Goal: Task Accomplishment & Management: Manage account settings

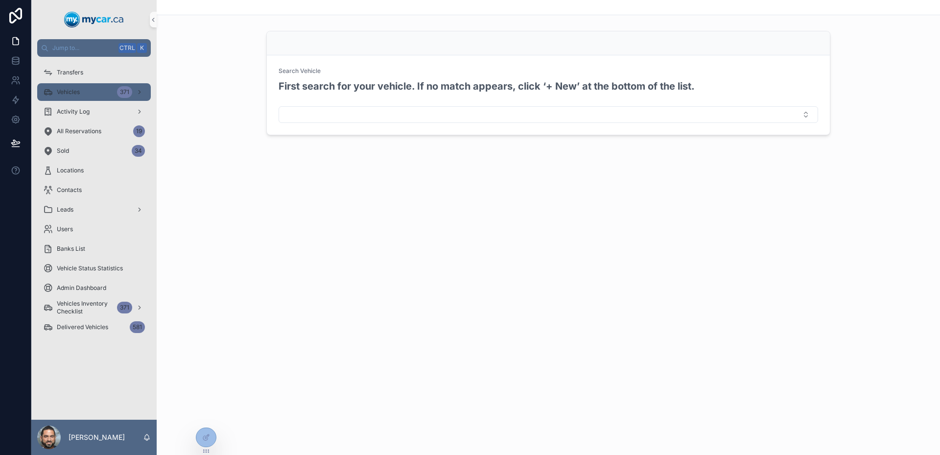
drag, startPoint x: 90, startPoint y: 91, endPoint x: 118, endPoint y: 14, distance: 81.5
click at [90, 91] on div "Vehicles 371" at bounding box center [94, 92] width 102 height 16
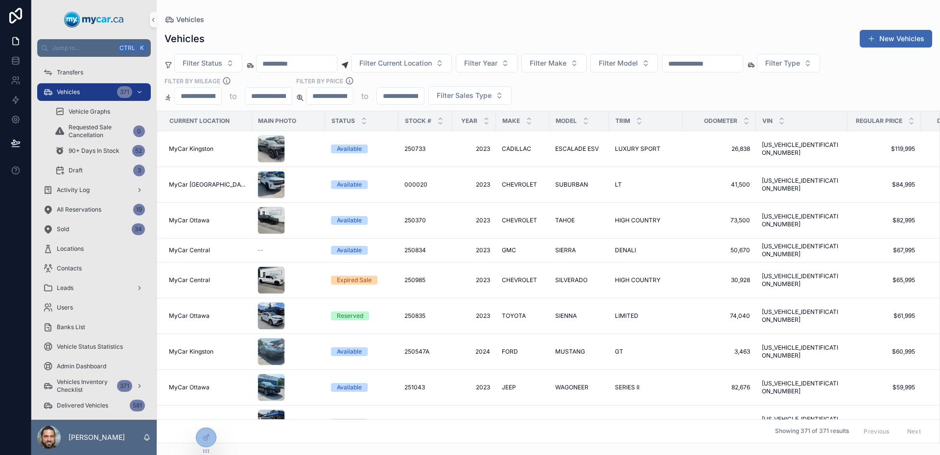
click at [725, 63] on input "scrollable content" at bounding box center [703, 64] width 80 height 14
paste input "******"
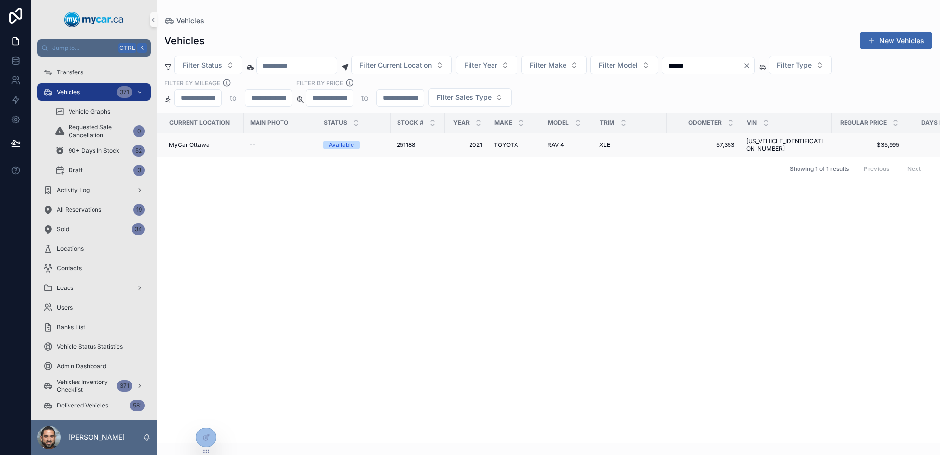
type input "******"
click at [234, 143] on div "MyCar Ottawa" at bounding box center [203, 145] width 69 height 8
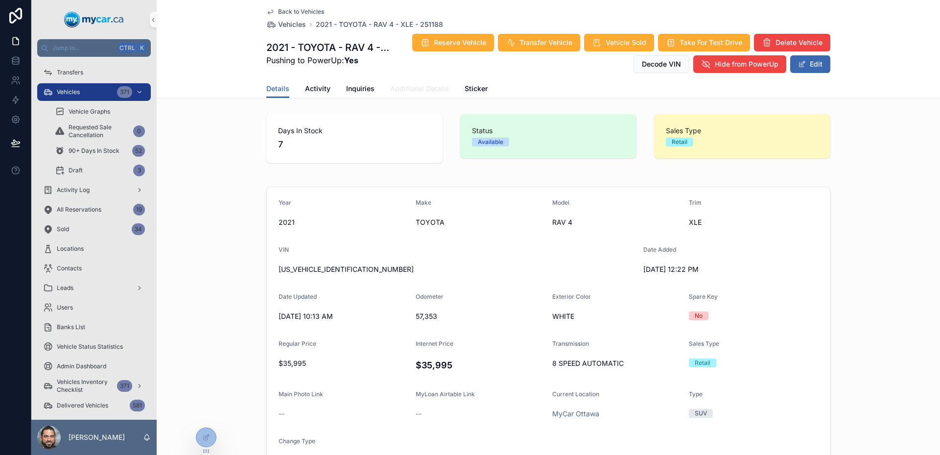
click at [427, 93] on span "Additional Details" at bounding box center [419, 89] width 59 height 10
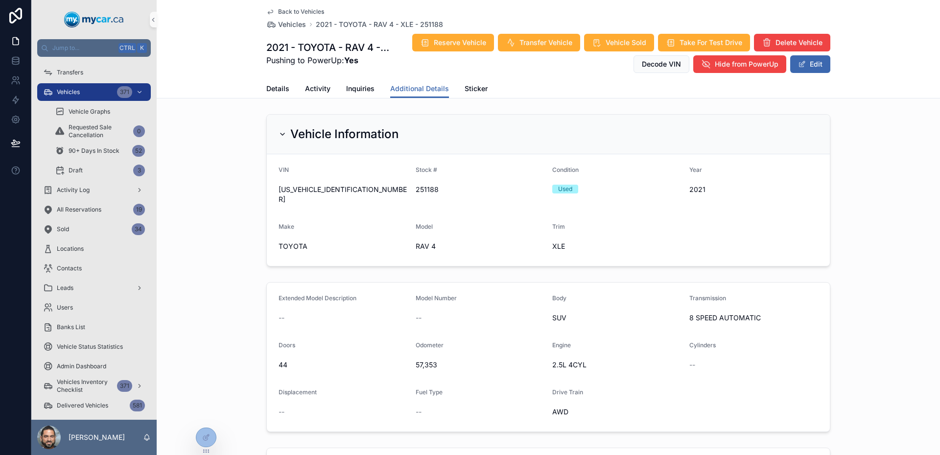
scroll to position [273, 0]
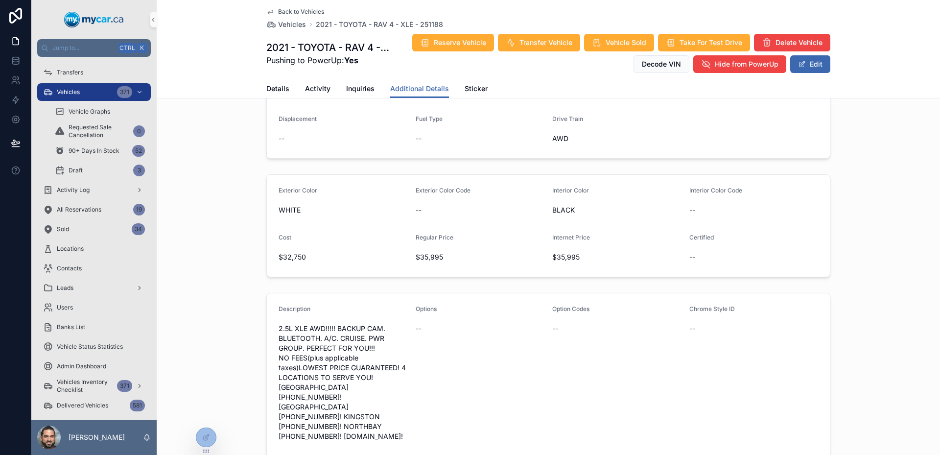
click at [305, 252] on span "$32,750" at bounding box center [343, 257] width 129 height 10
drag, startPoint x: 305, startPoint y: 249, endPoint x: 260, endPoint y: 244, distance: 44.9
click at [260, 244] on div "Exterior Color WHITE Exterior Color Code -- Interior Color BLACK Interior Color…" at bounding box center [549, 225] width 784 height 111
drag, startPoint x: 260, startPoint y: 244, endPoint x: 271, endPoint y: 226, distance: 21.1
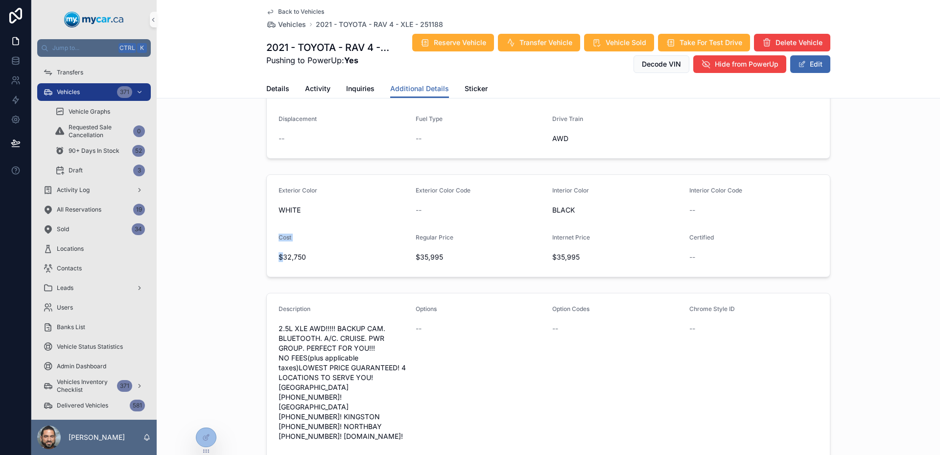
click at [271, 226] on div "Exterior Color WHITE Exterior Color Code -- Interior Color BLACK Interior Color…" at bounding box center [549, 225] width 784 height 111
click at [271, 226] on form "Exterior Color WHITE Exterior Color Code -- Interior Color BLACK Interior Color…" at bounding box center [548, 226] width 563 height 102
drag, startPoint x: 271, startPoint y: 226, endPoint x: 309, endPoint y: 242, distance: 41.0
click at [309, 242] on form "Exterior Color WHITE Exterior Color Code -- Interior Color BLACK Interior Color…" at bounding box center [548, 226] width 563 height 102
click at [309, 249] on div "$32,750" at bounding box center [343, 257] width 129 height 16
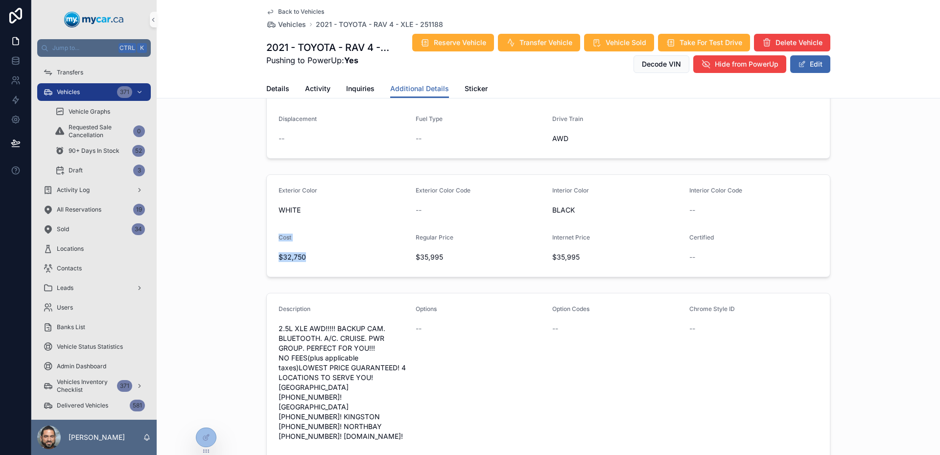
drag, startPoint x: 309, startPoint y: 242, endPoint x: 268, endPoint y: 221, distance: 45.3
click at [269, 221] on form "Exterior Color WHITE Exterior Color Code -- Interior Color BLACK Interior Color…" at bounding box center [548, 226] width 563 height 102
click at [268, 221] on form "Exterior Color WHITE Exterior Color Code -- Interior Color BLACK Interior Color…" at bounding box center [548, 226] width 563 height 102
drag, startPoint x: 268, startPoint y: 221, endPoint x: 313, endPoint y: 252, distance: 54.2
click at [313, 252] on form "Exterior Color WHITE Exterior Color Code -- Interior Color BLACK Interior Color…" at bounding box center [548, 226] width 563 height 102
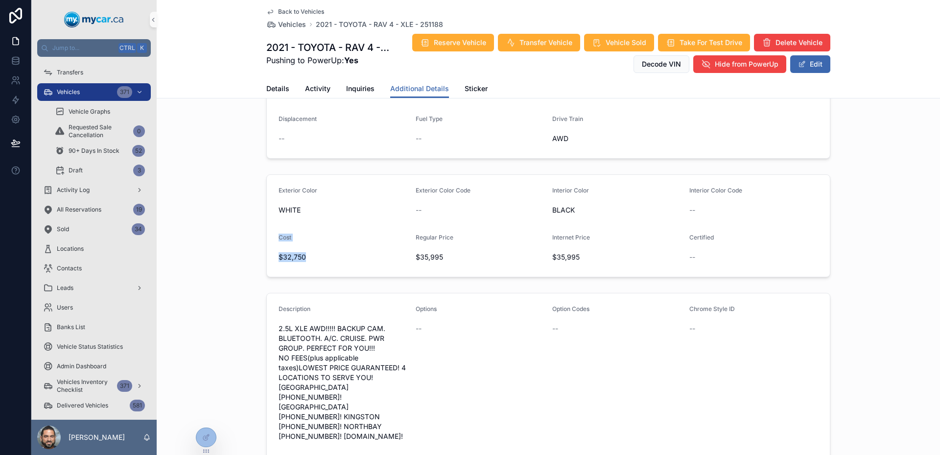
click at [314, 252] on span "$32,750" at bounding box center [343, 257] width 129 height 10
drag, startPoint x: 314, startPoint y: 252, endPoint x: 269, endPoint y: 222, distance: 53.4
click at [269, 222] on form "Exterior Color WHITE Exterior Color Code -- Interior Color BLACK Interior Color…" at bounding box center [548, 226] width 563 height 102
drag, startPoint x: 269, startPoint y: 222, endPoint x: 299, endPoint y: 246, distance: 37.9
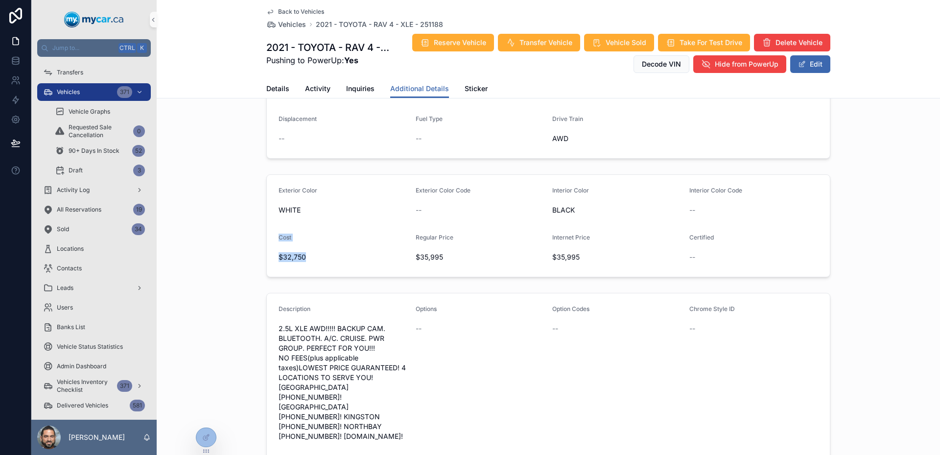
click at [298, 246] on form "Exterior Color WHITE Exterior Color Code -- Interior Color BLACK Interior Color…" at bounding box center [548, 226] width 563 height 102
click at [300, 252] on span "$32,750" at bounding box center [343, 257] width 129 height 10
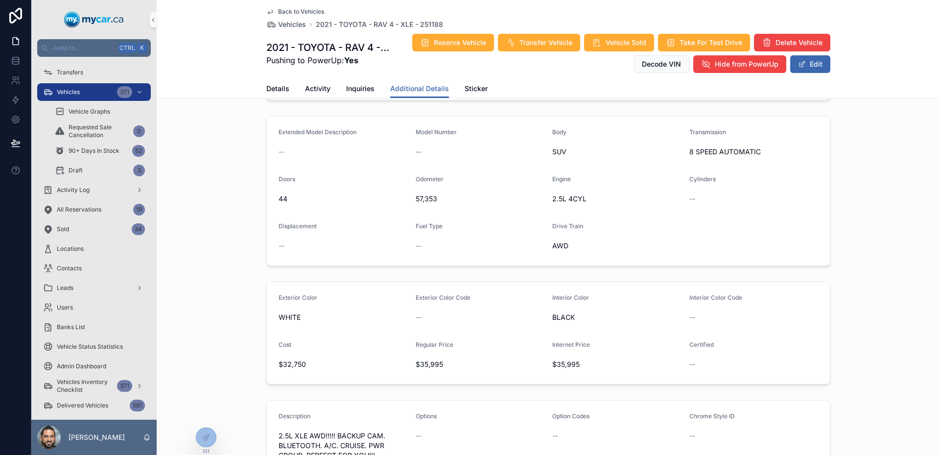
scroll to position [235, 0]
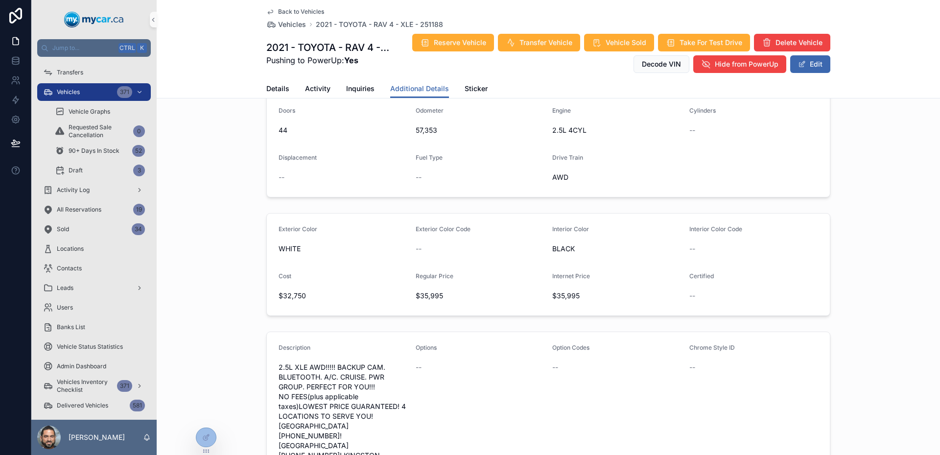
click at [337, 291] on span "$32,750" at bounding box center [343, 296] width 129 height 10
drag, startPoint x: 281, startPoint y: 264, endPoint x: 272, endPoint y: 262, distance: 9.1
click at [272, 262] on form "Exterior Color WHITE Exterior Color Code -- Interior Color BLACK Interior Color…" at bounding box center [548, 265] width 563 height 102
click at [272, 261] on form "Exterior Color WHITE Exterior Color Code -- Interior Color BLACK Interior Color…" at bounding box center [548, 265] width 563 height 102
drag, startPoint x: 272, startPoint y: 261, endPoint x: 301, endPoint y: 283, distance: 36.7
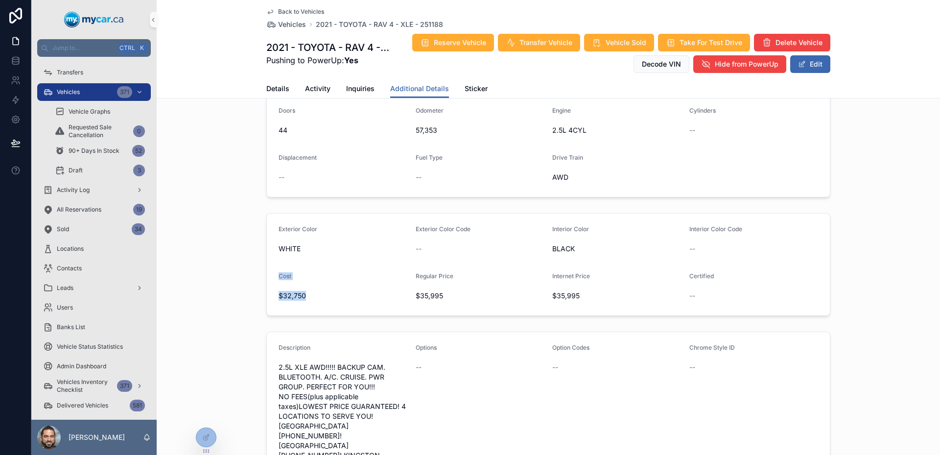
click at [300, 283] on form "Exterior Color WHITE Exterior Color Code -- Interior Color BLACK Interior Color…" at bounding box center [548, 265] width 563 height 102
click at [301, 291] on span "$32,750" at bounding box center [343, 296] width 129 height 10
drag, startPoint x: 301, startPoint y: 283, endPoint x: 277, endPoint y: 262, distance: 32.6
click at [277, 262] on form "Exterior Color WHITE Exterior Color Code -- Interior Color BLACK Interior Color…" at bounding box center [548, 265] width 563 height 102
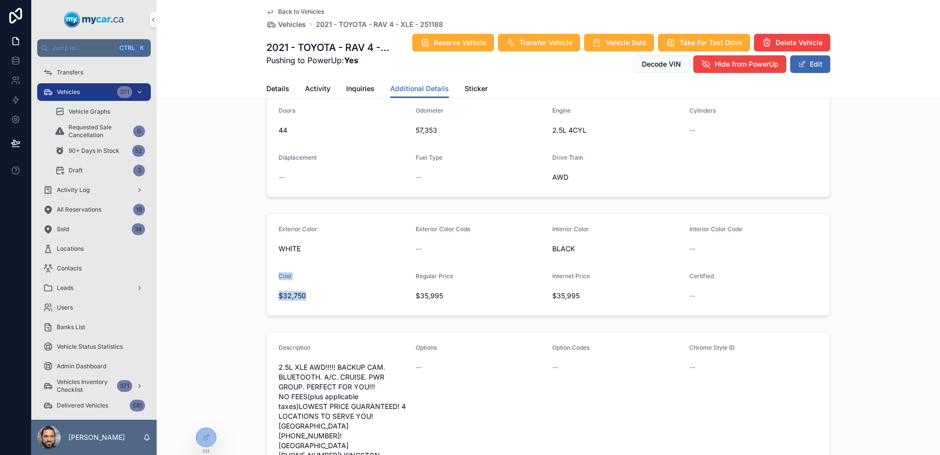
drag, startPoint x: 277, startPoint y: 262, endPoint x: 307, endPoint y: 291, distance: 41.9
click at [306, 290] on form "Exterior Color WHITE Exterior Color Code -- Interior Color BLACK Interior Color…" at bounding box center [548, 265] width 563 height 102
click at [307, 291] on div "$32,750" at bounding box center [343, 296] width 129 height 16
drag, startPoint x: 307, startPoint y: 291, endPoint x: 262, endPoint y: 225, distance: 80.0
click at [262, 225] on div "Exterior Color WHITE Exterior Color Code -- Interior Color BLACK Interior Color…" at bounding box center [549, 264] width 784 height 111
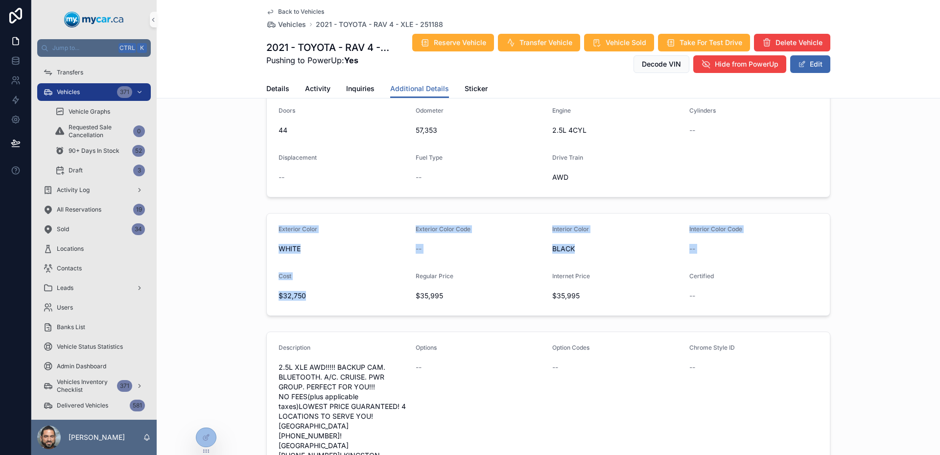
click at [262, 225] on div "Exterior Color WHITE Exterior Color Code -- Interior Color BLACK Interior Color…" at bounding box center [549, 264] width 784 height 111
drag, startPoint x: 262, startPoint y: 225, endPoint x: 721, endPoint y: 288, distance: 464.2
click at [720, 288] on div "Exterior Color WHITE Exterior Color Code -- Interior Color BLACK Interior Color…" at bounding box center [549, 264] width 784 height 111
click at [721, 291] on div "--" at bounding box center [754, 296] width 129 height 10
drag, startPoint x: 721, startPoint y: 288, endPoint x: 261, endPoint y: 209, distance: 467.6
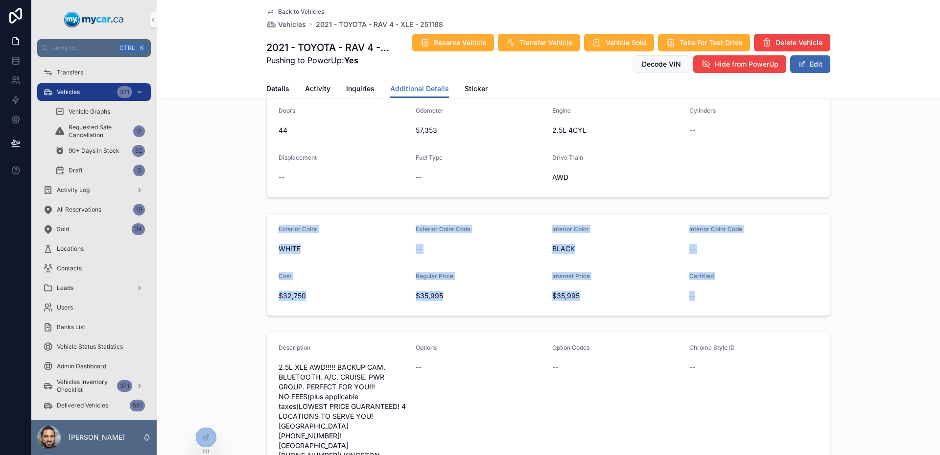
click at [261, 209] on div "Exterior Color WHITE Exterior Color Code -- Interior Color BLACK Interior Color…" at bounding box center [549, 264] width 784 height 111
drag, startPoint x: 261, startPoint y: 209, endPoint x: 744, endPoint y: 282, distance: 489.3
click at [744, 282] on div "Exterior Color WHITE Exterior Color Code -- Interior Color BLACK Interior Color…" at bounding box center [549, 264] width 784 height 111
click at [744, 291] on div "--" at bounding box center [754, 296] width 129 height 10
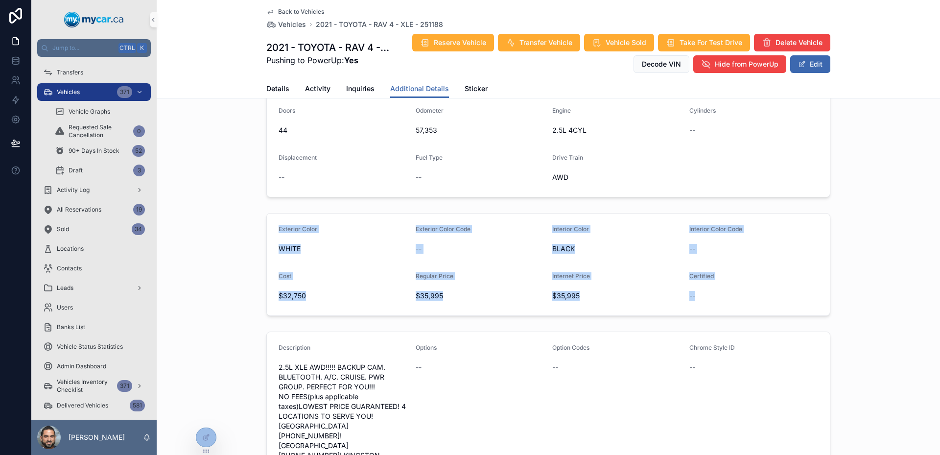
drag, startPoint x: 744, startPoint y: 282, endPoint x: 258, endPoint y: 208, distance: 492.3
click at [258, 209] on div "Exterior Color WHITE Exterior Color Code -- Interior Color BLACK Interior Color…" at bounding box center [549, 264] width 784 height 111
drag, startPoint x: 258, startPoint y: 208, endPoint x: 730, endPoint y: 287, distance: 478.7
click at [720, 286] on div "Exterior Color WHITE Exterior Color Code -- Interior Color BLACK Interior Color…" at bounding box center [549, 264] width 784 height 111
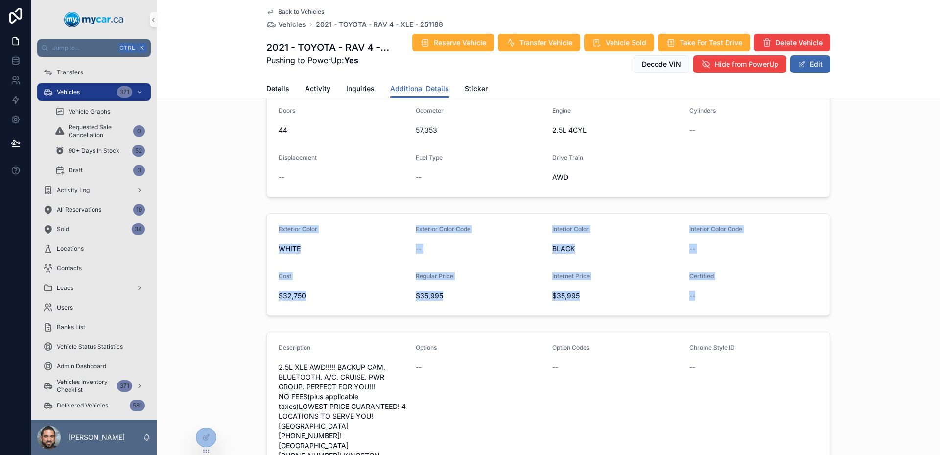
click at [730, 291] on div "--" at bounding box center [754, 296] width 129 height 10
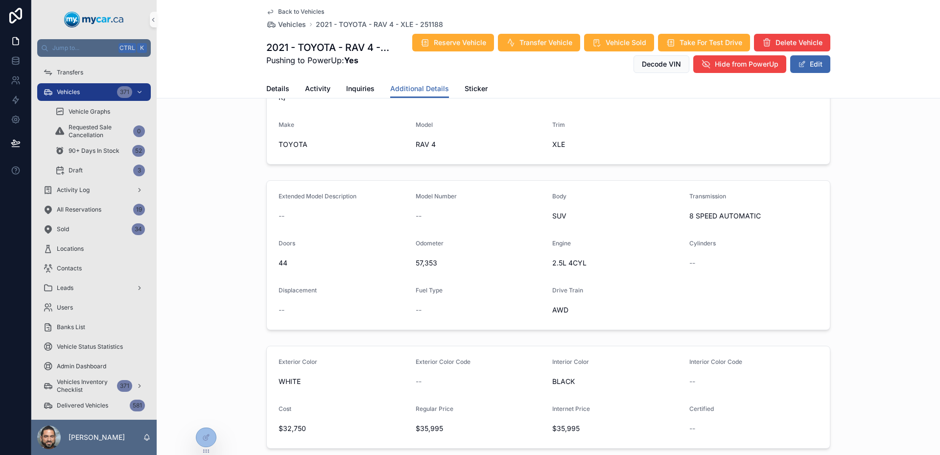
scroll to position [0, 0]
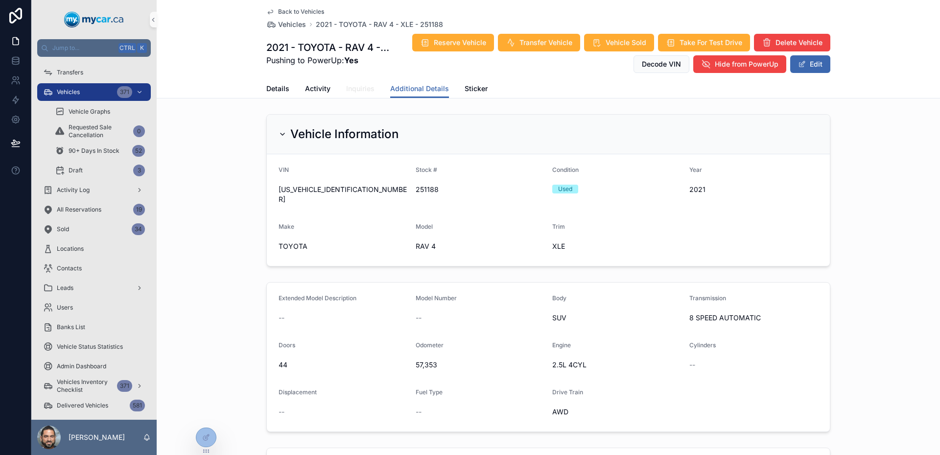
click at [353, 96] on link "Inquiries" at bounding box center [360, 90] width 28 height 20
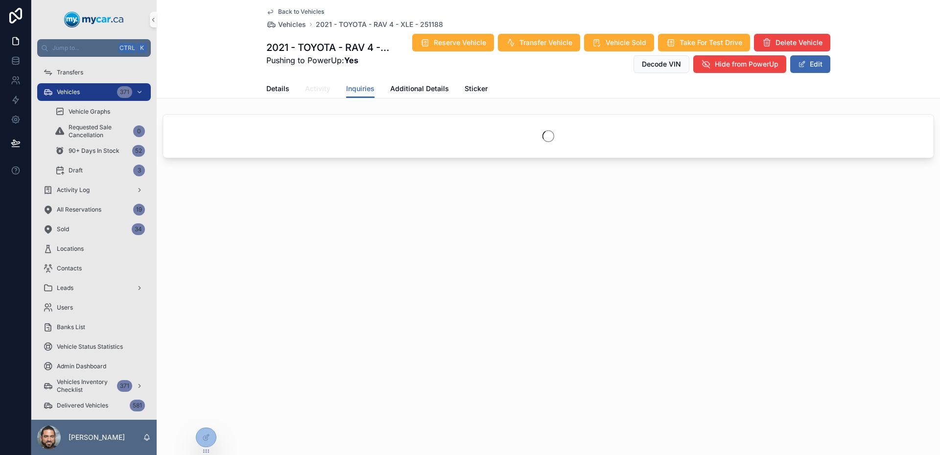
click at [326, 90] on span "Activity" at bounding box center [317, 89] width 25 height 10
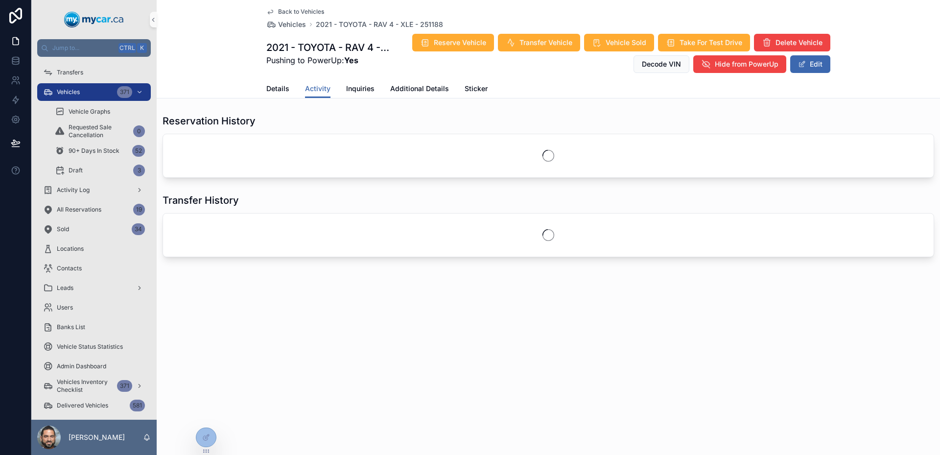
click at [291, 84] on div "Details Activity Inquiries Additional Details Sticker" at bounding box center [548, 88] width 564 height 19
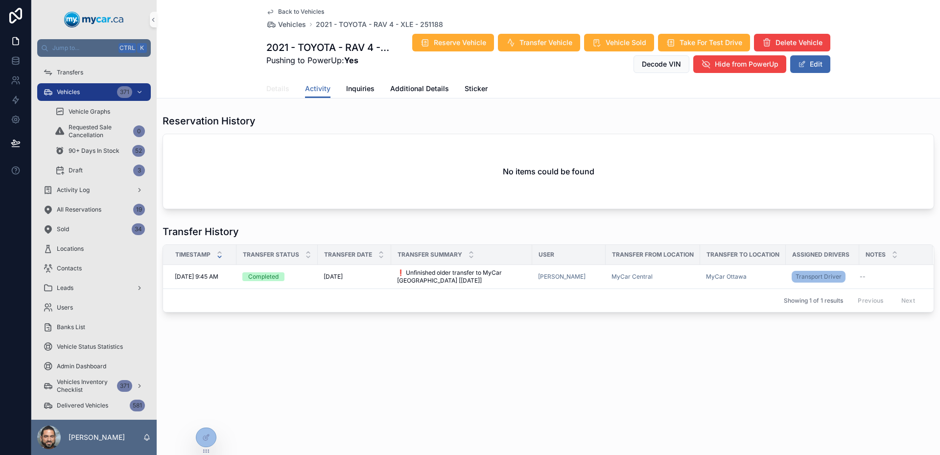
click at [286, 85] on span "Details" at bounding box center [277, 89] width 23 height 10
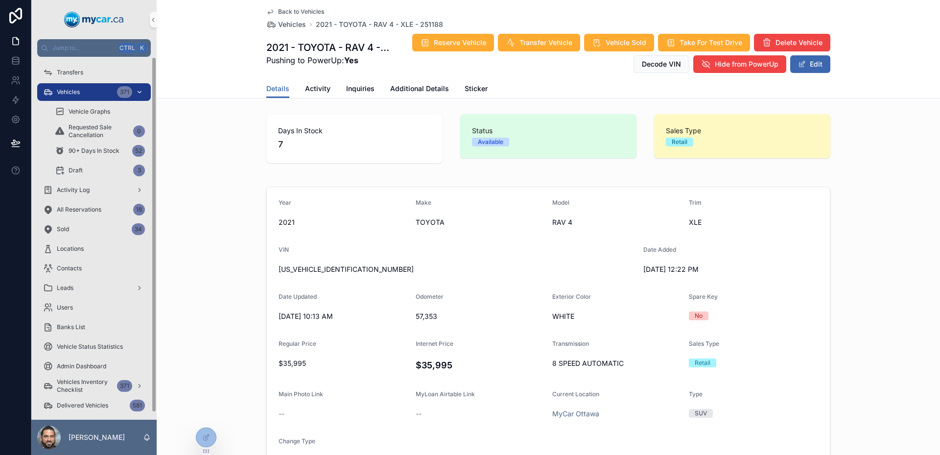
click at [78, 91] on span "Vehicles" at bounding box center [68, 92] width 23 height 8
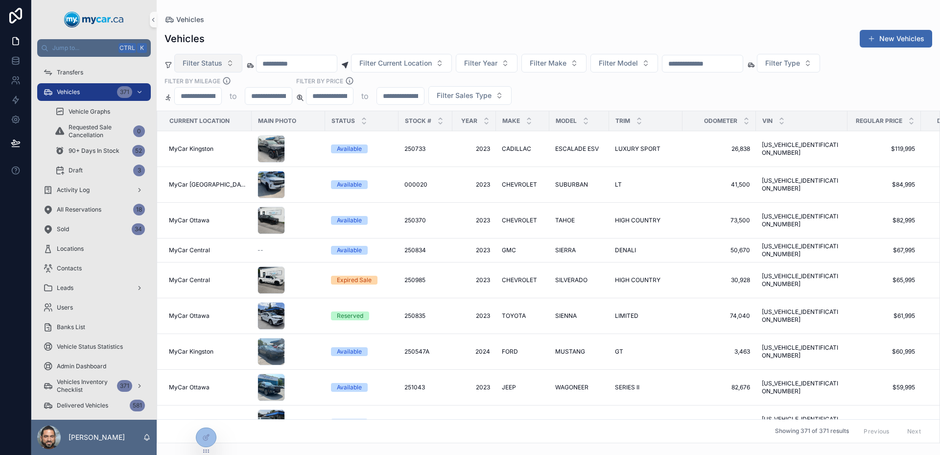
click at [220, 65] on span "Filter Status" at bounding box center [203, 63] width 40 height 10
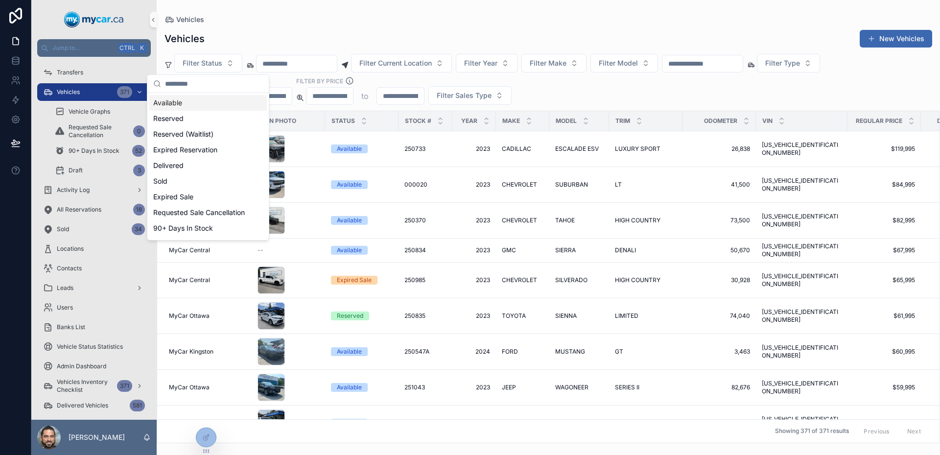
click at [252, 42] on div "Vehicles New Vehicles" at bounding box center [549, 38] width 768 height 19
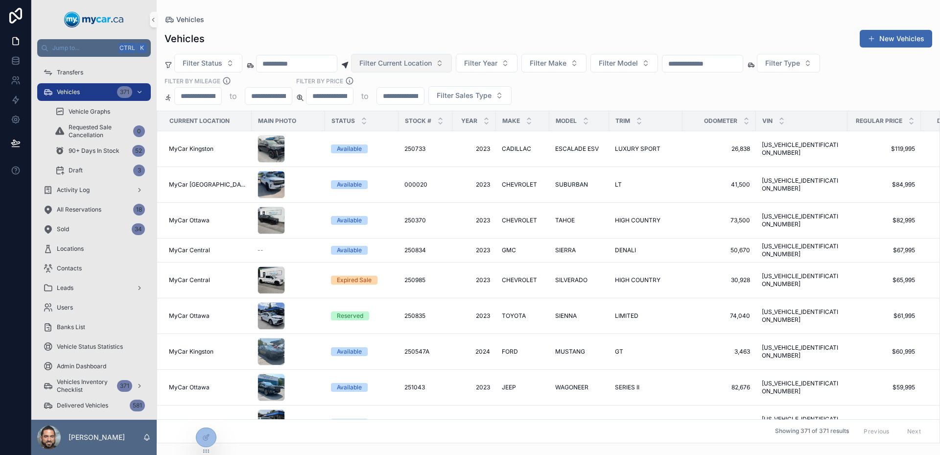
click at [402, 67] on span "Filter Current Location" at bounding box center [395, 63] width 72 height 10
click at [424, 66] on span "Filter Current Location" at bounding box center [395, 63] width 72 height 10
click at [498, 61] on span "Filter Year" at bounding box center [480, 63] width 33 height 10
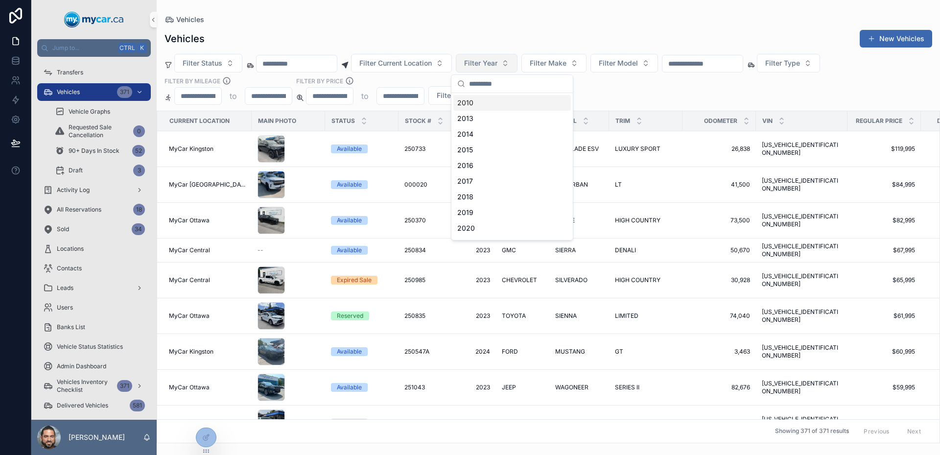
click at [518, 63] on button "Filter Year" at bounding box center [487, 63] width 62 height 19
click at [567, 62] on span "Filter Make" at bounding box center [548, 63] width 37 height 10
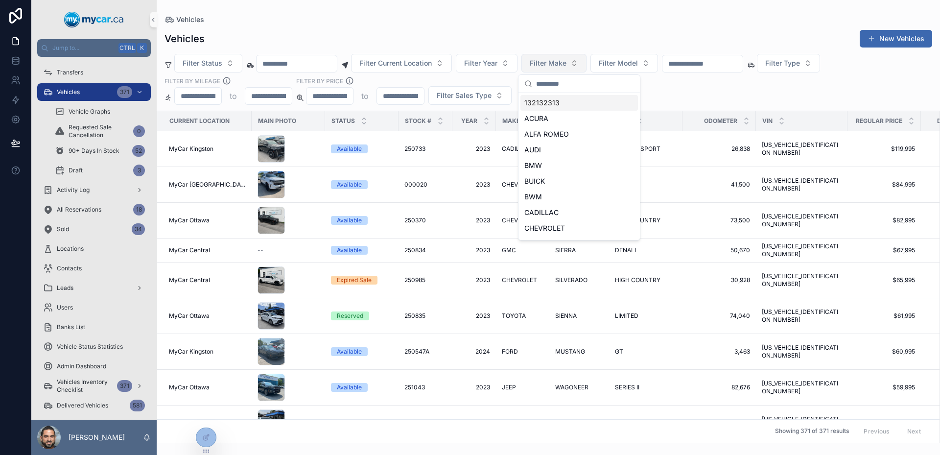
click at [567, 62] on span "Filter Make" at bounding box center [548, 63] width 37 height 10
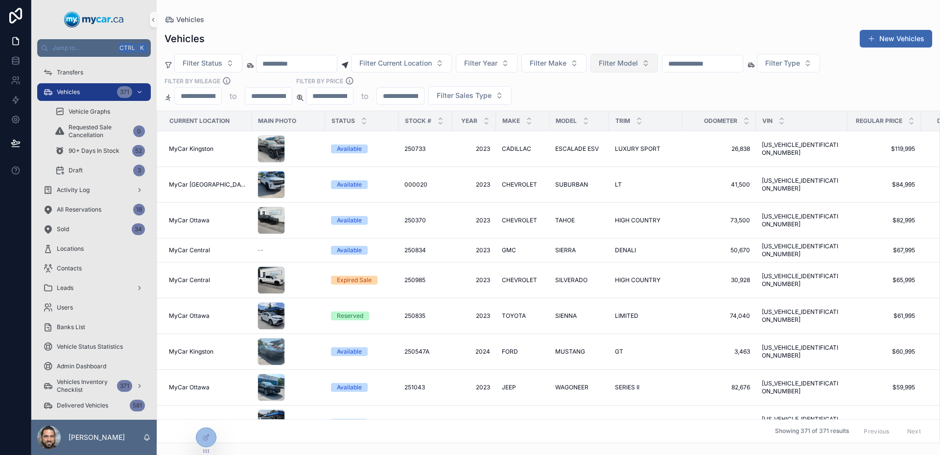
click at [655, 58] on button "Filter Model" at bounding box center [625, 63] width 68 height 19
click at [658, 60] on button "Filter Model" at bounding box center [625, 63] width 68 height 19
click at [820, 71] on button "Filter Type" at bounding box center [788, 63] width 63 height 19
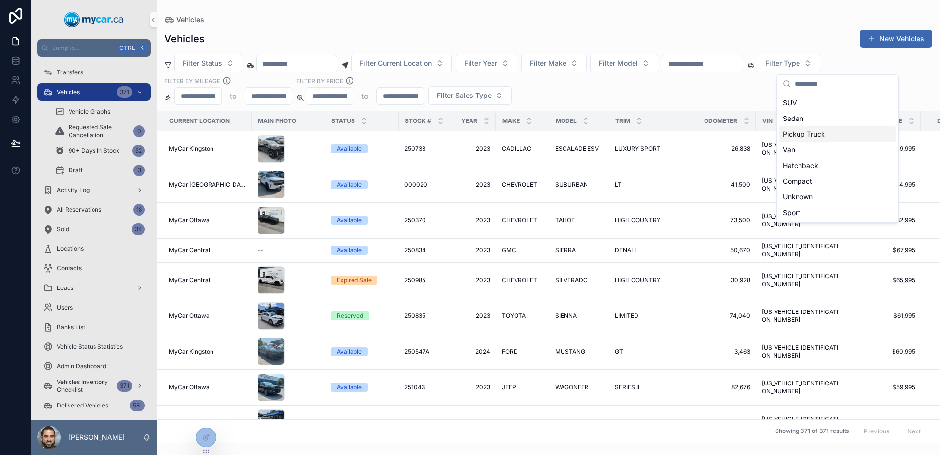
click at [688, 73] on div "Filter Status Filter Current Location Filter Year Filter Make Filter Model Filt…" at bounding box center [549, 79] width 784 height 51
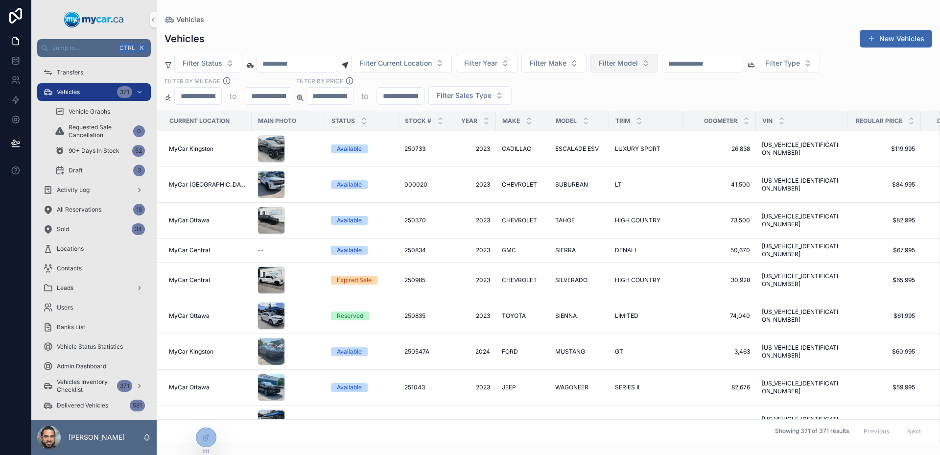
click at [638, 59] on span "Filter Model" at bounding box center [618, 63] width 39 height 10
click at [587, 59] on button "Filter Make" at bounding box center [554, 63] width 65 height 19
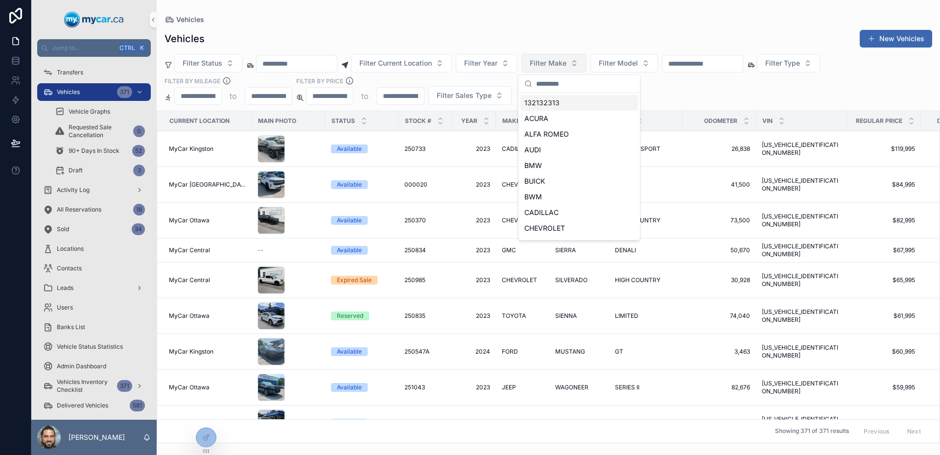
click at [567, 64] on span "Filter Make" at bounding box center [548, 63] width 37 height 10
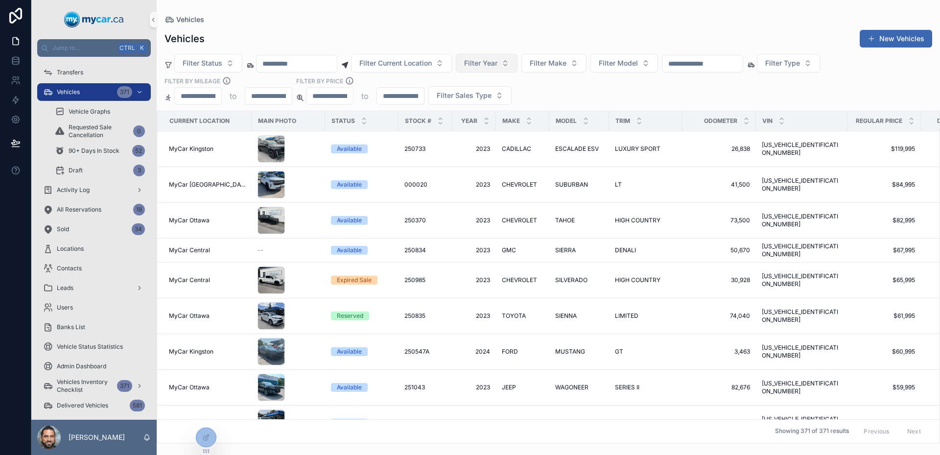
click at [518, 64] on button "Filter Year" at bounding box center [487, 63] width 62 height 19
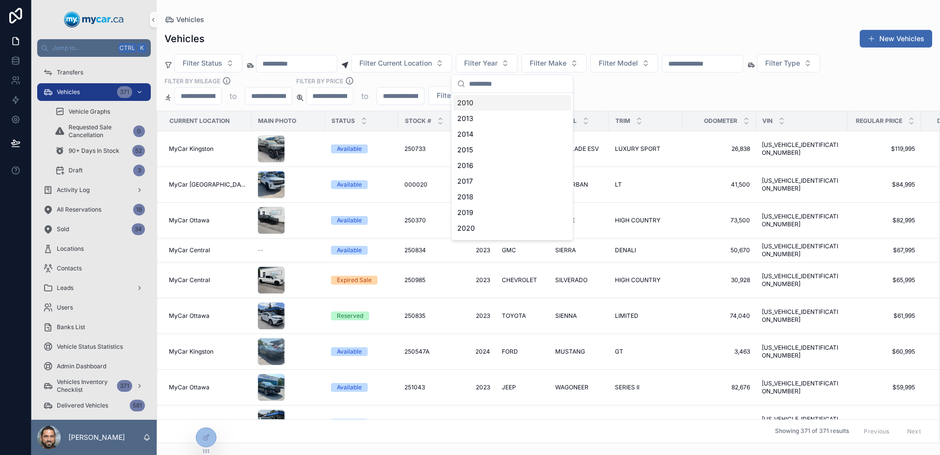
click at [521, 87] on input "scrollable content" at bounding box center [518, 84] width 98 height 18
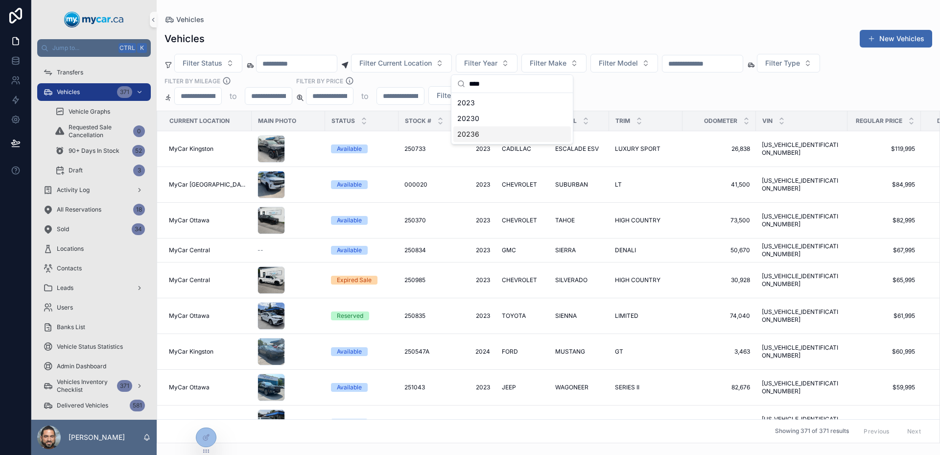
type input "****"
click at [651, 92] on div "Filter Status Filter Current Location Filter Year Filter Make Filter Model Filt…" at bounding box center [549, 79] width 784 height 51
click at [469, 96] on span "Filter Sales Type" at bounding box center [464, 96] width 55 height 10
click at [429, 57] on button "Filter Current Location" at bounding box center [401, 63] width 101 height 19
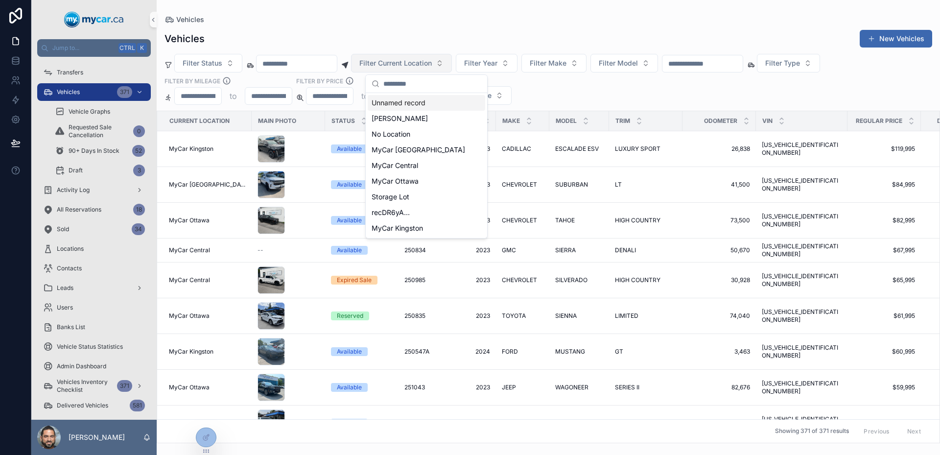
click at [429, 57] on button "Filter Current Location" at bounding box center [401, 63] width 101 height 19
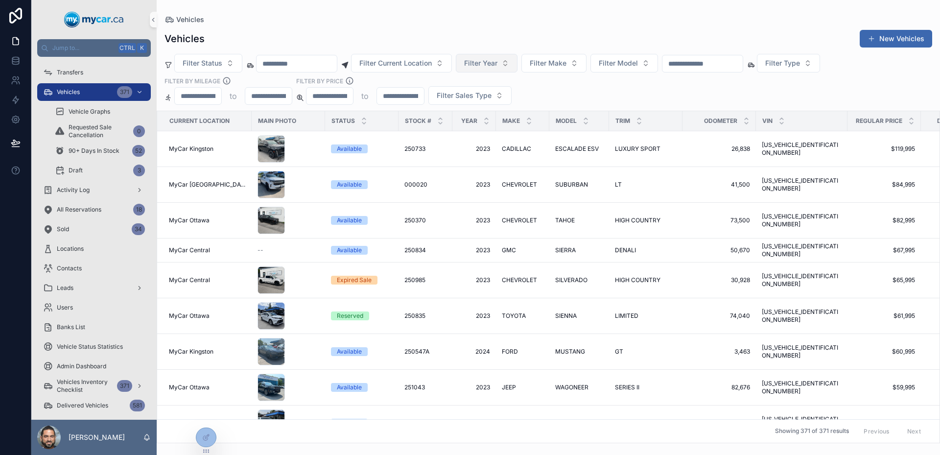
click at [494, 56] on button "Filter Year" at bounding box center [487, 63] width 62 height 19
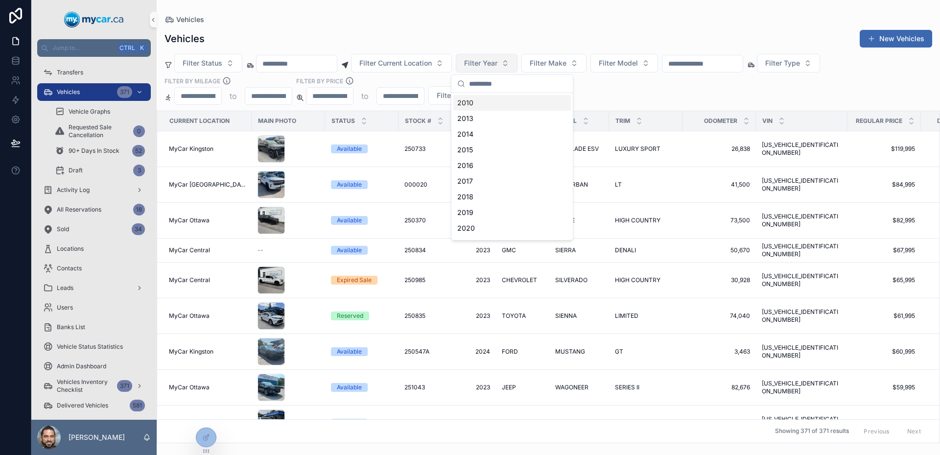
click at [494, 56] on button "Filter Year" at bounding box center [487, 63] width 62 height 19
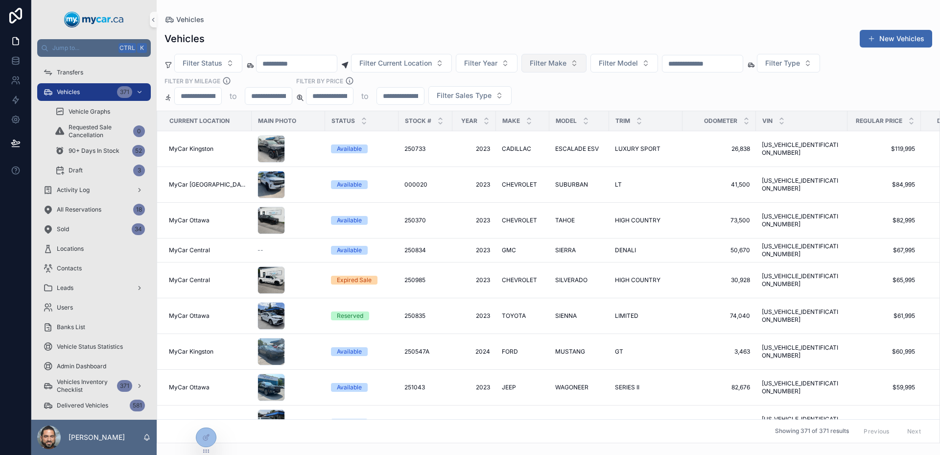
click at [587, 69] on button "Filter Make" at bounding box center [554, 63] width 65 height 19
type input "****"
click at [638, 64] on span "Filter Model" at bounding box center [618, 63] width 39 height 10
click at [606, 107] on span "RAV4" at bounding box center [603, 103] width 18 height 10
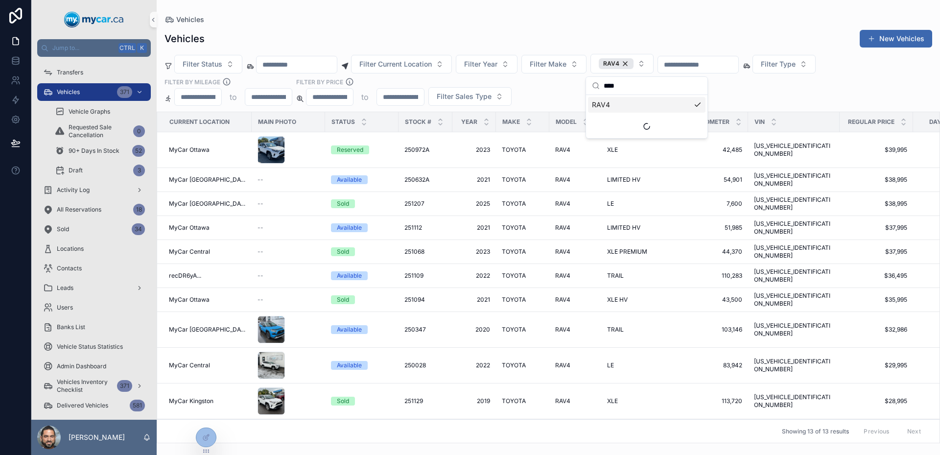
click at [617, 85] on input "****" at bounding box center [653, 86] width 98 height 18
type input "*****"
click at [645, 105] on div "RAV 4" at bounding box center [647, 105] width 118 height 16
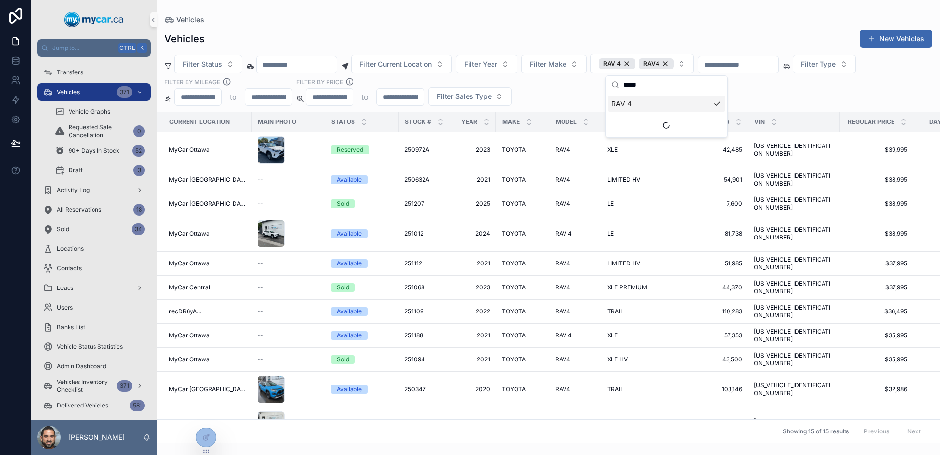
click at [647, 80] on input "*****" at bounding box center [672, 85] width 98 height 18
click at [564, 89] on div "Filter Status Filter Current Location Filter Year Filter Make RAV 4 RAV4 Filter…" at bounding box center [549, 80] width 784 height 52
click at [660, 65] on span "RAV4" at bounding box center [652, 64] width 16 height 8
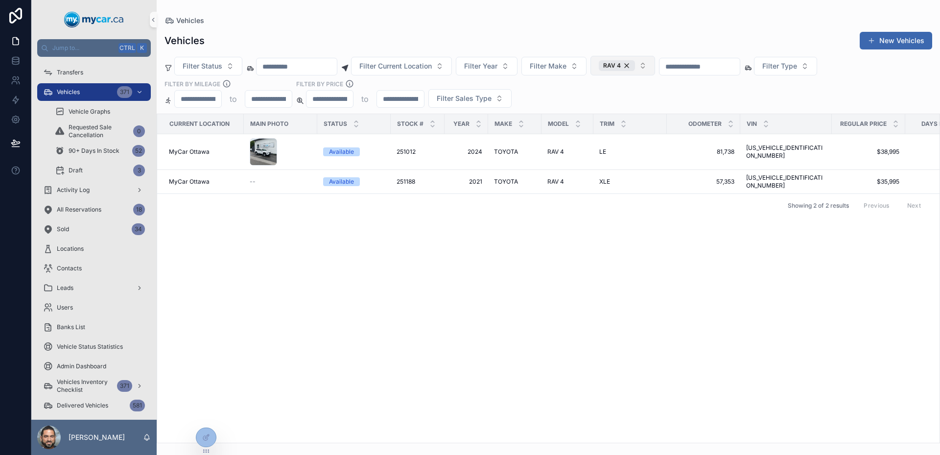
click at [655, 72] on button "RAV 4" at bounding box center [623, 66] width 65 height 20
type input "****"
click at [627, 108] on div "RAV4" at bounding box center [648, 106] width 118 height 16
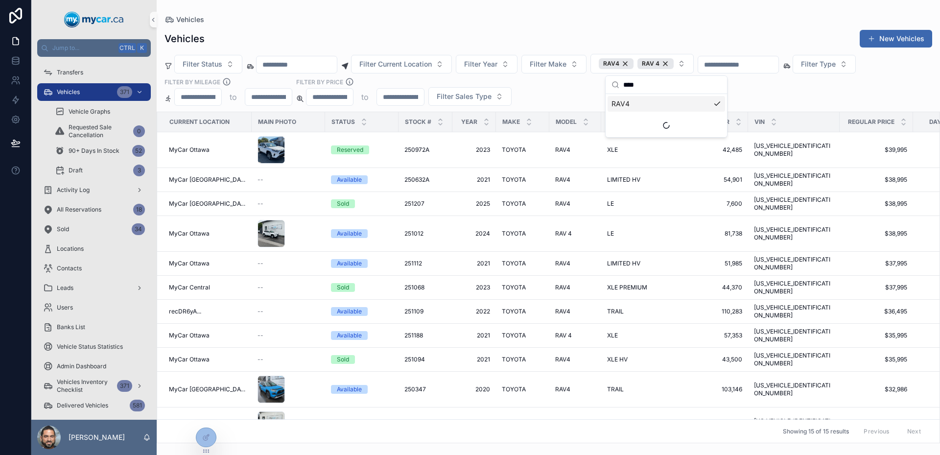
click at [586, 96] on div "Filter Status Filter Current Location Filter Year Filter Make RAV4 RAV 4 Filter…" at bounding box center [549, 80] width 784 height 52
click at [236, 147] on div "MyCar Ottawa" at bounding box center [207, 150] width 77 height 8
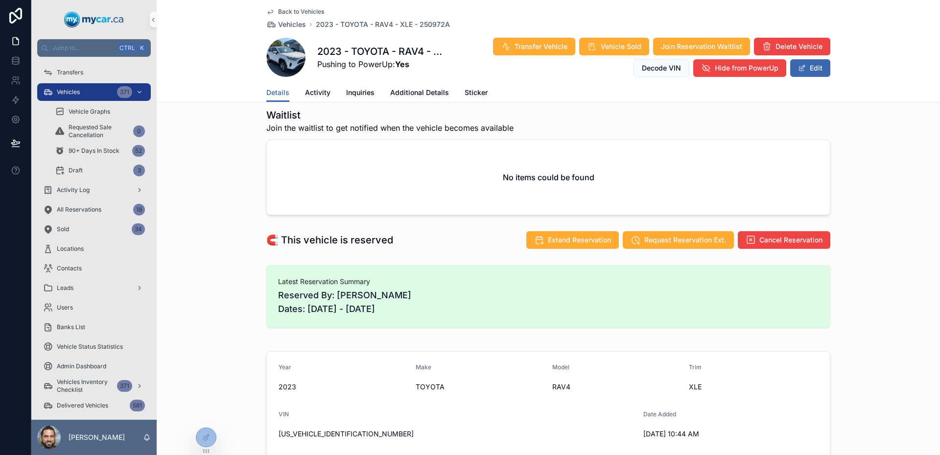
scroll to position [98, 0]
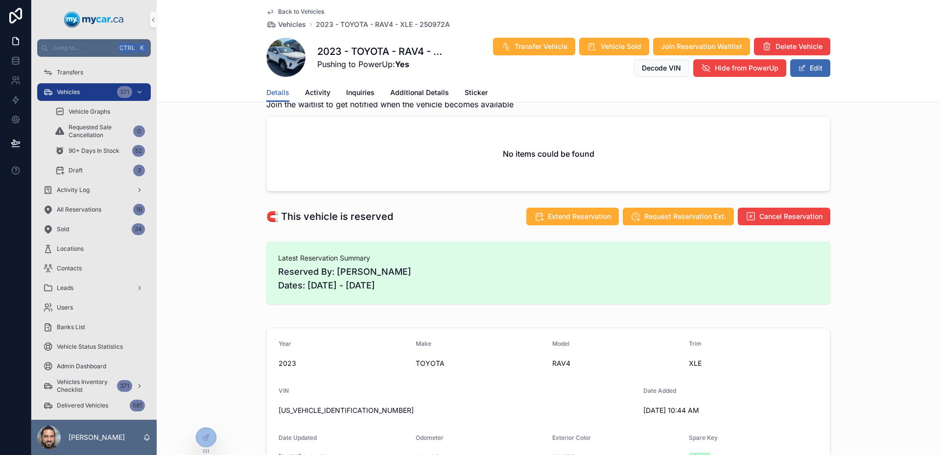
click at [271, 13] on link "Back to Vehicles" at bounding box center [295, 12] width 58 height 8
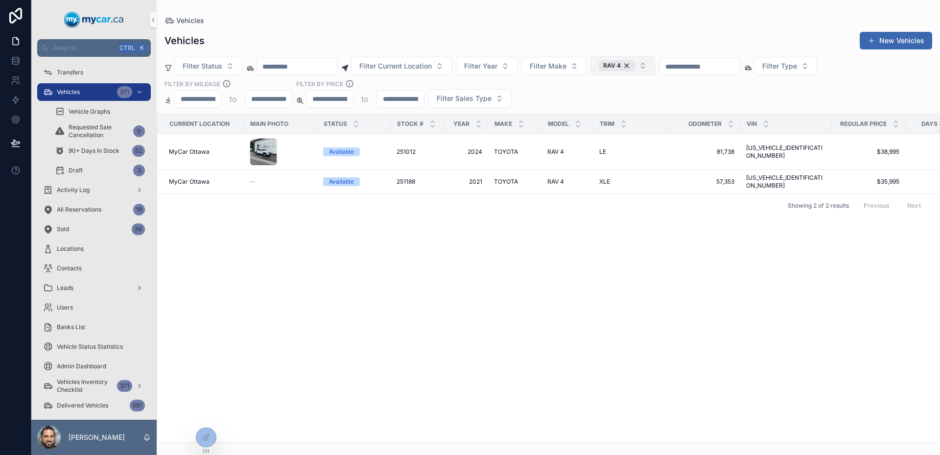
click at [655, 66] on button "RAV 4" at bounding box center [623, 66] width 65 height 20
click at [448, 244] on div "Current Location Main Photo Status Stock # Year Make Model Trim Odometer VIN Re…" at bounding box center [548, 278] width 783 height 329
click at [635, 67] on div "RAV 4" at bounding box center [617, 65] width 36 height 11
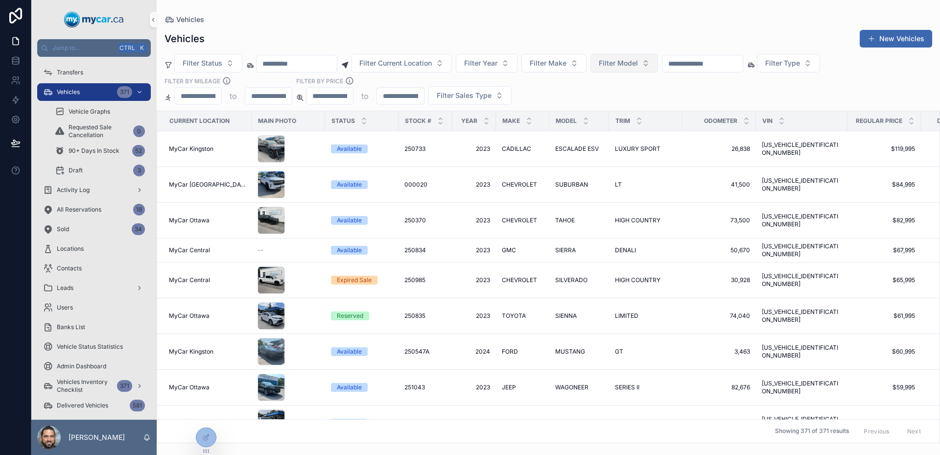
click at [638, 67] on span "Filter Model" at bounding box center [618, 63] width 39 height 10
click at [632, 100] on div "RAV4" at bounding box center [649, 103] width 118 height 16
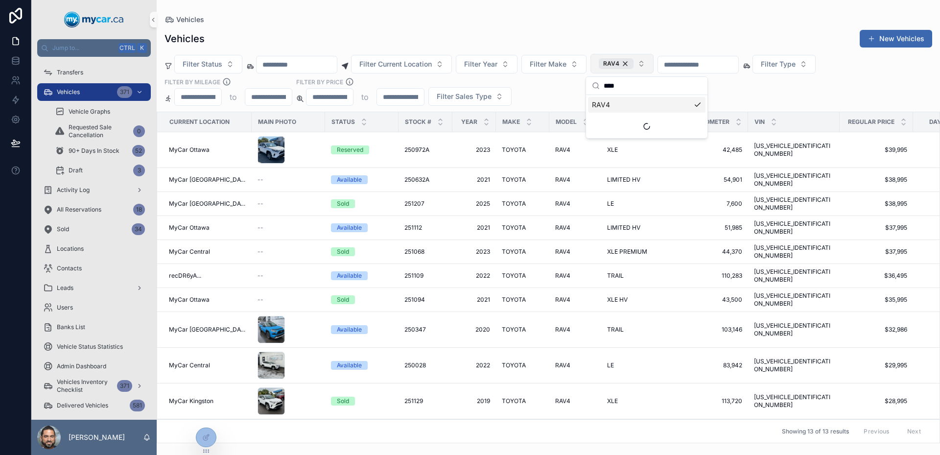
click at [621, 84] on input "****" at bounding box center [653, 86] width 98 height 18
click at [616, 84] on input "****" at bounding box center [653, 86] width 98 height 18
drag, startPoint x: 622, startPoint y: 88, endPoint x: 593, endPoint y: 84, distance: 29.6
click at [593, 84] on div "*****" at bounding box center [646, 86] width 121 height 18
type input "***"
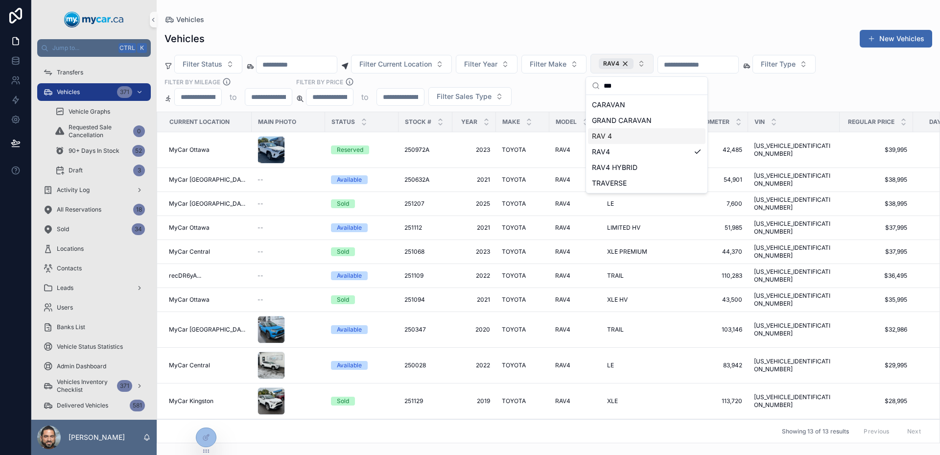
click at [628, 136] on div "RAV 4" at bounding box center [647, 136] width 118 height 16
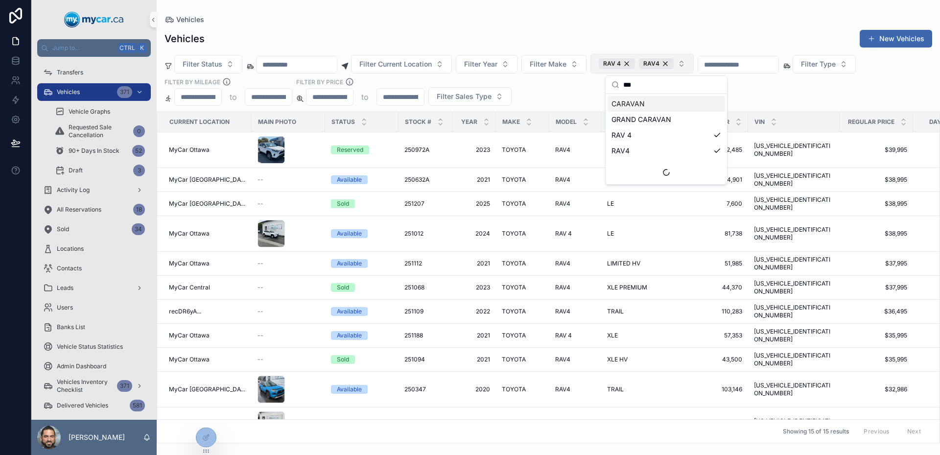
click at [637, 84] on input "***" at bounding box center [672, 85] width 98 height 18
drag, startPoint x: 637, startPoint y: 84, endPoint x: 619, endPoint y: 82, distance: 17.7
click at [619, 82] on div "***" at bounding box center [666, 85] width 121 height 18
type input "***"
click at [621, 164] on span "RAV4 HYBRID" at bounding box center [635, 167] width 46 height 10
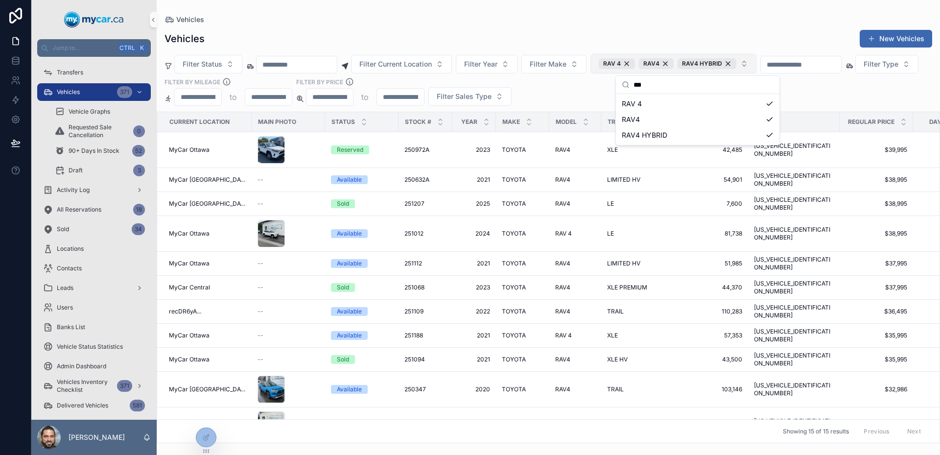
click at [787, 101] on div "Filter Status Filter Current Location Filter Year Filter Make RAV 4 RAV4 RAV4 H…" at bounding box center [549, 80] width 784 height 52
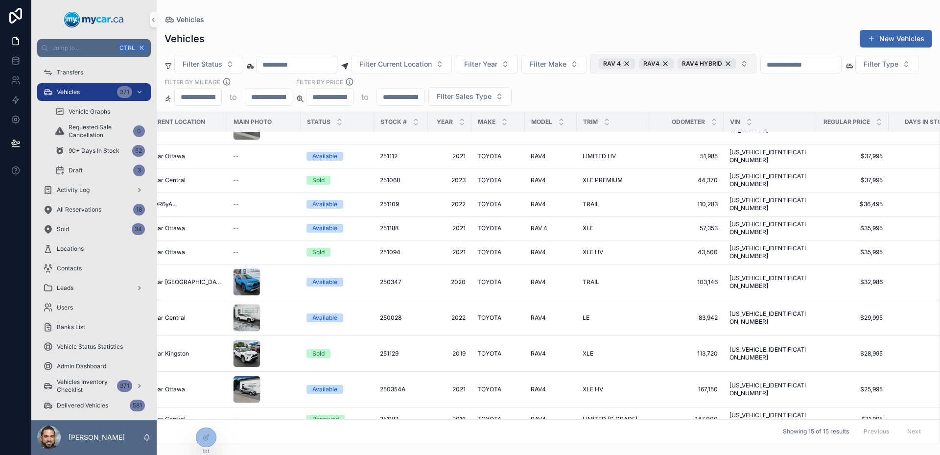
scroll to position [107, 0]
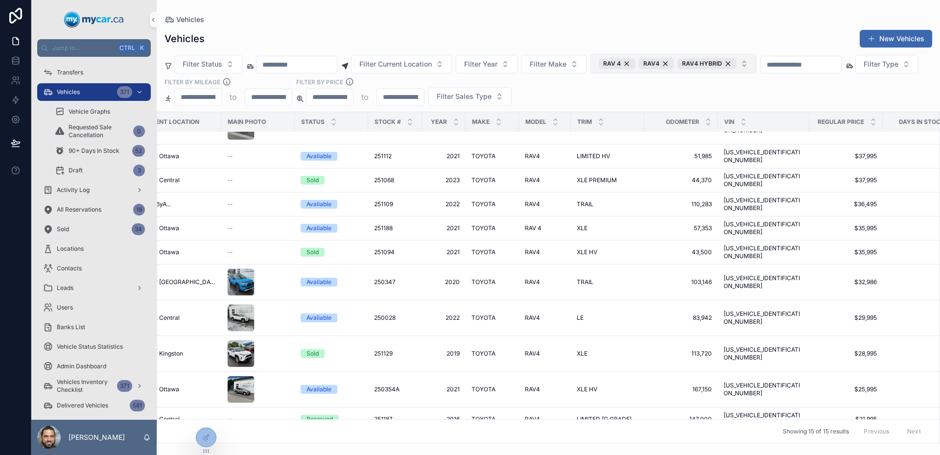
click at [815, 431] on tr "MyCar Ottawa Reserved 250910A 250910A 2019 2019 TOYOTA TOYOTA RAV4 RAV4 LE AWD …" at bounding box center [546, 449] width 838 height 36
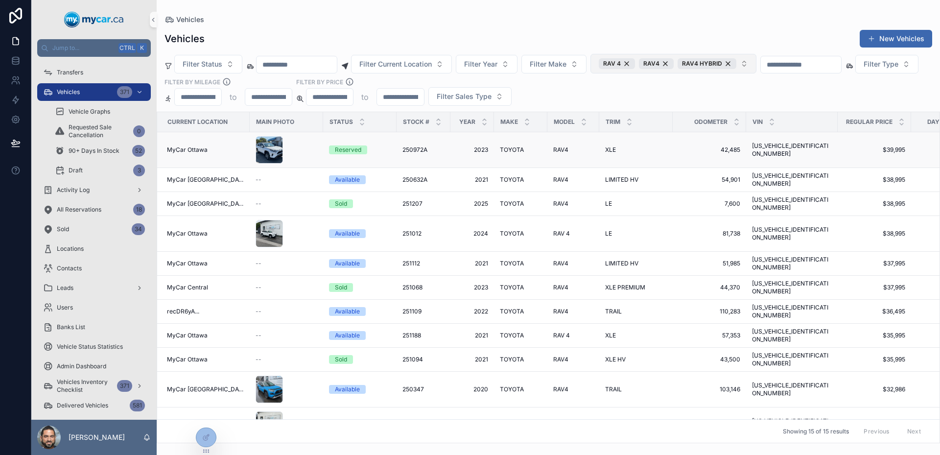
scroll to position [0, 0]
click at [429, 332] on div "251188 251188" at bounding box center [426, 336] width 42 height 8
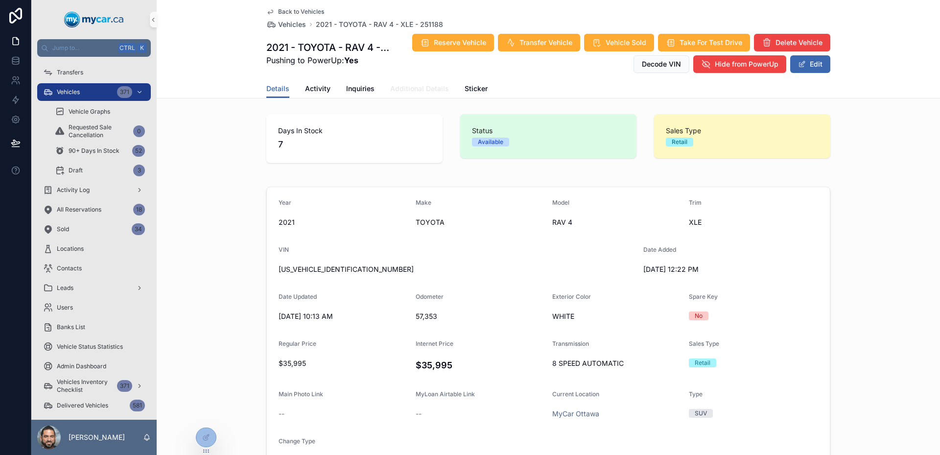
click at [427, 91] on span "Additional Details" at bounding box center [419, 89] width 59 height 10
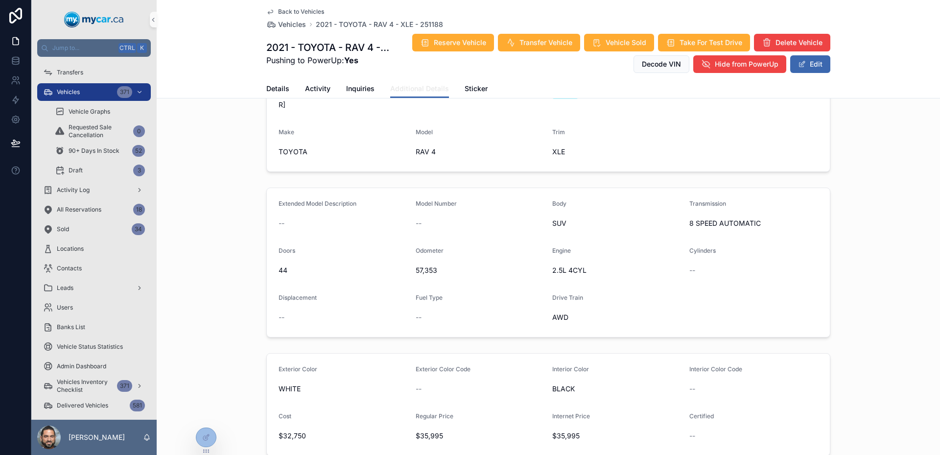
scroll to position [294, 0]
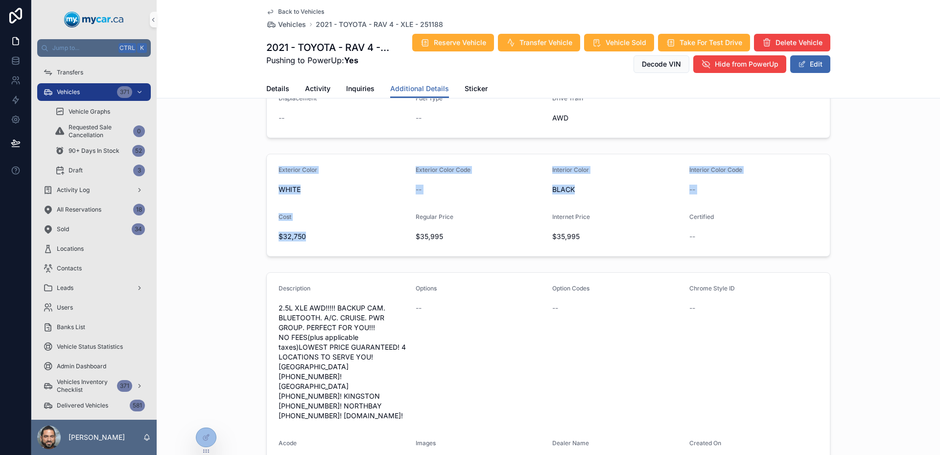
drag, startPoint x: 318, startPoint y: 226, endPoint x: 245, endPoint y: 157, distance: 100.1
click at [245, 157] on div "Exterior Color WHITE Exterior Color Code -- Interior Color BLACK Interior Color…" at bounding box center [549, 205] width 784 height 111
drag, startPoint x: 245, startPoint y: 157, endPoint x: 735, endPoint y: 243, distance: 497.8
click at [735, 244] on div "Exterior Color WHITE Exterior Color Code -- Interior Color BLACK Interior Color…" at bounding box center [549, 205] width 784 height 111
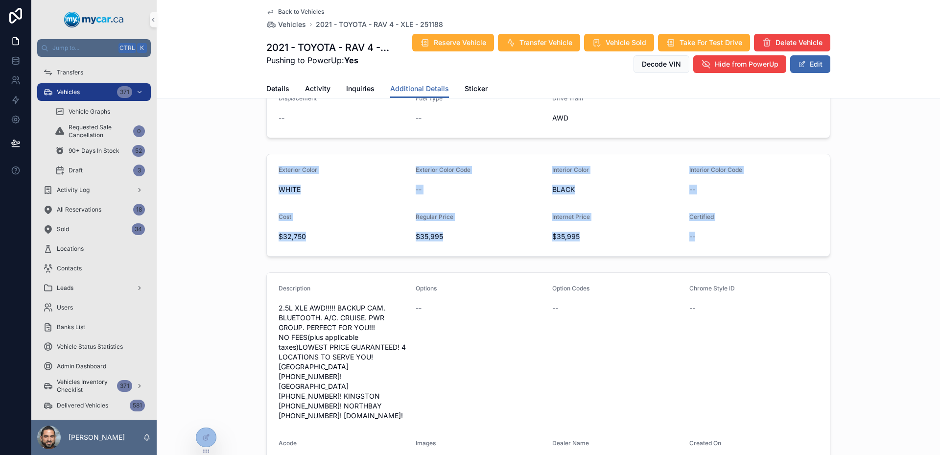
click at [726, 232] on div "--" at bounding box center [754, 237] width 129 height 10
drag, startPoint x: 726, startPoint y: 223, endPoint x: 232, endPoint y: 169, distance: 497.6
click at [232, 169] on div "Exterior Color WHITE Exterior Color Code -- Interior Color BLACK Interior Color…" at bounding box center [549, 205] width 784 height 111
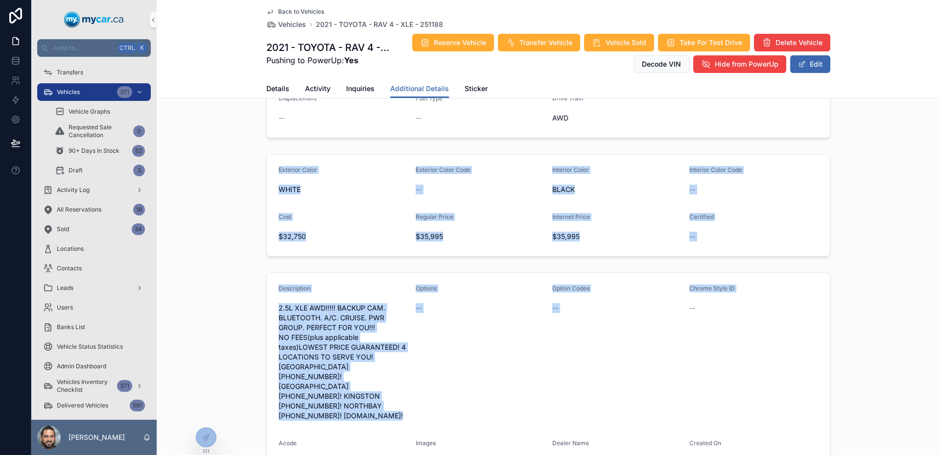
drag, startPoint x: 232, startPoint y: 169, endPoint x: 739, endPoint y: 258, distance: 515.0
click at [735, 259] on div "Vehicle Information VIN 2T3R1RFV1MC205034 Stock # 251188 Condition Used Year 20…" at bounding box center [549, 187] width 784 height 742
click at [754, 253] on div "Vehicle Information VIN 2T3R1RFV1MC205034 Stock # 251188 Condition Used Year 20…" at bounding box center [549, 187] width 784 height 742
click at [737, 232] on div "--" at bounding box center [754, 237] width 129 height 10
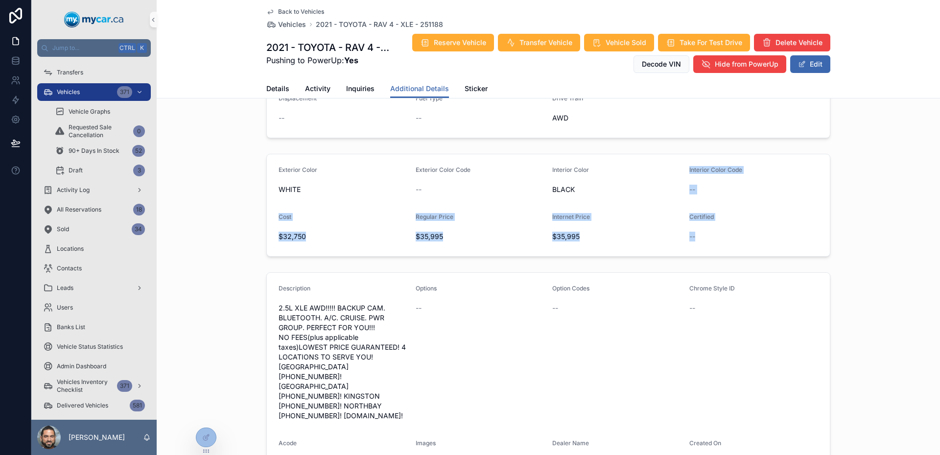
drag, startPoint x: 737, startPoint y: 229, endPoint x: 585, endPoint y: 195, distance: 155.1
click at [585, 195] on form "Exterior Color WHITE Exterior Color Code -- Interior Color BLACK Interior Color…" at bounding box center [548, 205] width 563 height 102
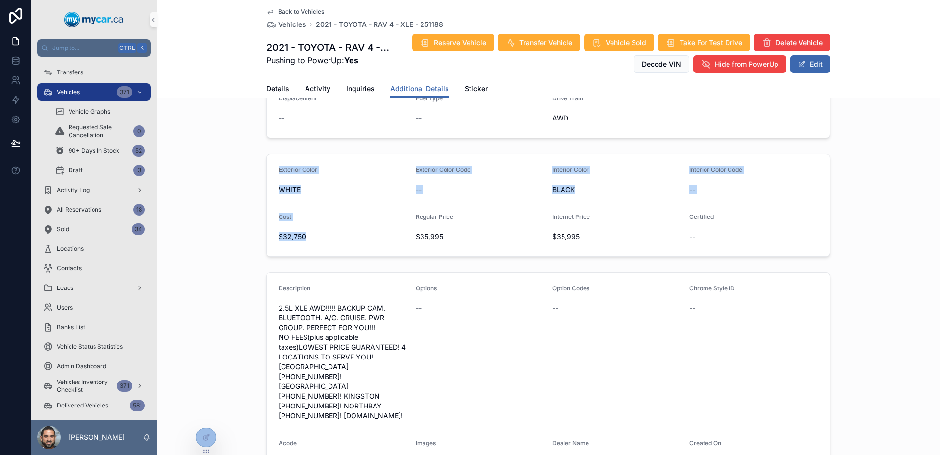
drag, startPoint x: 322, startPoint y: 229, endPoint x: 254, endPoint y: 163, distance: 94.9
click at [254, 163] on div "Exterior Color WHITE Exterior Color Code -- Interior Color BLACK Interior Color…" at bounding box center [549, 205] width 784 height 111
drag, startPoint x: 254, startPoint y: 163, endPoint x: 714, endPoint y: 237, distance: 465.4
click at [702, 236] on div "Exterior Color WHITE Exterior Color Code -- Interior Color BLACK Interior Color…" at bounding box center [549, 205] width 784 height 111
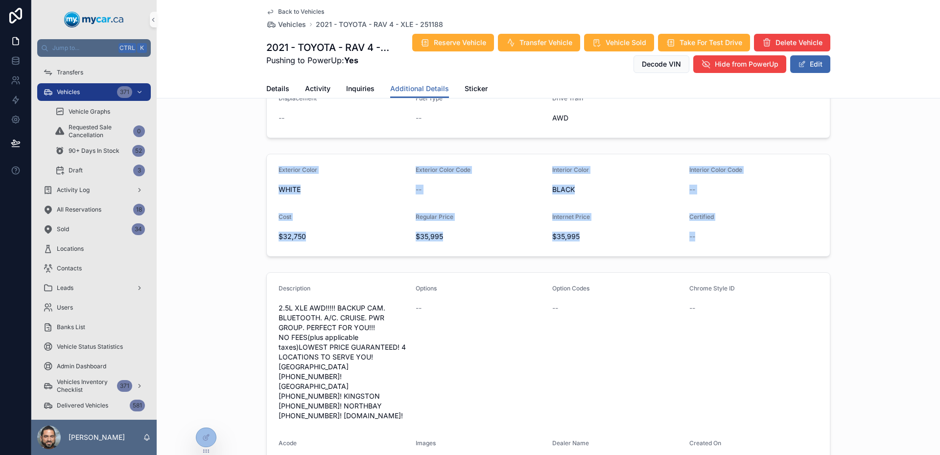
click at [714, 237] on form "Exterior Color WHITE Exterior Color Code -- Interior Color BLACK Interior Color…" at bounding box center [548, 205] width 563 height 102
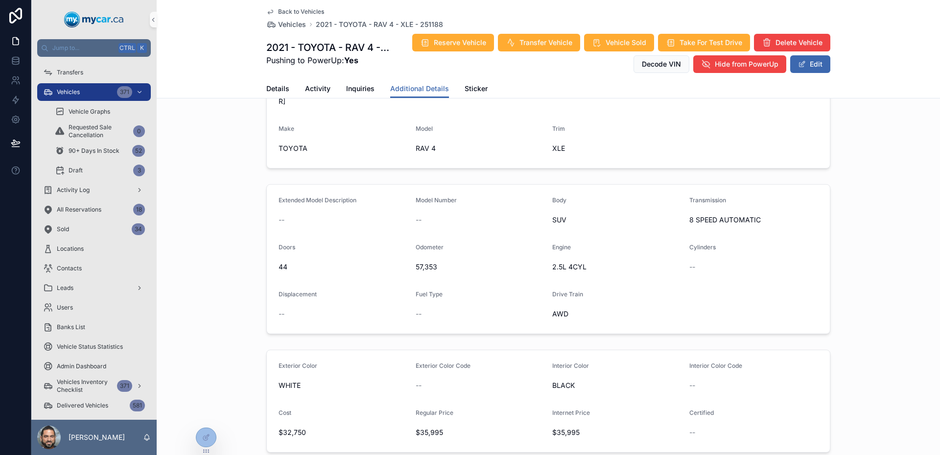
scroll to position [0, 0]
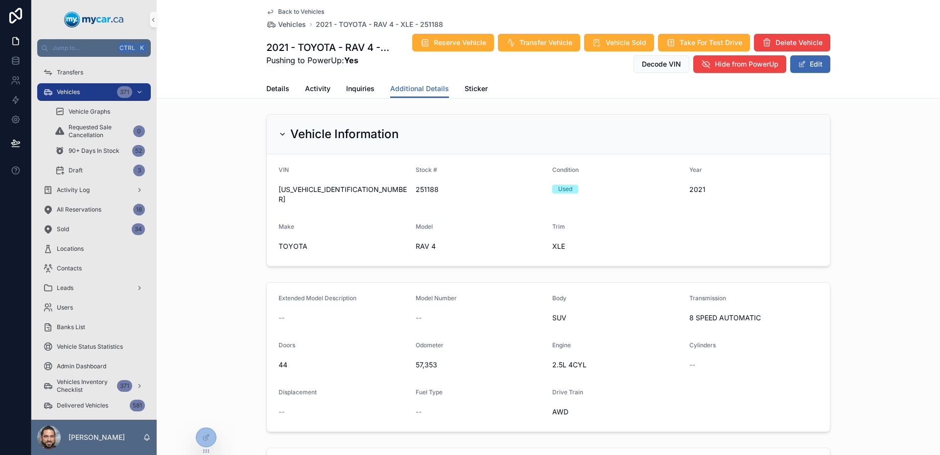
click at [229, 196] on div "Vehicle Information VIN 2T3R1RFV1MC205034 Stock # 251188 Condition Used Year 20…" at bounding box center [549, 190] width 784 height 160
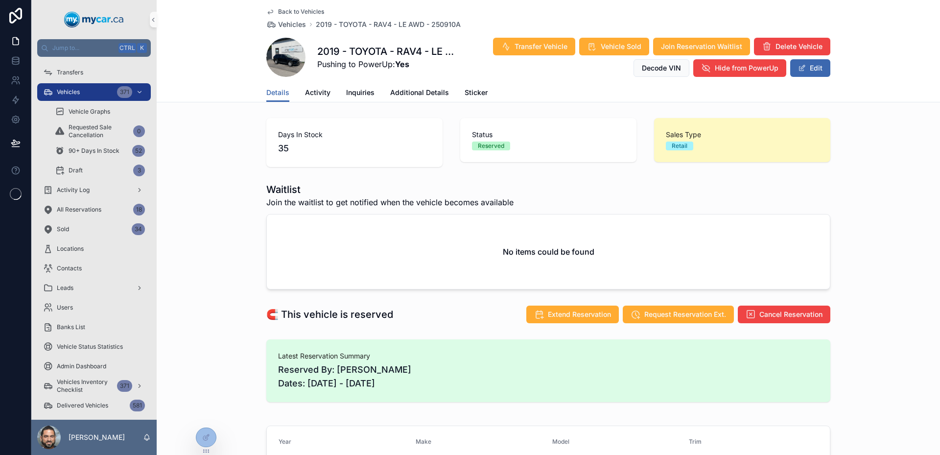
click at [281, 51] on span "scrollable content" at bounding box center [285, 57] width 39 height 39
click at [305, 91] on span "Activity" at bounding box center [317, 93] width 25 height 10
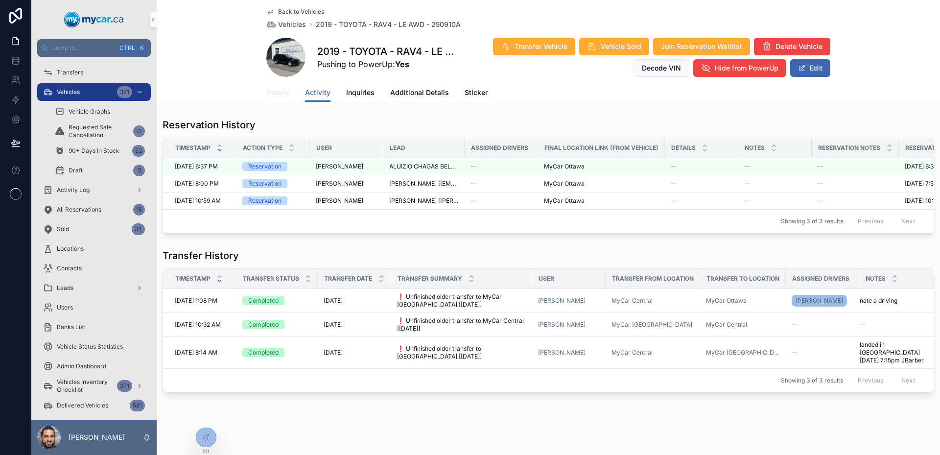
click at [284, 92] on span "Details" at bounding box center [277, 93] width 23 height 10
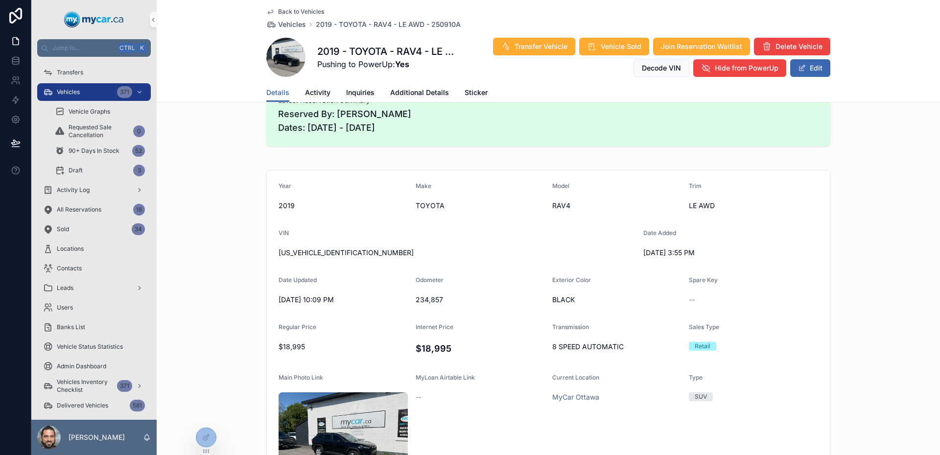
scroll to position [294, 0]
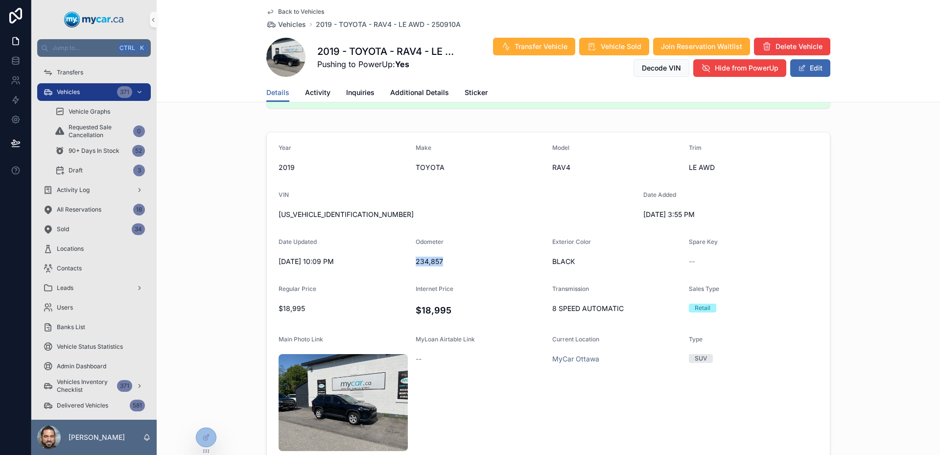
drag, startPoint x: 410, startPoint y: 264, endPoint x: 475, endPoint y: 265, distance: 65.1
click at [475, 265] on form "Year 2019 Make TOYOTA Model RAV4 Trim LE AWD VIN 2T3B1RFV0KW007056 Date Added 7…" at bounding box center [548, 322] width 563 height 381
click at [475, 265] on span "234,857" at bounding box center [480, 262] width 129 height 10
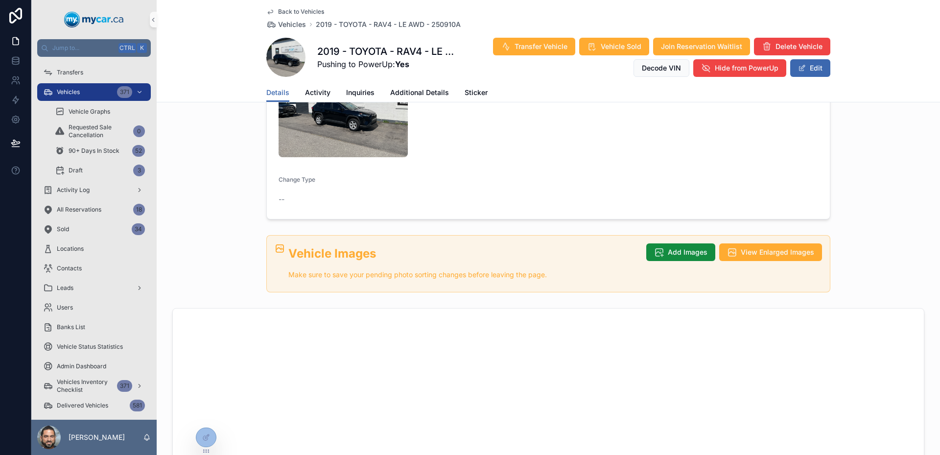
scroll to position [0, 0]
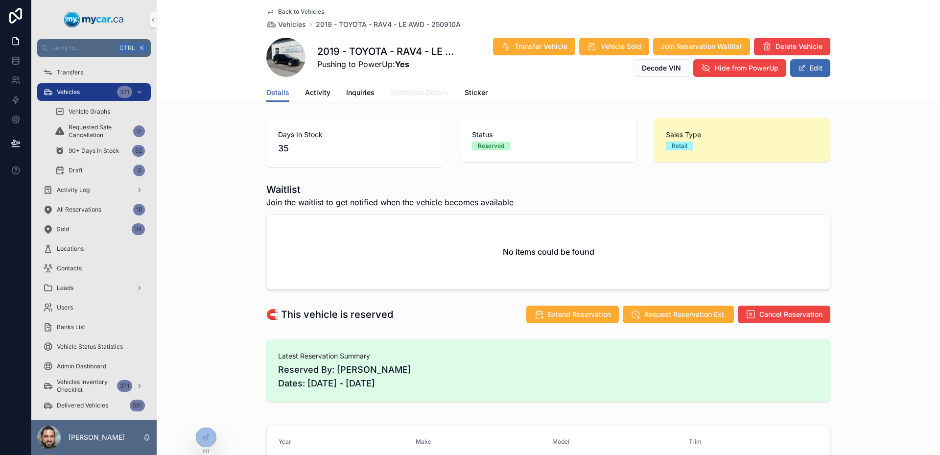
click at [395, 90] on span "Additional Details" at bounding box center [419, 93] width 59 height 10
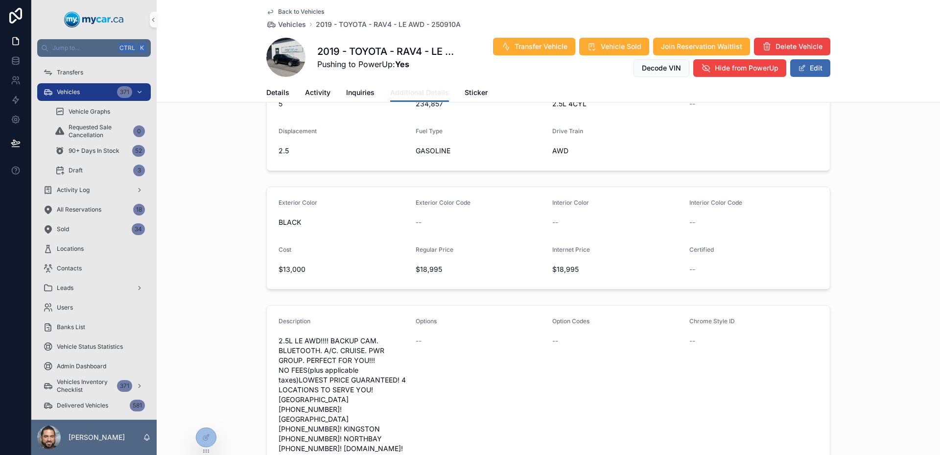
scroll to position [294, 0]
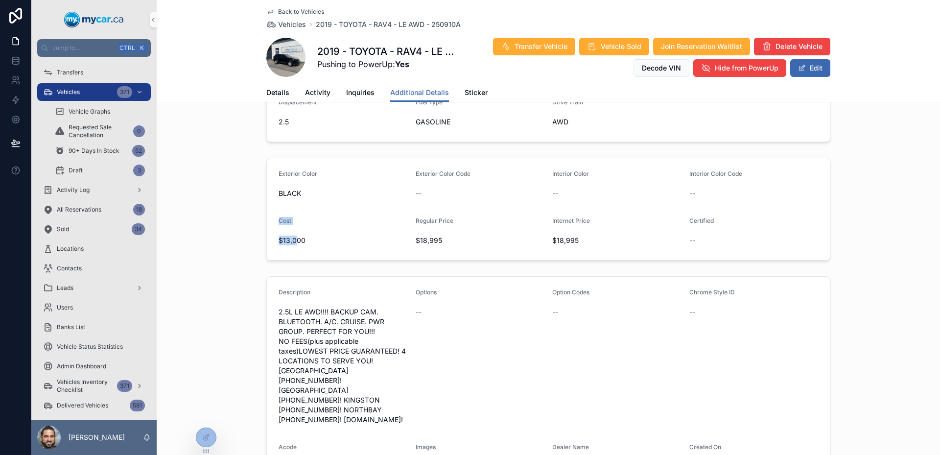
drag, startPoint x: 291, startPoint y: 235, endPoint x: 261, endPoint y: 213, distance: 37.1
click at [261, 213] on div "Exterior Color BLACK Exterior Color Code -- Interior Color -- Interior Color Co…" at bounding box center [549, 209] width 784 height 111
drag, startPoint x: 261, startPoint y: 213, endPoint x: 297, endPoint y: 232, distance: 40.3
click at [297, 232] on div "Exterior Color BLACK Exterior Color Code -- Interior Color -- Interior Color Co…" at bounding box center [549, 209] width 784 height 111
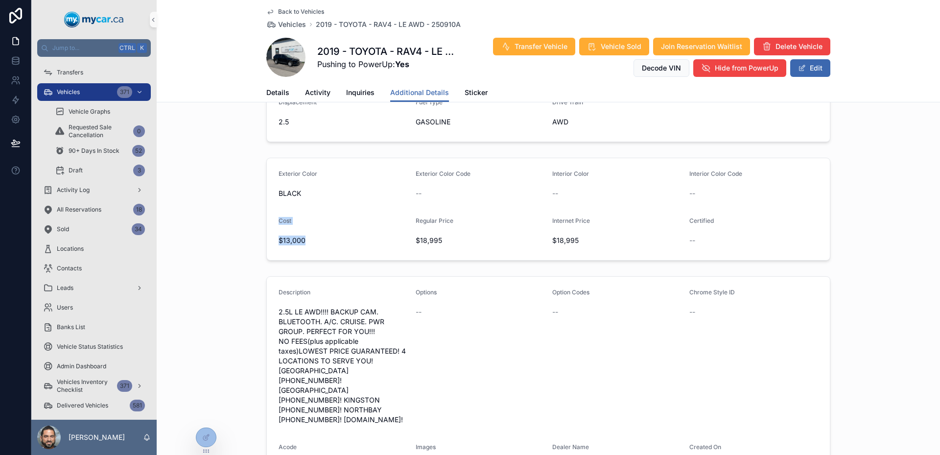
click at [297, 236] on span "$13,000" at bounding box center [343, 241] width 129 height 10
drag, startPoint x: 297, startPoint y: 232, endPoint x: 274, endPoint y: 218, distance: 26.4
click at [274, 218] on form "Exterior Color BLACK Exterior Color Code -- Interior Color -- Interior Color Co…" at bounding box center [548, 209] width 563 height 102
drag, startPoint x: 274, startPoint y: 218, endPoint x: 307, endPoint y: 238, distance: 37.8
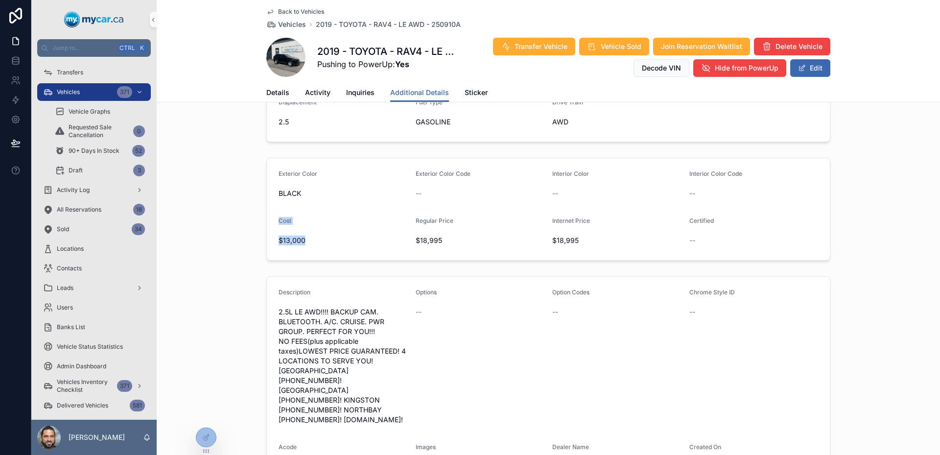
click at [307, 238] on form "Exterior Color BLACK Exterior Color Code -- Interior Color -- Interior Color Co…" at bounding box center [548, 209] width 563 height 102
click at [307, 238] on div "$13,000" at bounding box center [343, 241] width 129 height 16
click at [279, 102] on div "Displacement 2.5" at bounding box center [343, 113] width 129 height 31
click at [270, 91] on span "Details" at bounding box center [277, 93] width 23 height 10
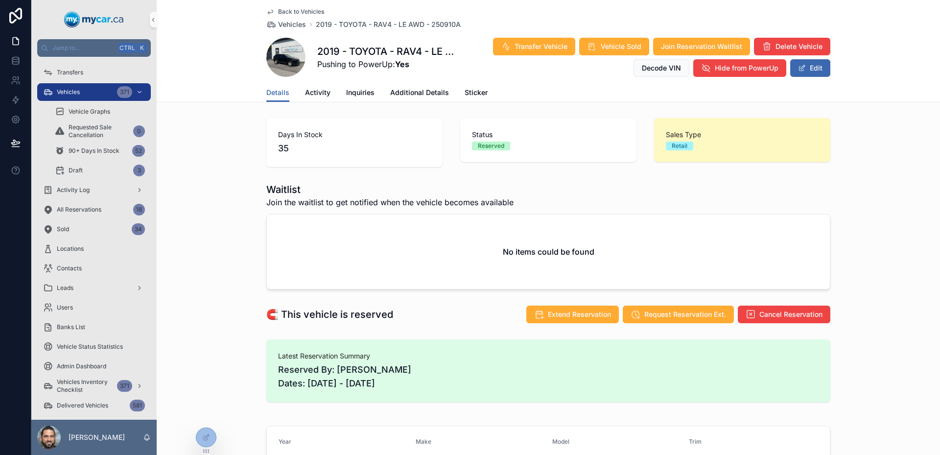
click at [283, 11] on span "Back to Vehicles" at bounding box center [301, 12] width 46 height 8
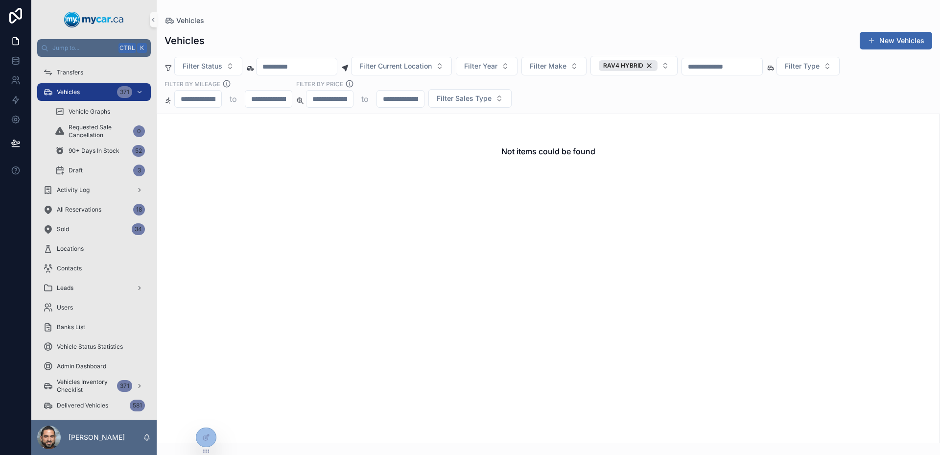
click at [751, 72] on input "scrollable content" at bounding box center [722, 67] width 80 height 14
paste input "******"
type input "******"
click at [658, 68] on div "RAV4 HYBRID" at bounding box center [628, 65] width 59 height 11
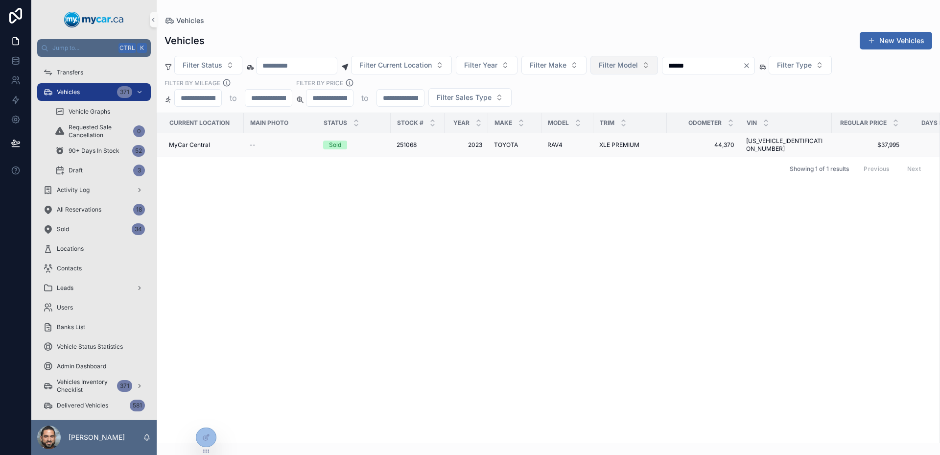
click at [295, 146] on td "--" at bounding box center [280, 145] width 73 height 24
click at [381, 141] on div "Sold" at bounding box center [354, 145] width 62 height 9
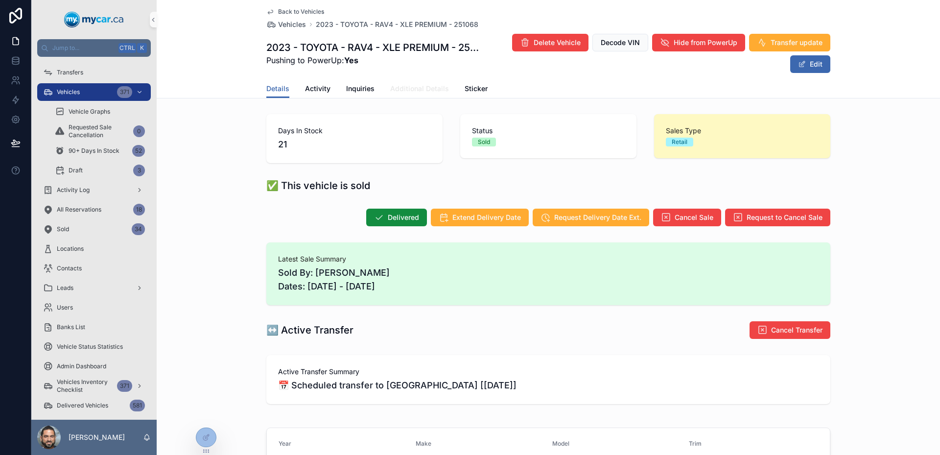
click at [418, 88] on span "Additional Details" at bounding box center [419, 89] width 59 height 10
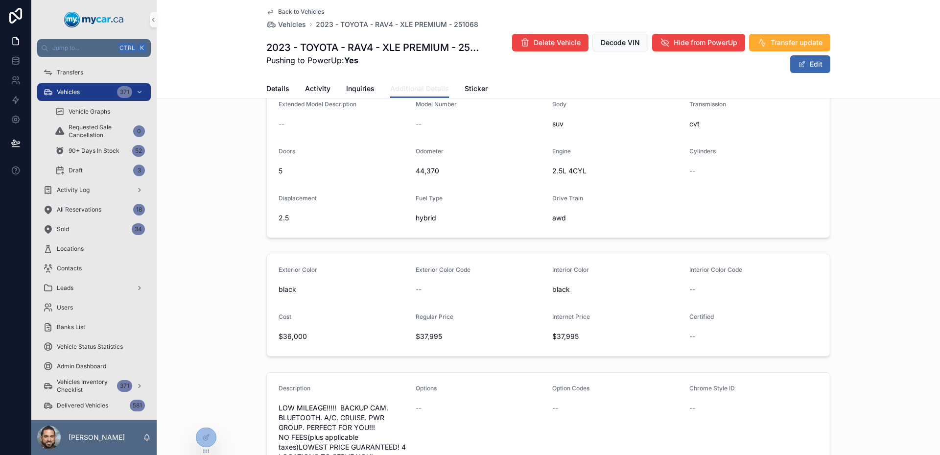
scroll to position [196, 0]
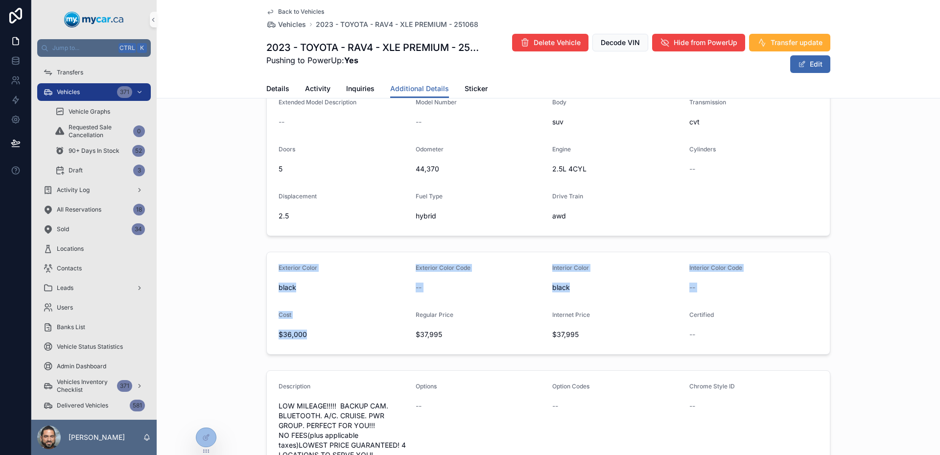
drag, startPoint x: 354, startPoint y: 333, endPoint x: 270, endPoint y: 257, distance: 112.7
click at [270, 257] on form "Exterior Color black Exterior Color Code -- Interior Color black Interior Color…" at bounding box center [548, 303] width 563 height 102
drag, startPoint x: 270, startPoint y: 257, endPoint x: 713, endPoint y: 319, distance: 446.5
click at [713, 319] on form "Exterior Color black Exterior Color Code -- Interior Color black Interior Color…" at bounding box center [548, 303] width 563 height 102
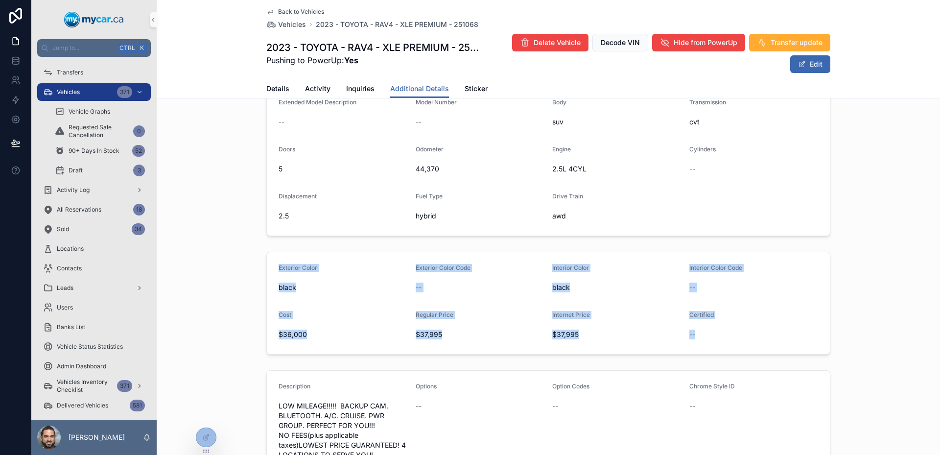
click at [713, 327] on div "--" at bounding box center [754, 335] width 129 height 16
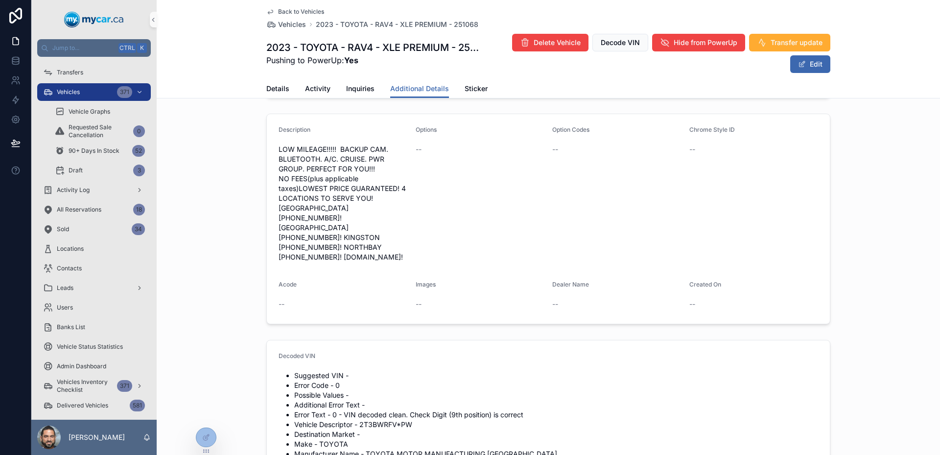
scroll to position [421, 0]
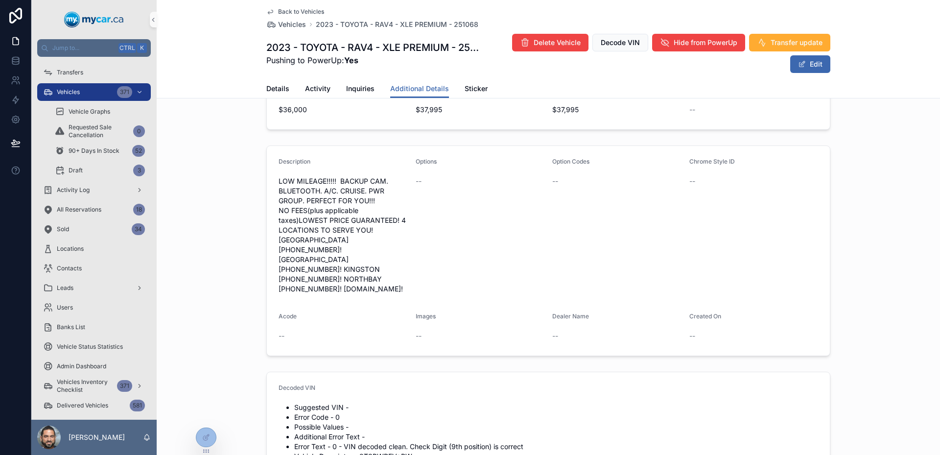
click at [273, 6] on div "Back to Vehicles Vehicles 2023 - TOYOTA - RAV4 - XLE PREMIUM - 251068 2023 - TO…" at bounding box center [548, 39] width 564 height 79
click at [267, 9] on icon "scrollable content" at bounding box center [270, 12] width 8 height 8
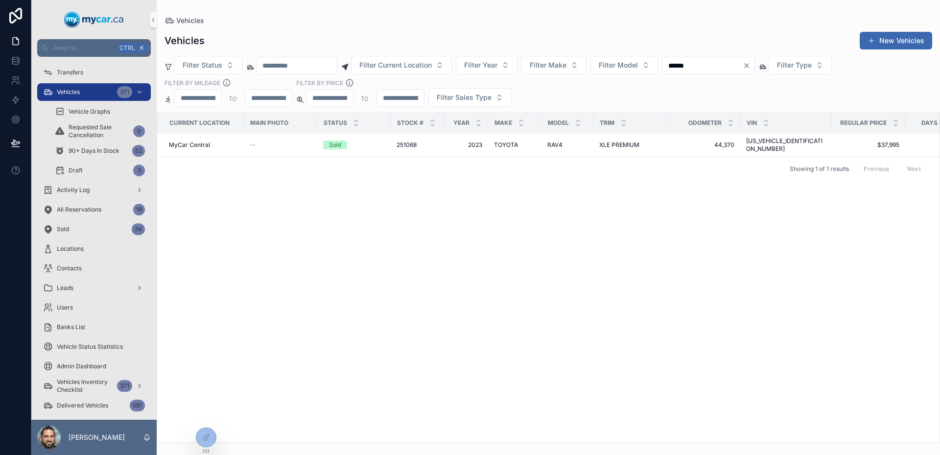
click at [714, 66] on input "******" at bounding box center [703, 66] width 80 height 14
paste input "scrollable content"
type input "******"
click at [310, 137] on td "--" at bounding box center [280, 145] width 73 height 24
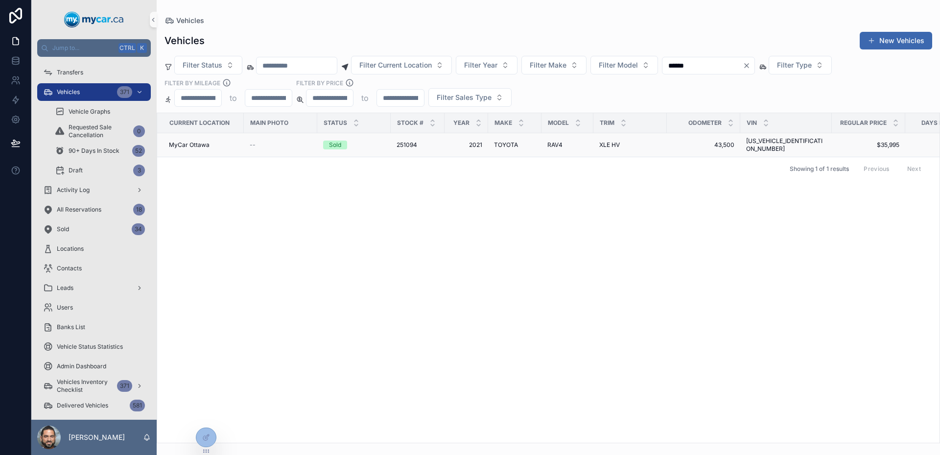
click at [308, 142] on div "--" at bounding box center [281, 145] width 62 height 8
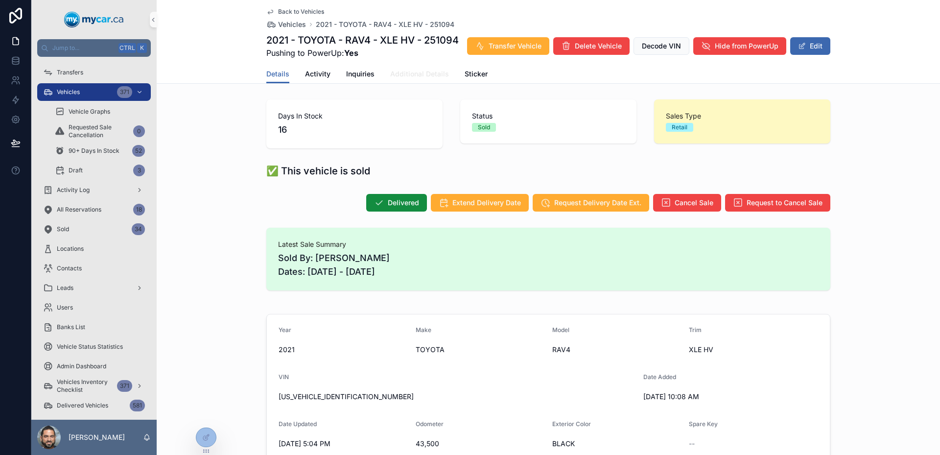
click at [435, 79] on span "Additional Details" at bounding box center [419, 74] width 59 height 10
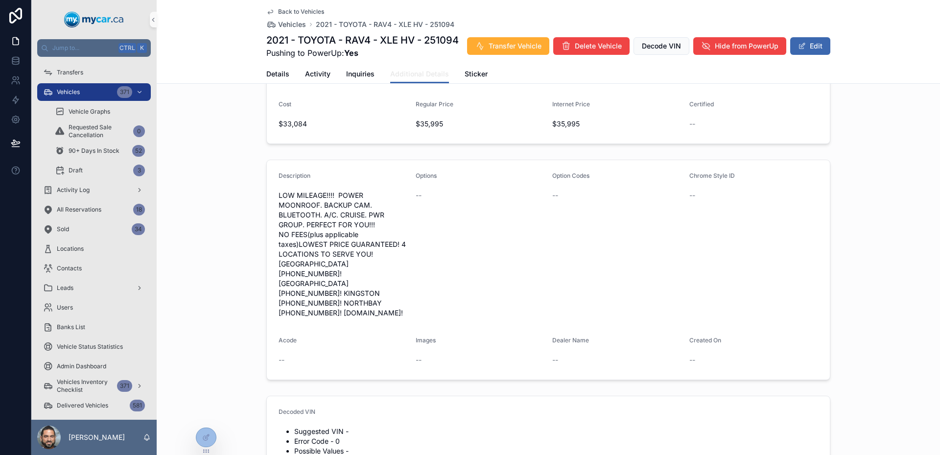
scroll to position [294, 0]
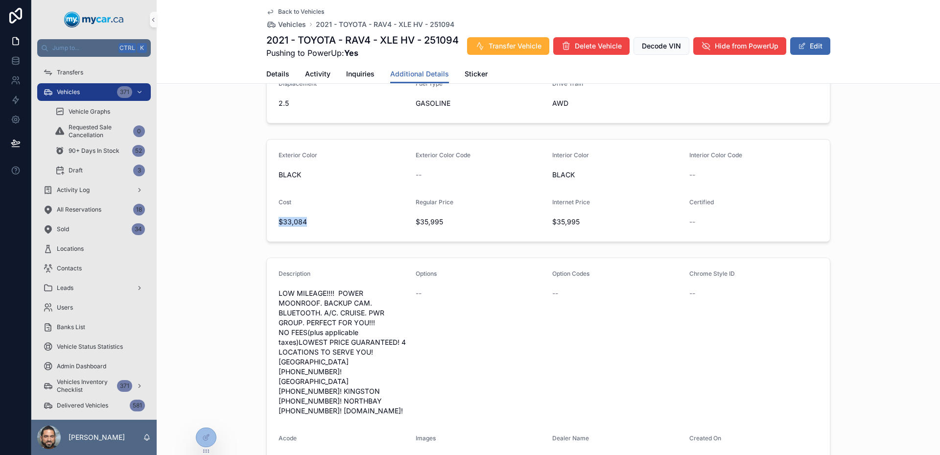
drag, startPoint x: 323, startPoint y: 228, endPoint x: 276, endPoint y: 228, distance: 47.0
click at [279, 228] on div "$33,084" at bounding box center [343, 222] width 129 height 16
click at [279, 227] on span "$33,084" at bounding box center [343, 222] width 129 height 10
drag, startPoint x: 276, startPoint y: 228, endPoint x: 319, endPoint y: 229, distance: 42.6
click at [319, 227] on span "$33,084" at bounding box center [343, 222] width 129 height 10
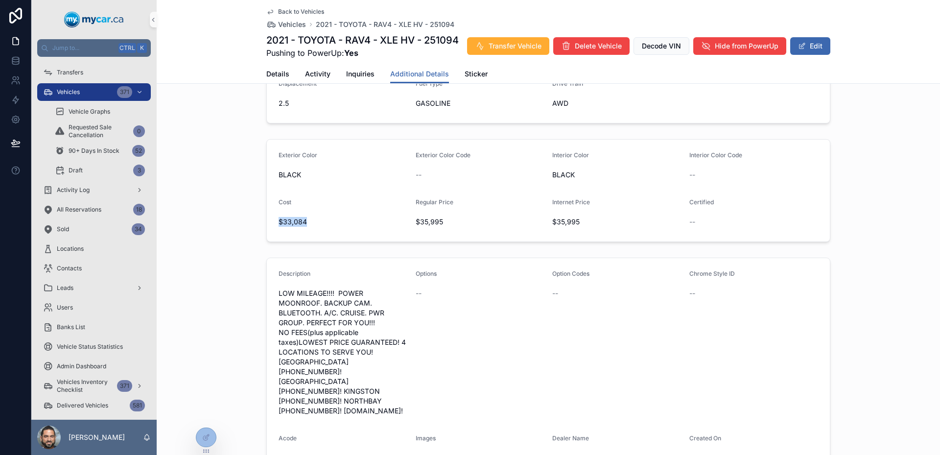
click at [319, 227] on span "$33,084" at bounding box center [343, 222] width 129 height 10
drag, startPoint x: 285, startPoint y: 219, endPoint x: 273, endPoint y: 222, distance: 12.1
click at [273, 222] on form "Exterior Color BLACK Exterior Color Code -- Interior Color BLACK Interior Color…" at bounding box center [548, 191] width 563 height 102
drag, startPoint x: 273, startPoint y: 222, endPoint x: 293, endPoint y: 225, distance: 20.4
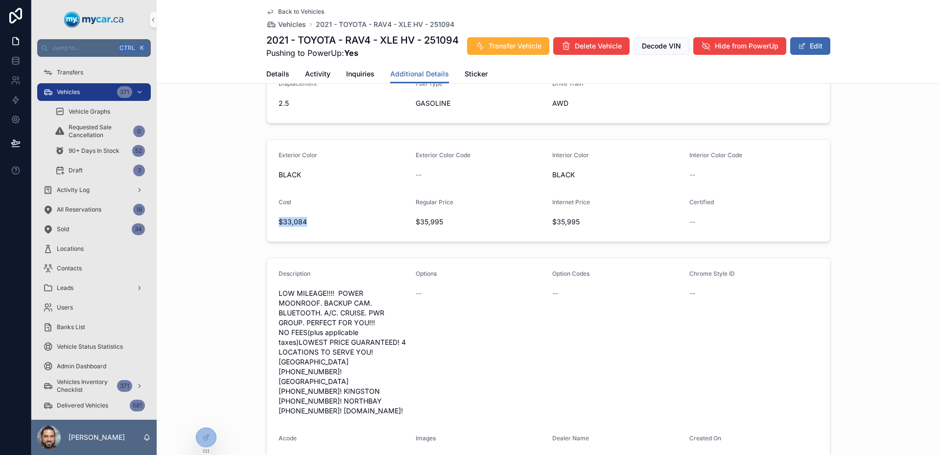
click at [293, 225] on form "Exterior Color BLACK Exterior Color Code -- Interior Color BLACK Interior Color…" at bounding box center [548, 191] width 563 height 102
click at [293, 225] on span "$33,084" at bounding box center [343, 222] width 129 height 10
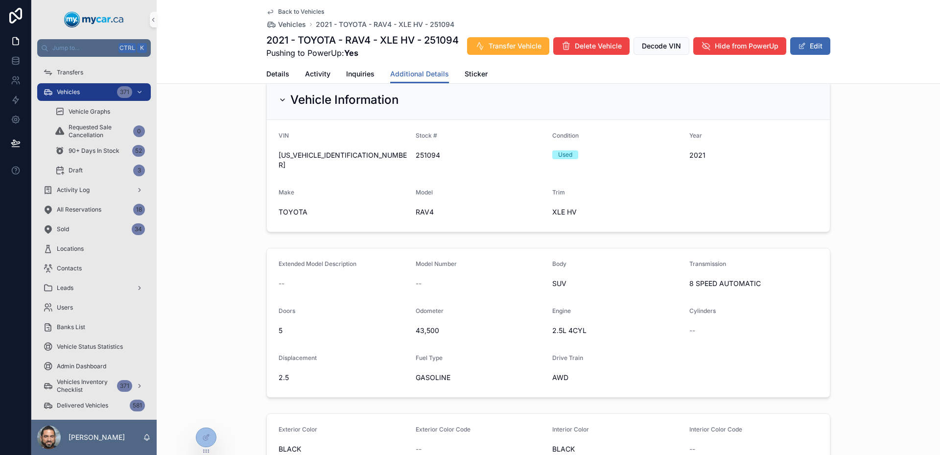
scroll to position [0, 0]
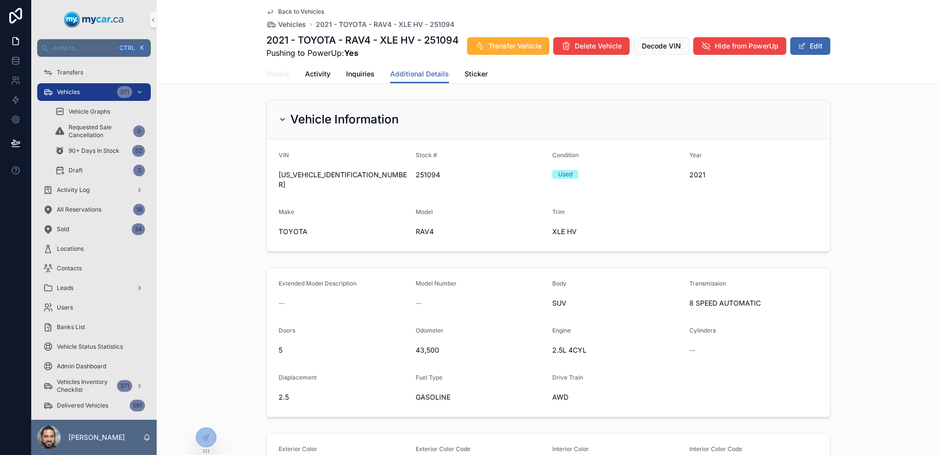
click at [282, 79] on span "Details" at bounding box center [277, 74] width 23 height 10
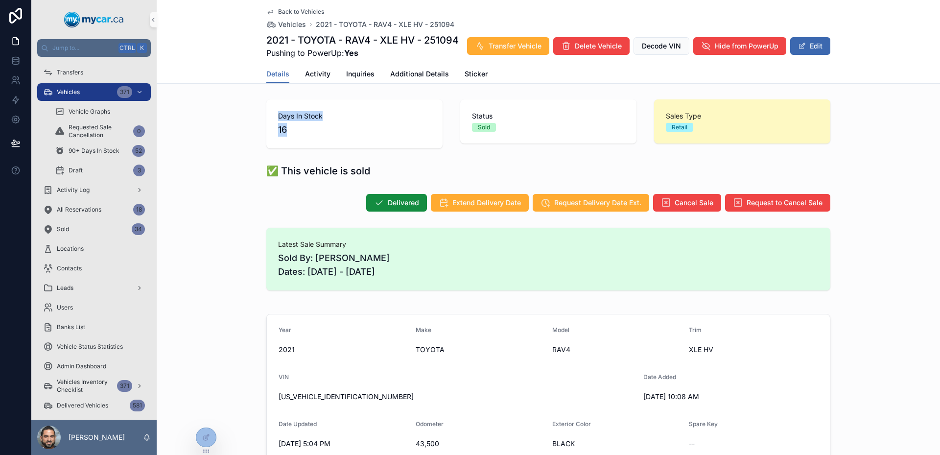
drag, startPoint x: 339, startPoint y: 145, endPoint x: 258, endPoint y: 125, distance: 83.4
click at [261, 125] on div "Days In Stock 16" at bounding box center [355, 123] width 188 height 57
click at [271, 14] on link "Back to Vehicles" at bounding box center [295, 12] width 58 height 8
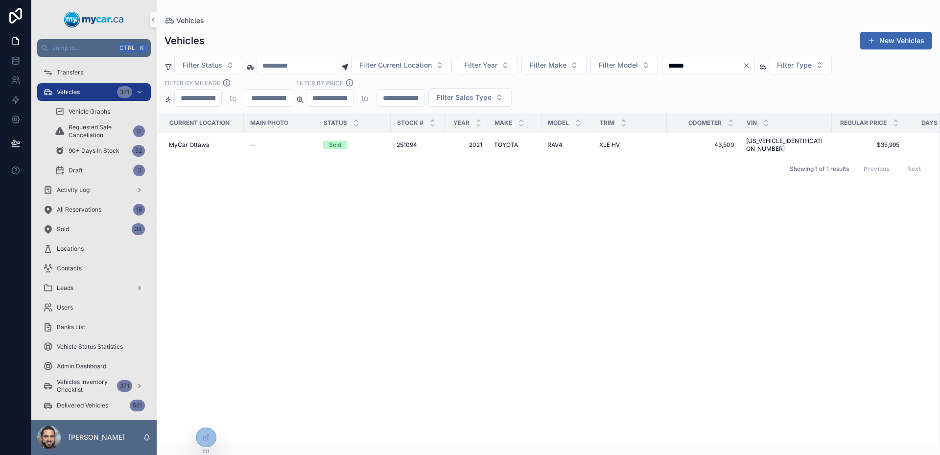
click at [724, 64] on input "******" at bounding box center [703, 66] width 80 height 14
click at [696, 63] on input "******" at bounding box center [703, 66] width 80 height 14
paste input "scrollable content"
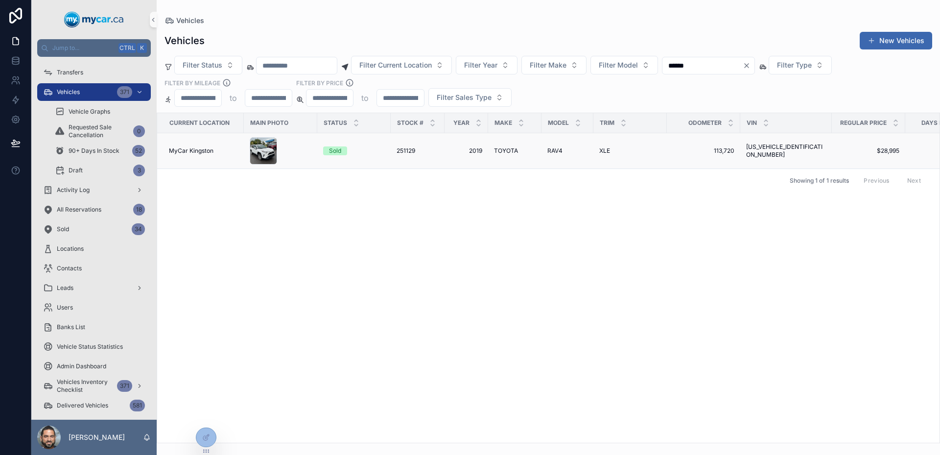
paste input "scrollable content"
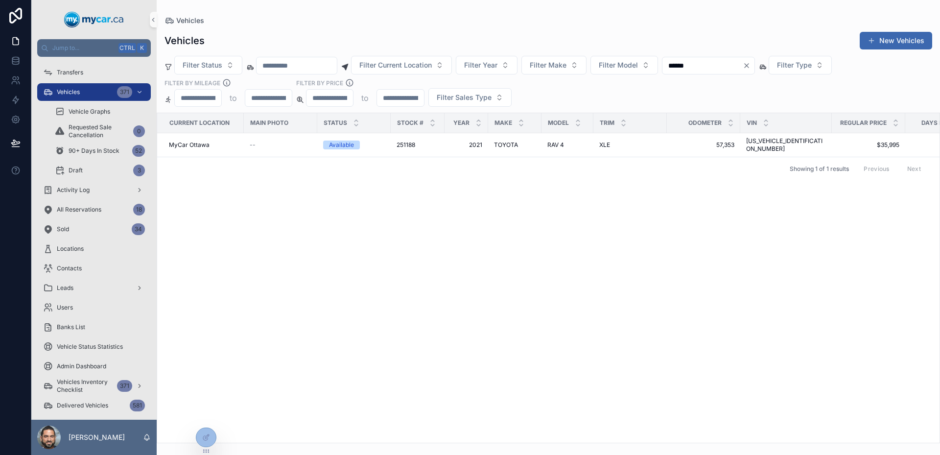
type input "******"
click at [595, 196] on div "Current Location Main Photo Status Stock # Year Make Model Trim Odometer VIN Re…" at bounding box center [548, 278] width 783 height 330
click at [583, 290] on div "Current Location Main Photo Status Stock # Year Make Model Trim Odometer VIN Re…" at bounding box center [548, 278] width 783 height 330
click at [309, 143] on div "--" at bounding box center [281, 145] width 62 height 8
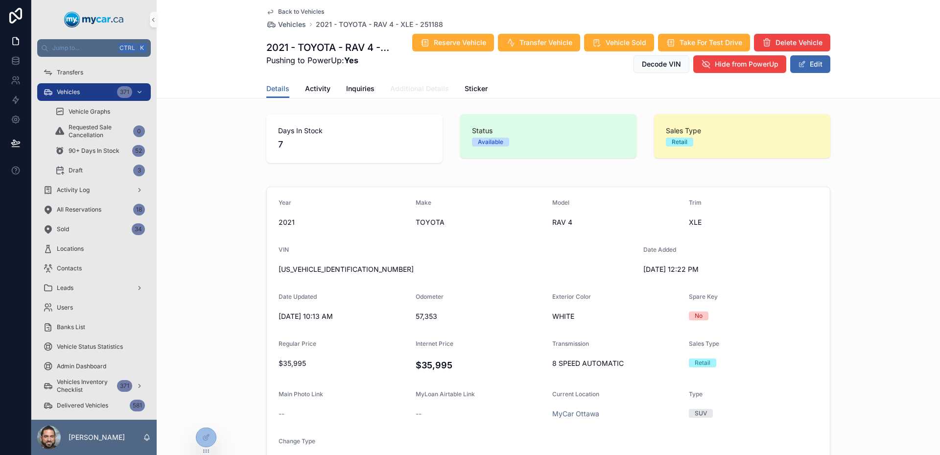
click at [419, 88] on span "Additional Details" at bounding box center [419, 89] width 59 height 10
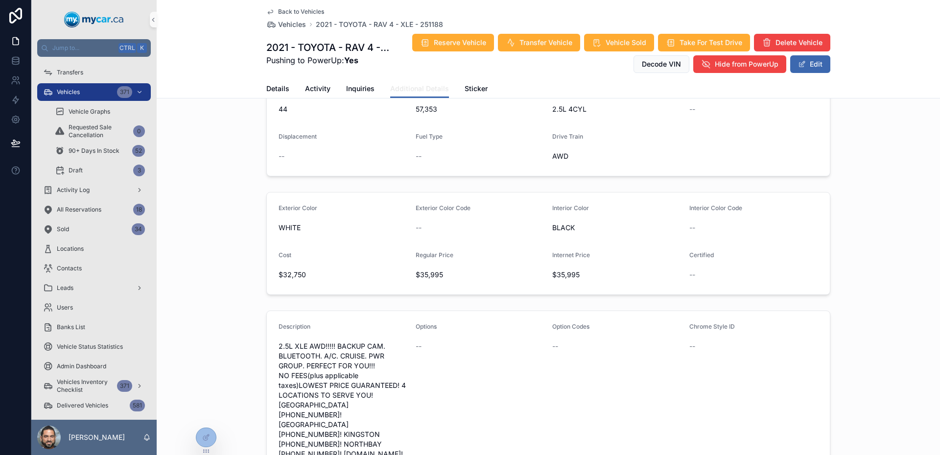
scroll to position [294, 0]
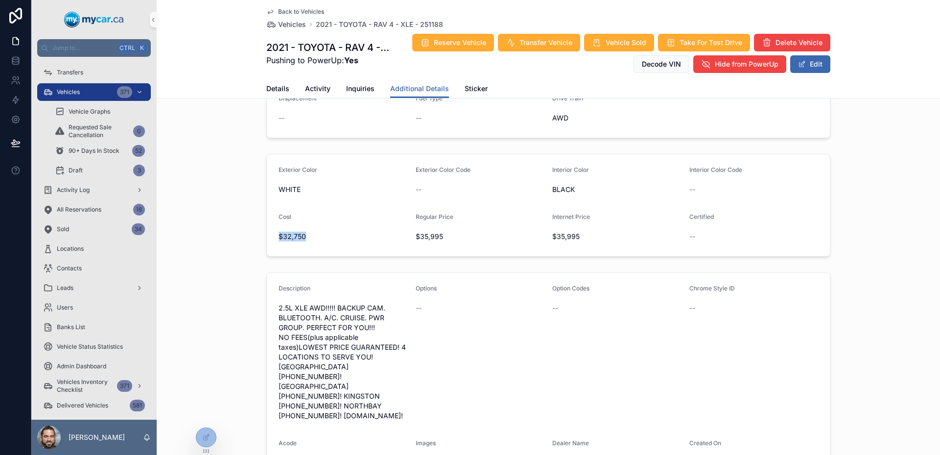
drag, startPoint x: 335, startPoint y: 220, endPoint x: 272, endPoint y: 228, distance: 63.6
click at [272, 228] on form "Exterior Color WHITE Exterior Color Code -- Interior Color BLACK Interior Color…" at bounding box center [548, 205] width 563 height 102
drag, startPoint x: 272, startPoint y: 228, endPoint x: 316, endPoint y: 225, distance: 44.7
click at [316, 225] on form "Exterior Color WHITE Exterior Color Code -- Interior Color BLACK Interior Color…" at bounding box center [548, 205] width 563 height 102
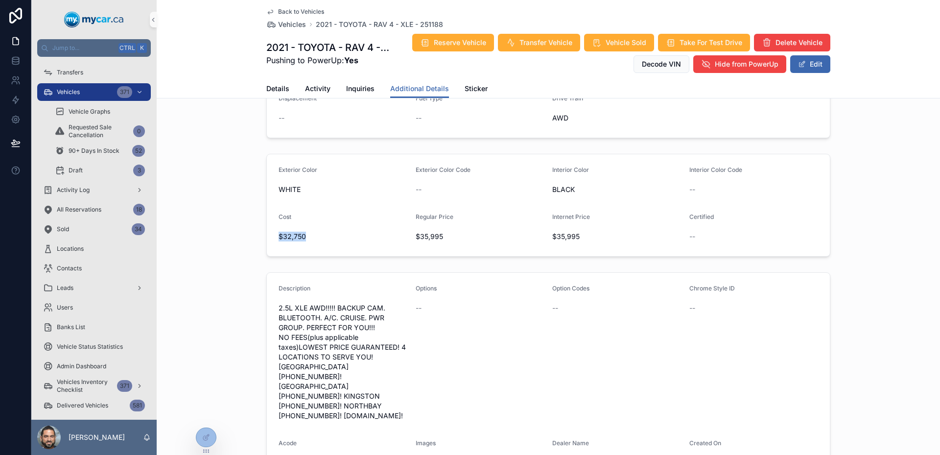
click at [316, 232] on span "$32,750" at bounding box center [343, 237] width 129 height 10
drag, startPoint x: 316, startPoint y: 225, endPoint x: 258, endPoint y: 150, distance: 94.9
click at [258, 150] on div "Exterior Color WHITE Exterior Color Code -- Interior Color BLACK Interior Color…" at bounding box center [549, 205] width 784 height 111
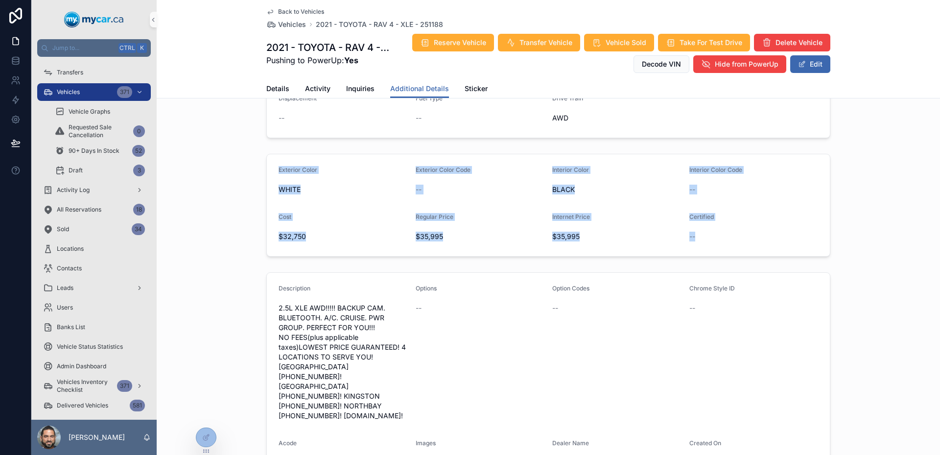
drag, startPoint x: 258, startPoint y: 150, endPoint x: 714, endPoint y: 236, distance: 463.5
click at [706, 244] on div "Exterior Color WHITE Exterior Color Code -- Interior Color BLACK Interior Color…" at bounding box center [549, 205] width 784 height 111
click at [714, 236] on form "Exterior Color WHITE Exterior Color Code -- Interior Color BLACK Interior Color…" at bounding box center [548, 205] width 563 height 102
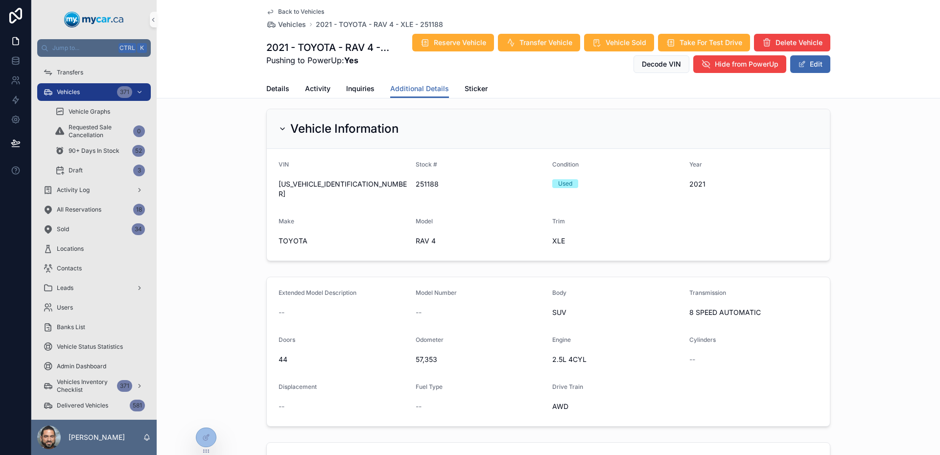
scroll to position [0, 0]
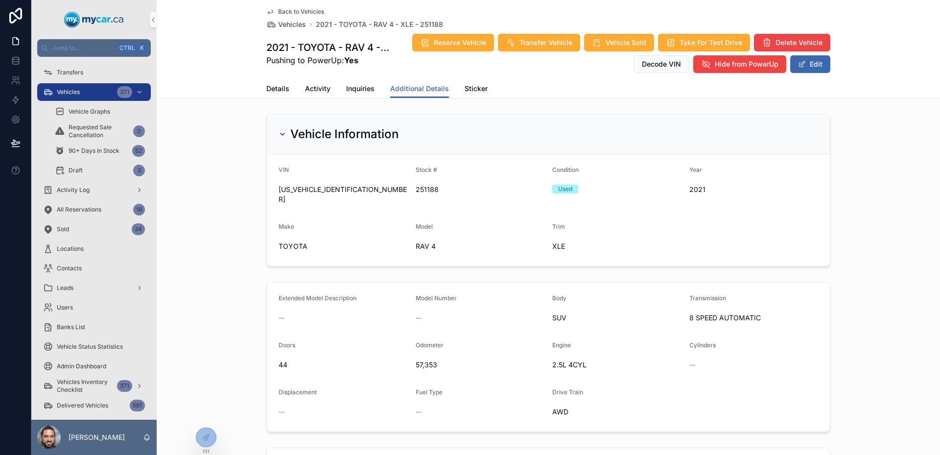
click at [267, 11] on icon "scrollable content" at bounding box center [270, 12] width 8 height 8
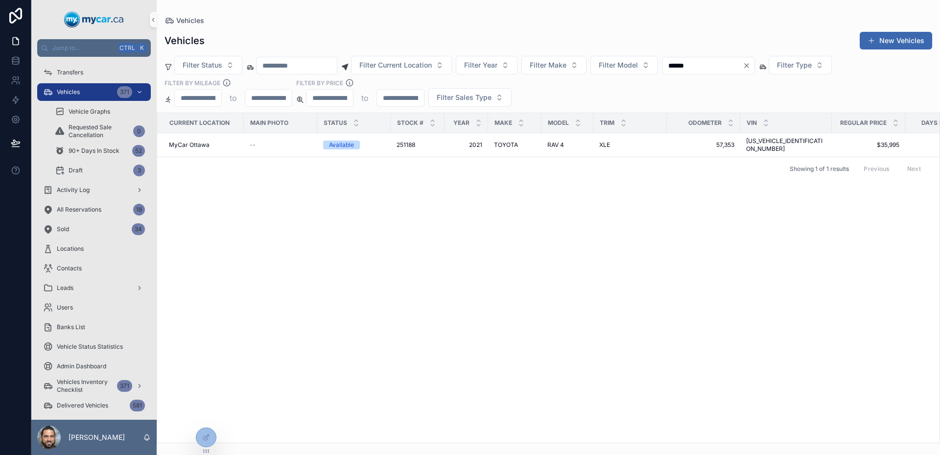
drag, startPoint x: 747, startPoint y: 64, endPoint x: 687, endPoint y: 59, distance: 60.5
click at [687, 59] on input "******" at bounding box center [703, 66] width 80 height 14
click at [303, 145] on td "--" at bounding box center [280, 145] width 73 height 24
click at [295, 141] on div "--" at bounding box center [281, 145] width 62 height 8
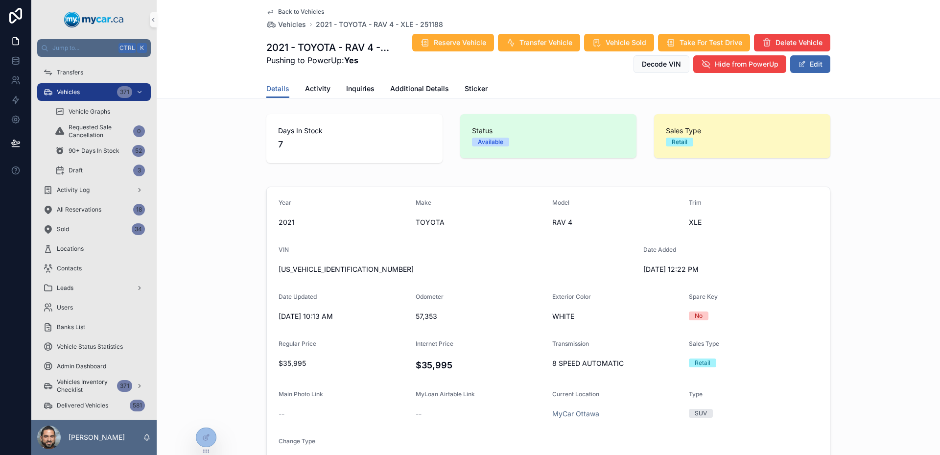
scroll to position [98, 0]
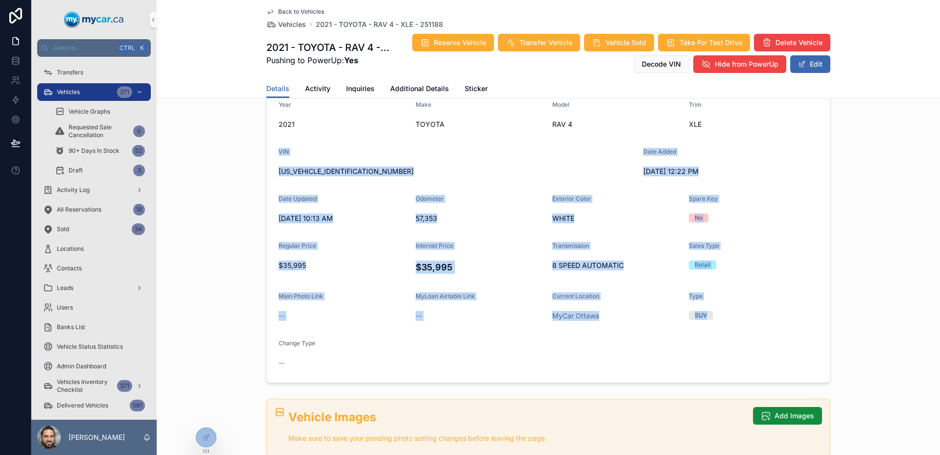
drag, startPoint x: 759, startPoint y: 364, endPoint x: 271, endPoint y: 155, distance: 530.9
click at [271, 155] on form "Year 2021 Make TOYOTA Model RAV 4 Trim XLE VIN 2T3R1RFV1MC205034 Date Added 8/2…" at bounding box center [548, 235] width 563 height 293
drag, startPoint x: 271, startPoint y: 155, endPoint x: 448, endPoint y: 340, distance: 256.3
click at [448, 340] on form "Year 2021 Make TOYOTA Model RAV 4 Trim XLE VIN 2T3R1RFV1MC205034 Date Added 8/2…" at bounding box center [548, 235] width 563 height 293
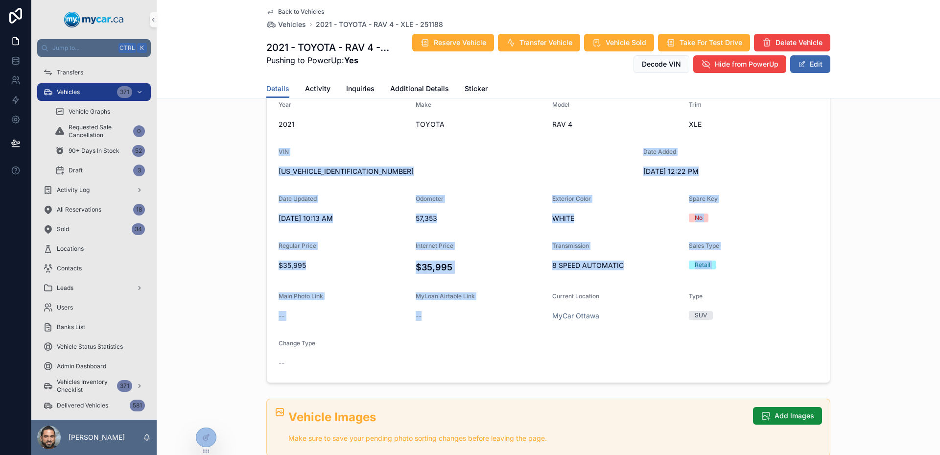
click at [448, 340] on form "Year 2021 Make TOYOTA Model RAV 4 Trim XLE VIN 2T3R1RFV1MC205034 Date Added 8/2…" at bounding box center [548, 235] width 563 height 293
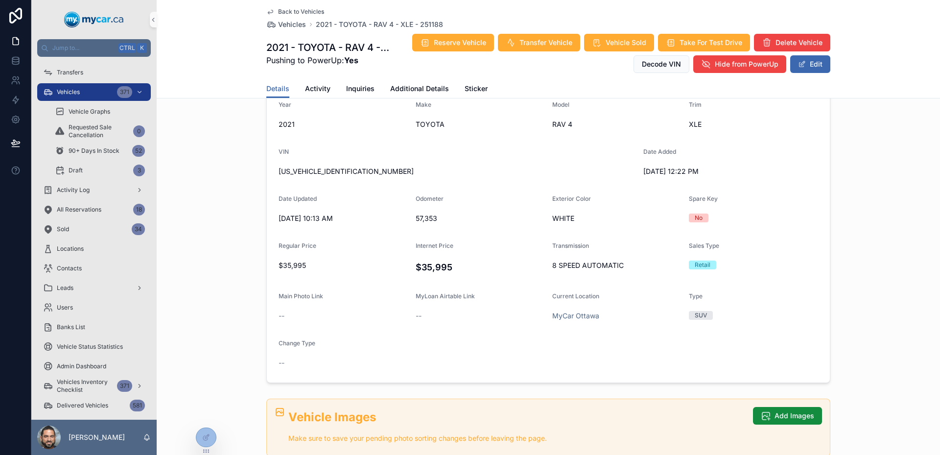
click at [418, 347] on form "Year 2021 Make TOYOTA Model RAV 4 Trim XLE VIN 2T3R1RFV1MC205034 Date Added 8/2…" at bounding box center [548, 235] width 563 height 293
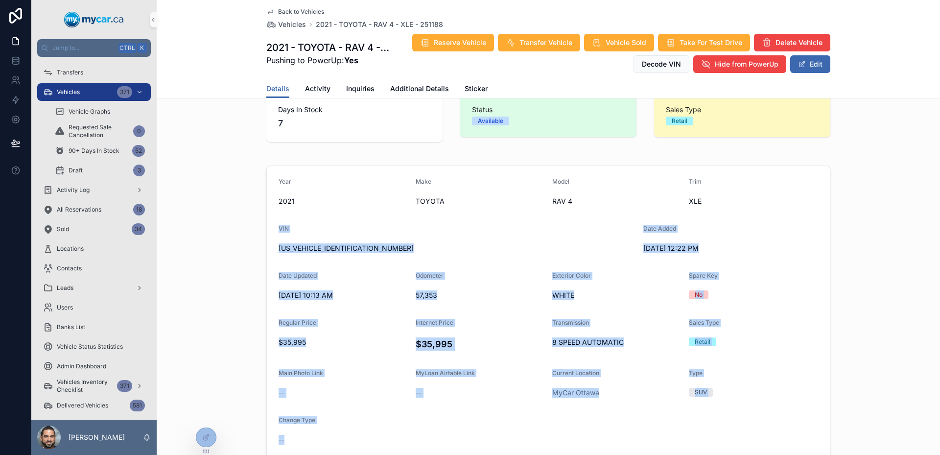
scroll to position [0, 0]
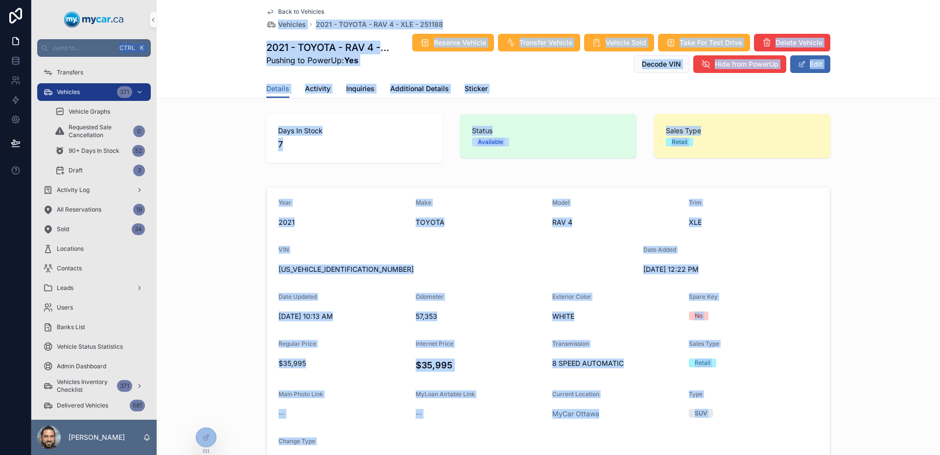
drag, startPoint x: 310, startPoint y: 374, endPoint x: 221, endPoint y: 21, distance: 364.1
click at [221, 21] on div "Back to Vehicles Vehicles 2021 - TOYOTA - RAV 4 - XLE - 251188 2021 - TOYOTA - …" at bounding box center [549, 49] width 784 height 98
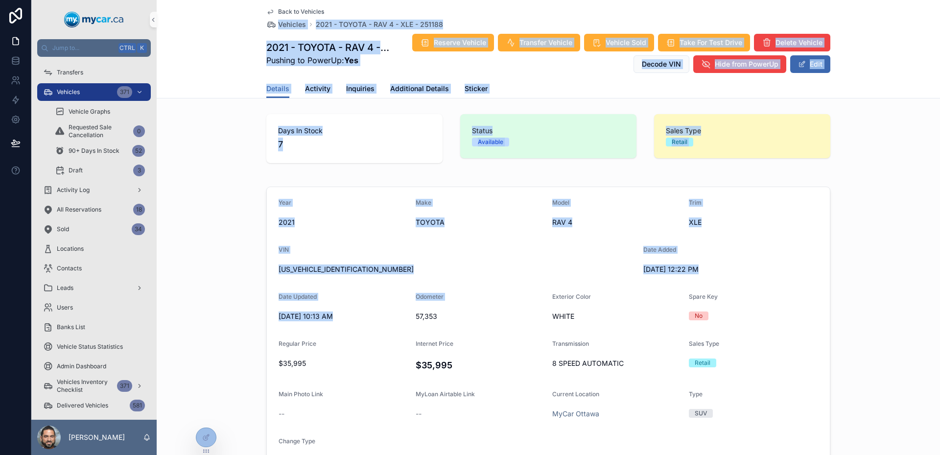
drag, startPoint x: 221, startPoint y: 21, endPoint x: 504, endPoint y: 302, distance: 398.6
click at [504, 302] on div "Odometer" at bounding box center [480, 299] width 129 height 12
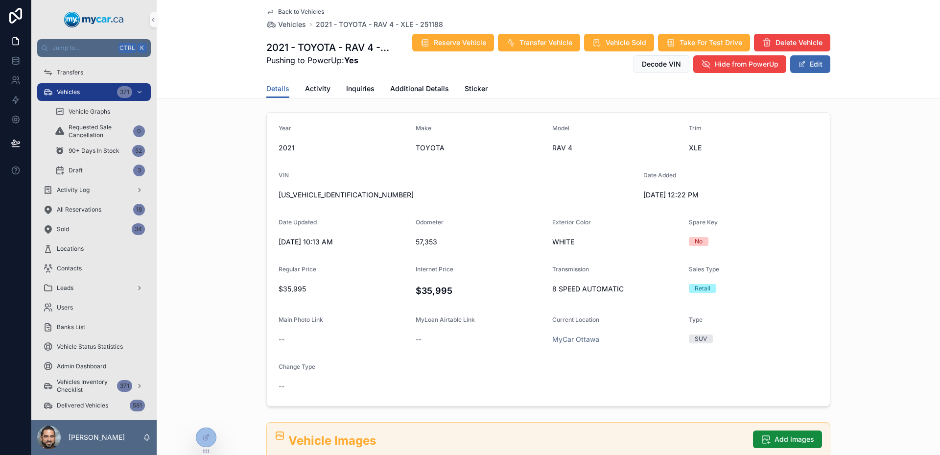
scroll to position [98, 0]
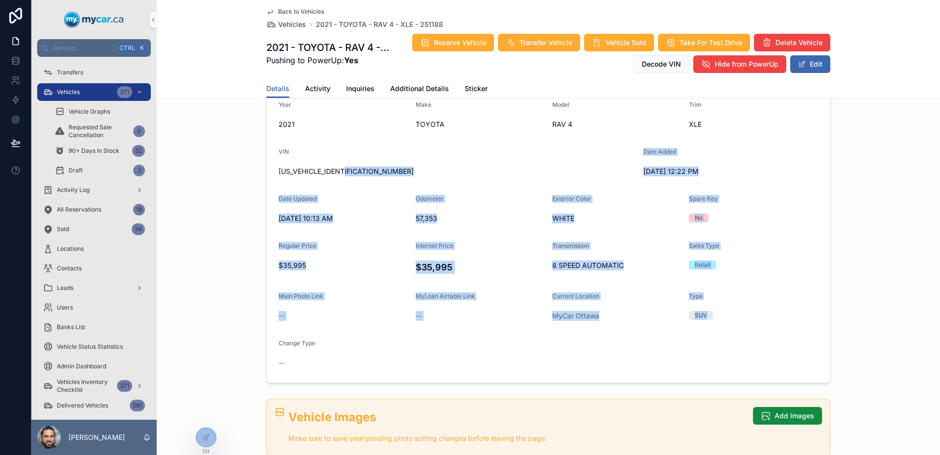
drag, startPoint x: 426, startPoint y: 186, endPoint x: 742, endPoint y: 321, distance: 344.3
click at [742, 321] on form "Year 2021 Make TOYOTA Model RAV 4 Trim XLE VIN 2T3R1RFV1MC205034 Date Added 8/2…" at bounding box center [548, 235] width 563 height 293
click at [742, 321] on div "SUV" at bounding box center [753, 315] width 129 height 15
drag, startPoint x: 639, startPoint y: 366, endPoint x: 309, endPoint y: 169, distance: 383.9
click at [309, 169] on form "Year 2021 Make TOYOTA Model RAV 4 Trim XLE VIN 2T3R1RFV1MC205034 Date Added 8/2…" at bounding box center [548, 235] width 563 height 293
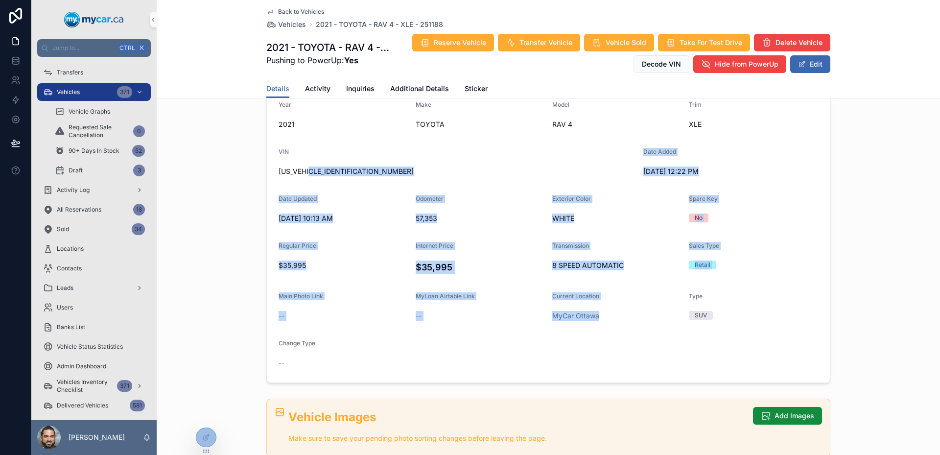
click at [309, 168] on span "2T3R1RFV1MC205034" at bounding box center [457, 172] width 357 height 10
drag, startPoint x: 309, startPoint y: 168, endPoint x: 417, endPoint y: 362, distance: 222.1
click at [417, 362] on form "Year 2021 Make TOYOTA Model RAV 4 Trim XLE VIN 2T3R1RFV1MC205034 Date Added 8/2…" at bounding box center [548, 235] width 563 height 293
drag, startPoint x: 417, startPoint y: 362, endPoint x: 295, endPoint y: 140, distance: 253.6
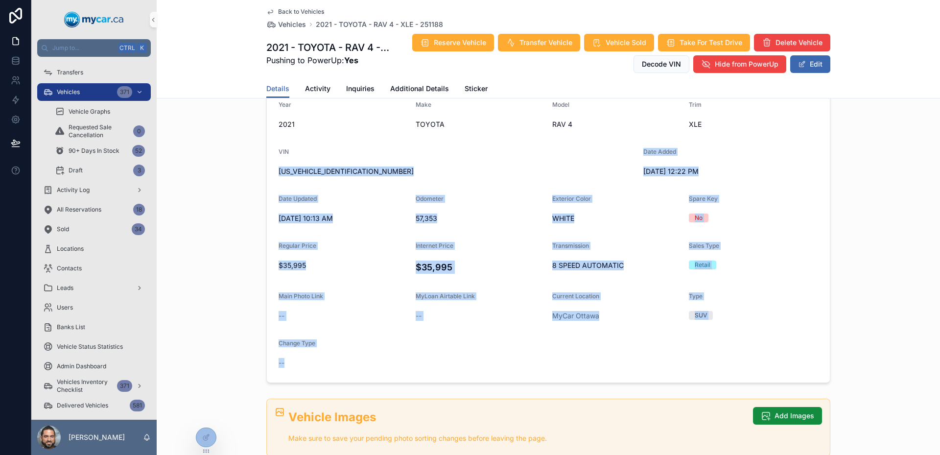
click at [295, 140] on form "Year 2021 Make TOYOTA Model RAV 4 Trim XLE VIN 2T3R1RFV1MC205034 Date Added 8/2…" at bounding box center [548, 235] width 563 height 293
drag, startPoint x: 295, startPoint y: 140, endPoint x: 441, endPoint y: 373, distance: 275.0
click at [441, 373] on form "Year 2021 Make TOYOTA Model RAV 4 Trim XLE VIN 2T3R1RFV1MC205034 Date Added 8/2…" at bounding box center [548, 235] width 563 height 293
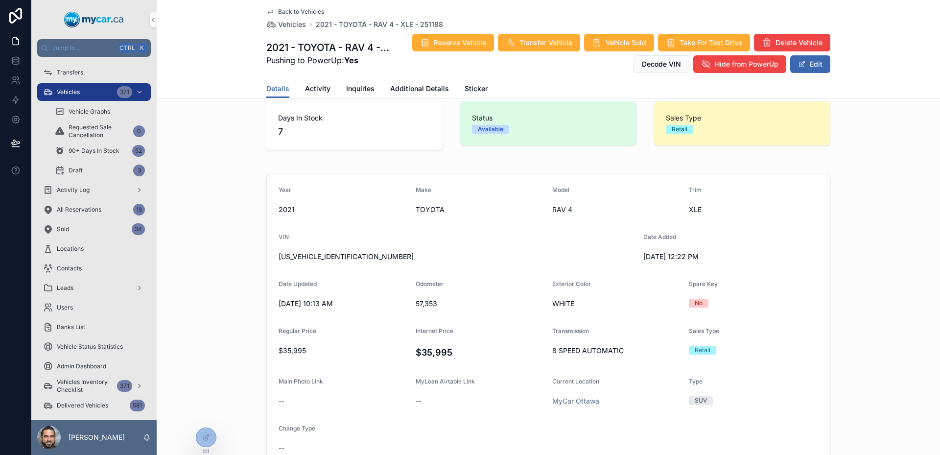
scroll to position [0, 0]
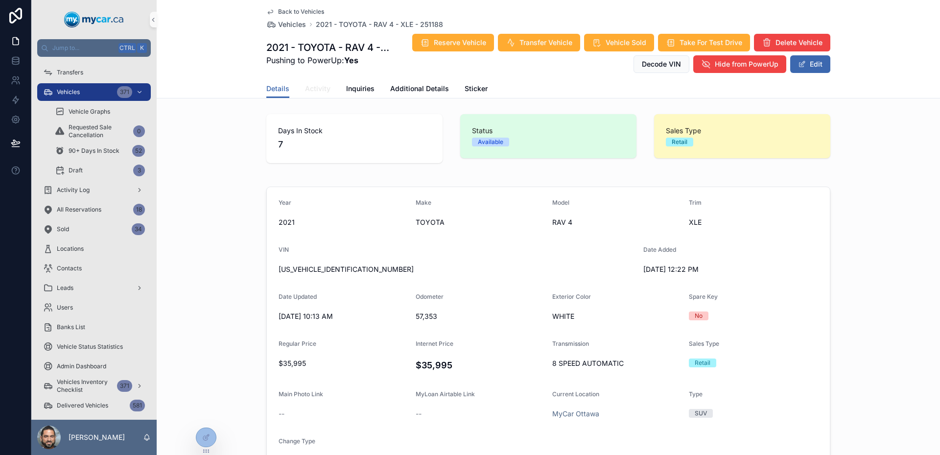
click at [309, 94] on link "Activity" at bounding box center [317, 90] width 25 height 20
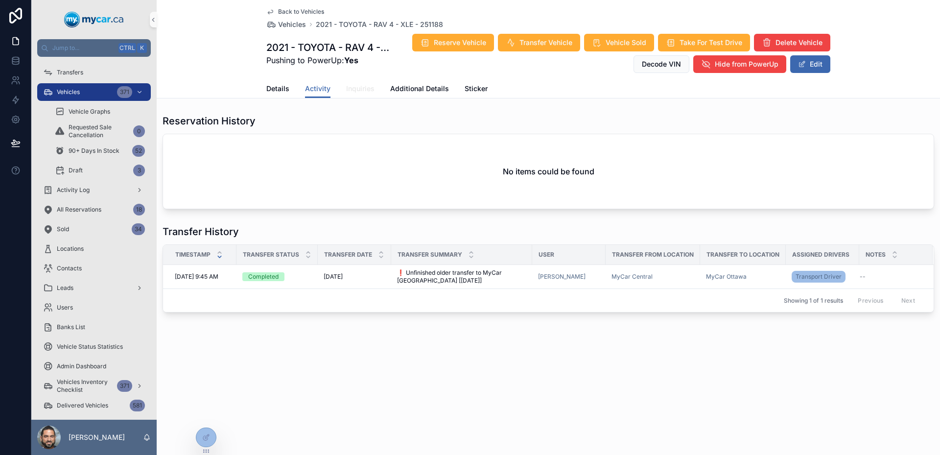
click at [367, 86] on span "Inquiries" at bounding box center [360, 89] width 28 height 10
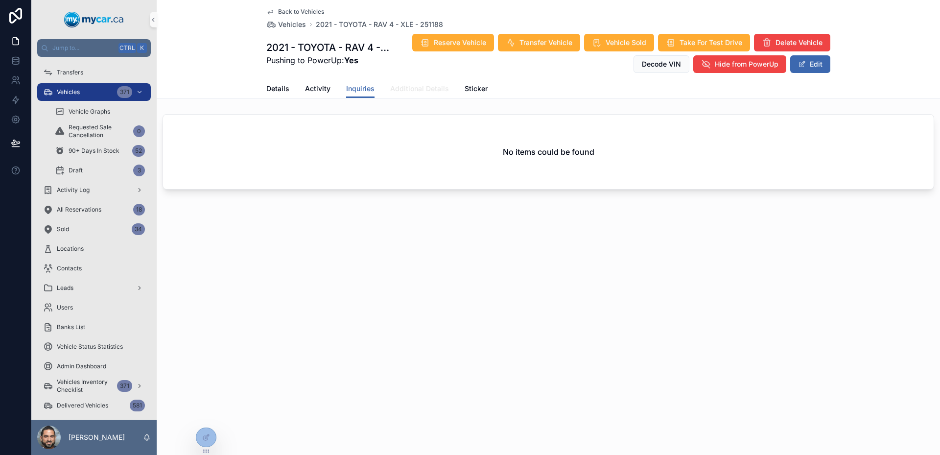
click at [406, 93] on span "Additional Details" at bounding box center [419, 89] width 59 height 10
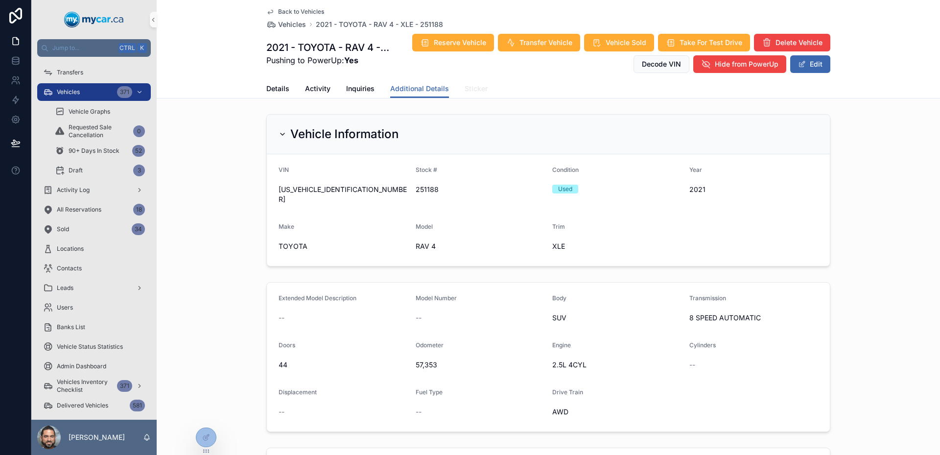
click at [465, 92] on span "Sticker" at bounding box center [476, 89] width 23 height 10
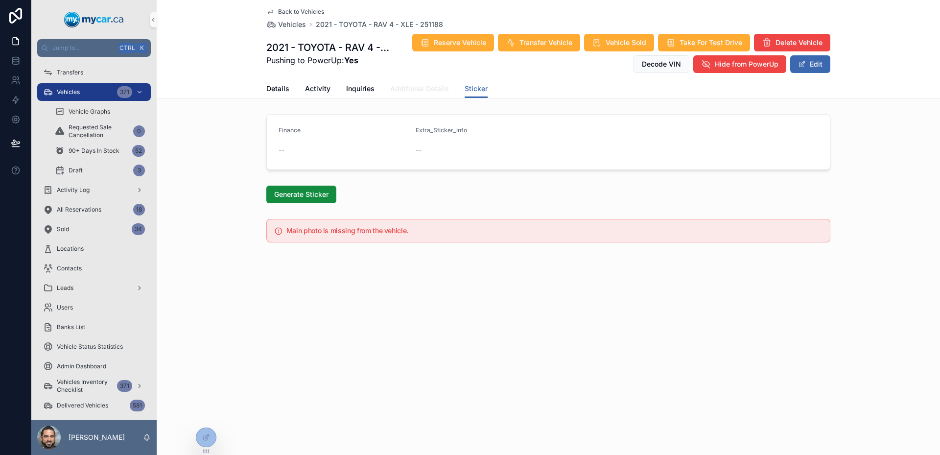
click at [424, 80] on link "Additional Details" at bounding box center [419, 90] width 59 height 20
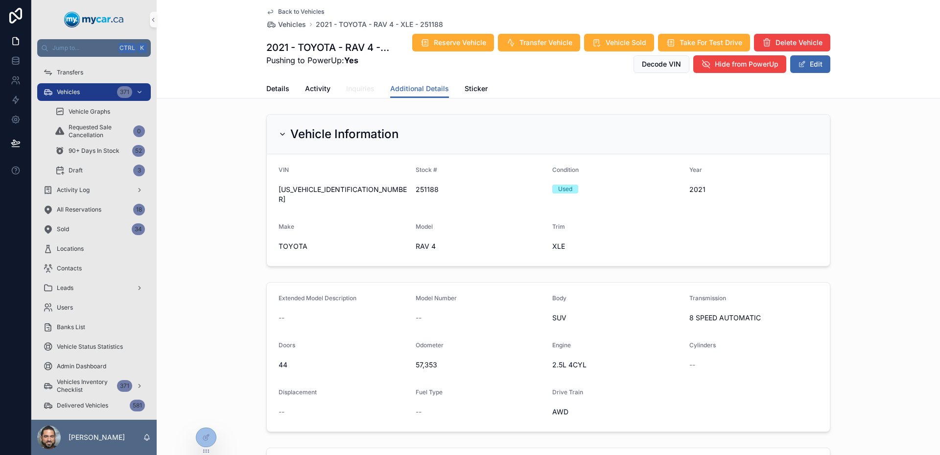
click at [367, 84] on span "Inquiries" at bounding box center [360, 89] width 28 height 10
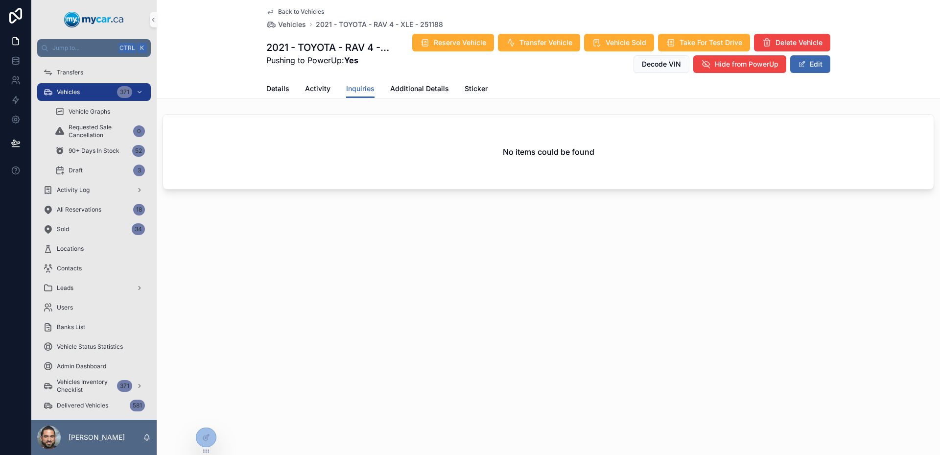
click at [338, 86] on div "Details Activity Inquiries Additional Details Sticker" at bounding box center [548, 88] width 564 height 19
click at [326, 87] on span "Activity" at bounding box center [317, 89] width 25 height 10
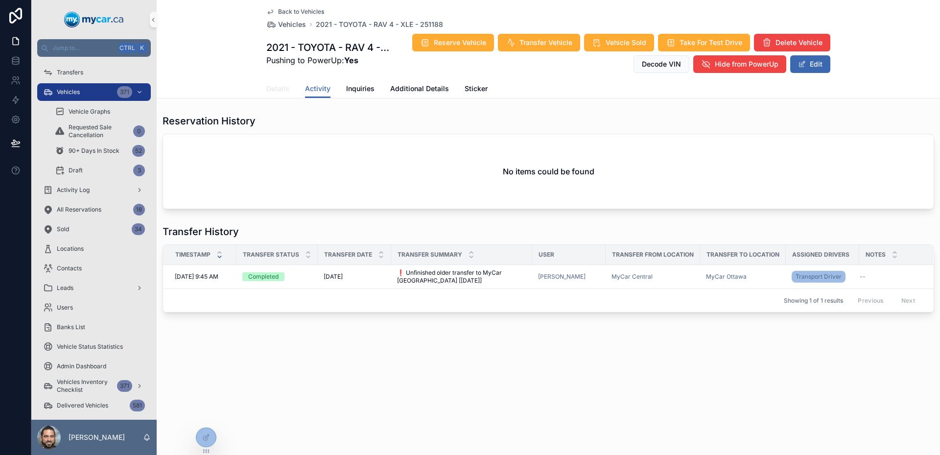
click at [287, 87] on span "Details" at bounding box center [277, 89] width 23 height 10
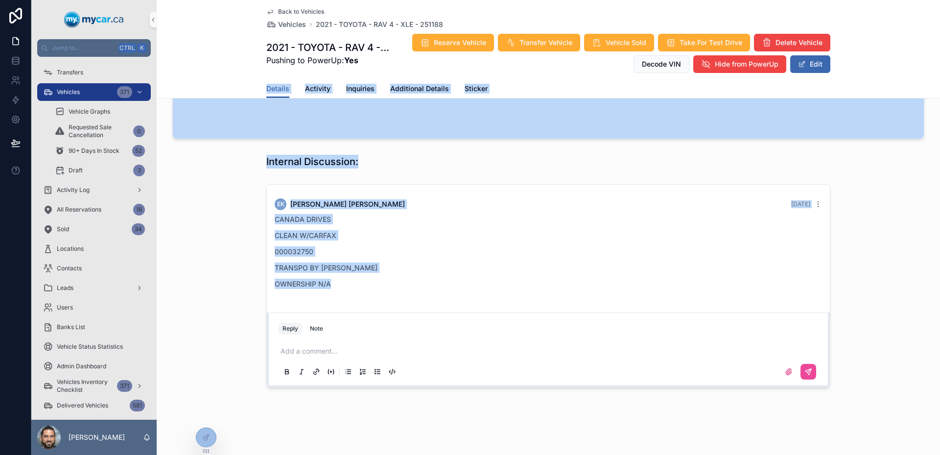
scroll to position [894, 0]
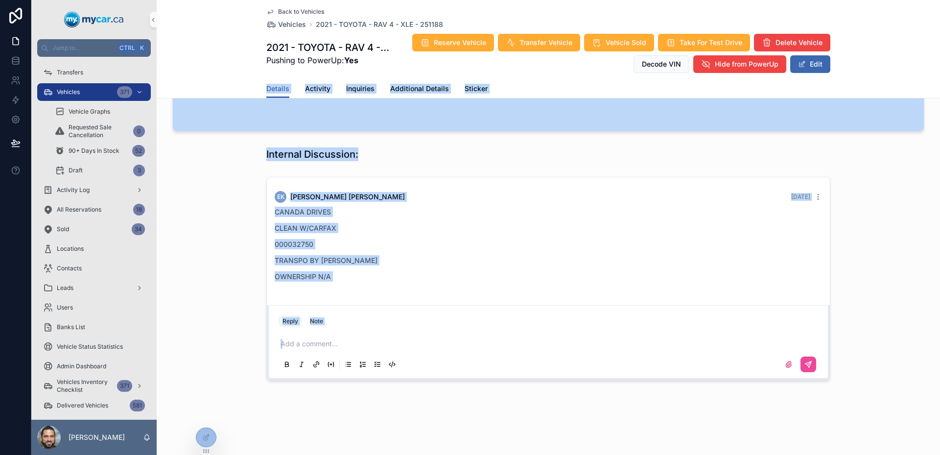
drag, startPoint x: 259, startPoint y: 97, endPoint x: 702, endPoint y: 399, distance: 536.5
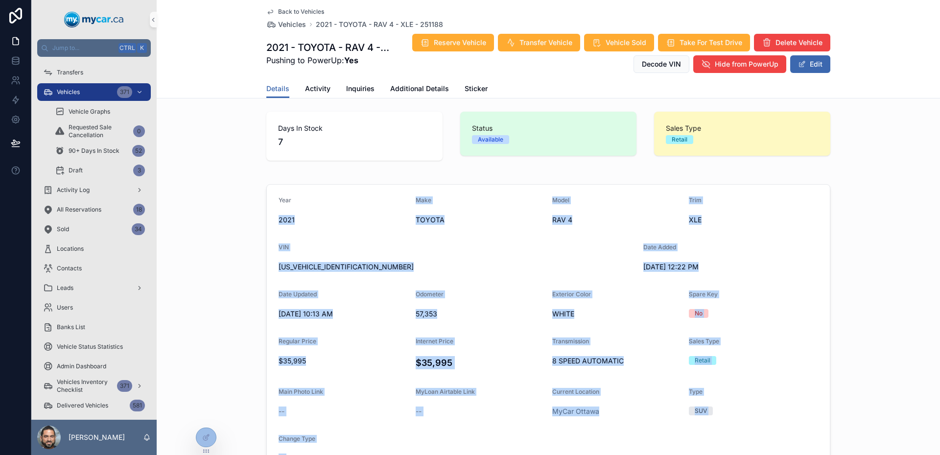
scroll to position [0, 0]
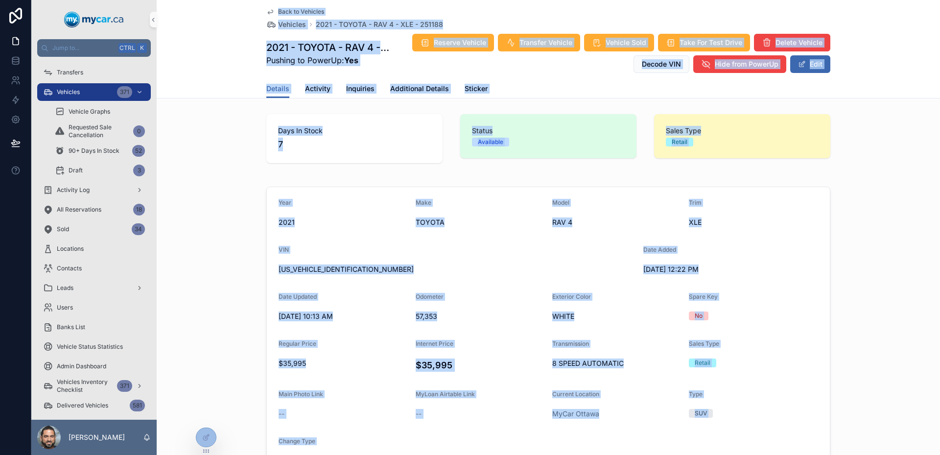
drag, startPoint x: 702, startPoint y: 399, endPoint x: 227, endPoint y: 10, distance: 614.3
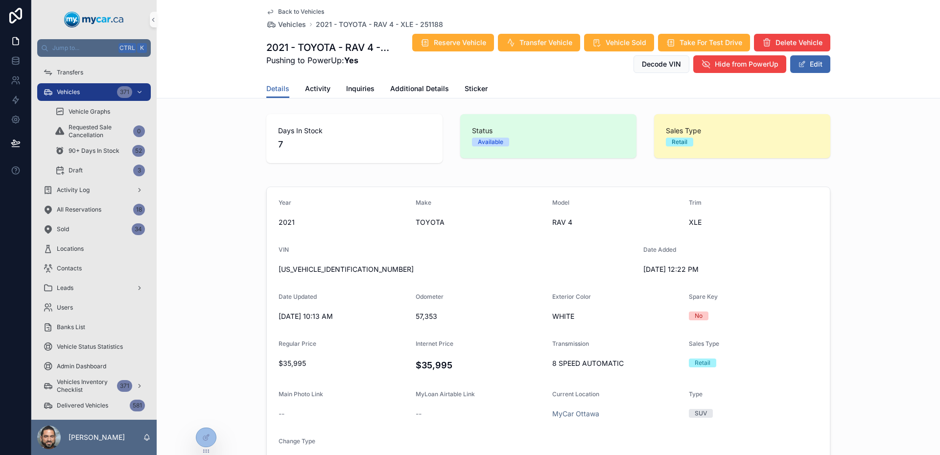
click at [227, 10] on div "Back to Vehicles Vehicles 2021 - TOYOTA - RAV 4 - XLE - 251188 2021 - TOYOTA - …" at bounding box center [549, 49] width 784 height 98
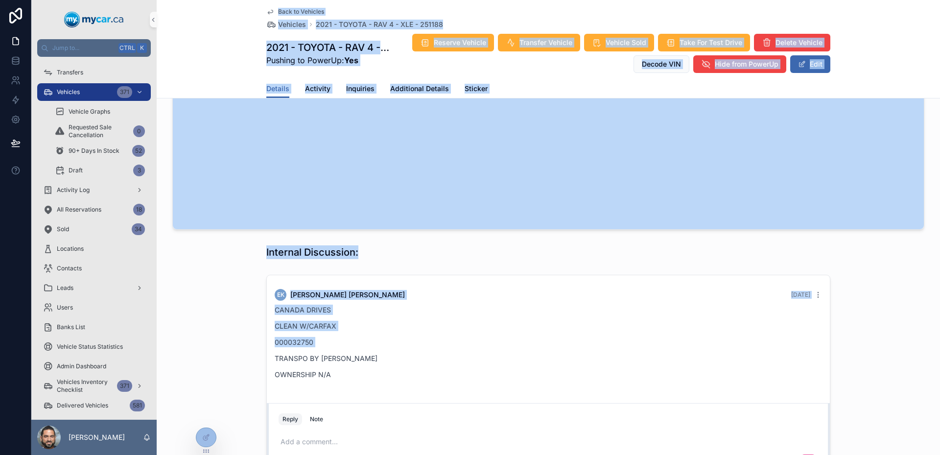
scroll to position [894, 0]
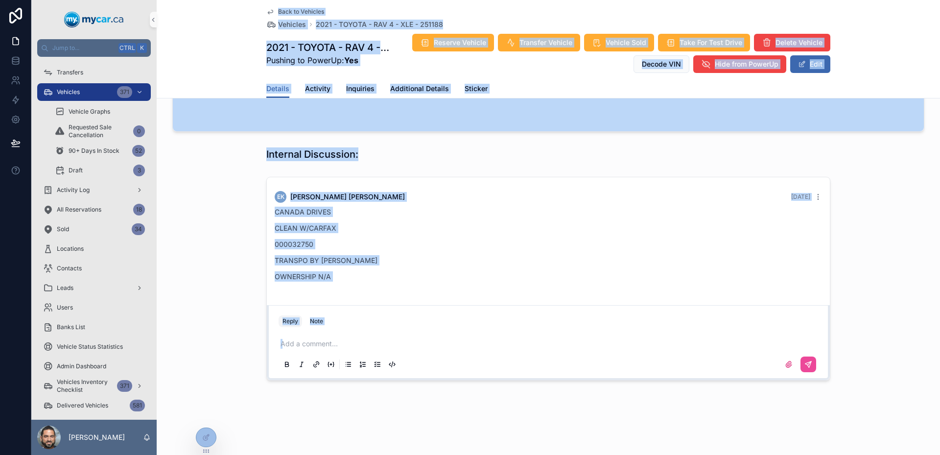
drag, startPoint x: 227, startPoint y: 10, endPoint x: 620, endPoint y: 412, distance: 562.8
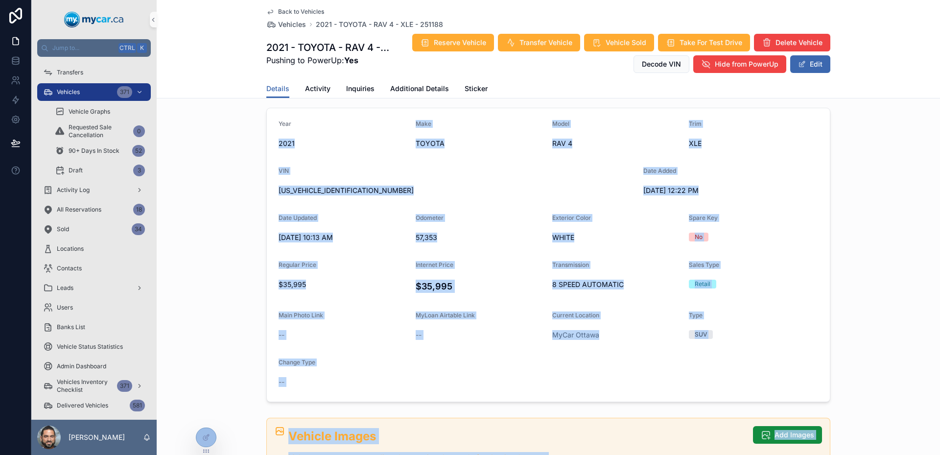
scroll to position [0, 0]
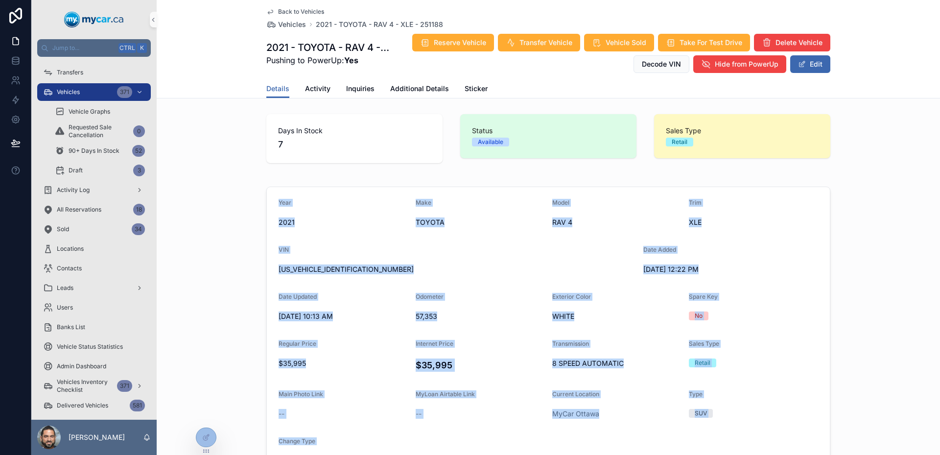
drag, startPoint x: 620, startPoint y: 412, endPoint x: 243, endPoint y: 191, distance: 437.9
click at [243, 191] on div "Year 2021 Make TOYOTA Model RAV 4 Trim XLE VIN 2T3R1RFV1MC205034 Date Added 8/2…" at bounding box center [549, 334] width 784 height 302
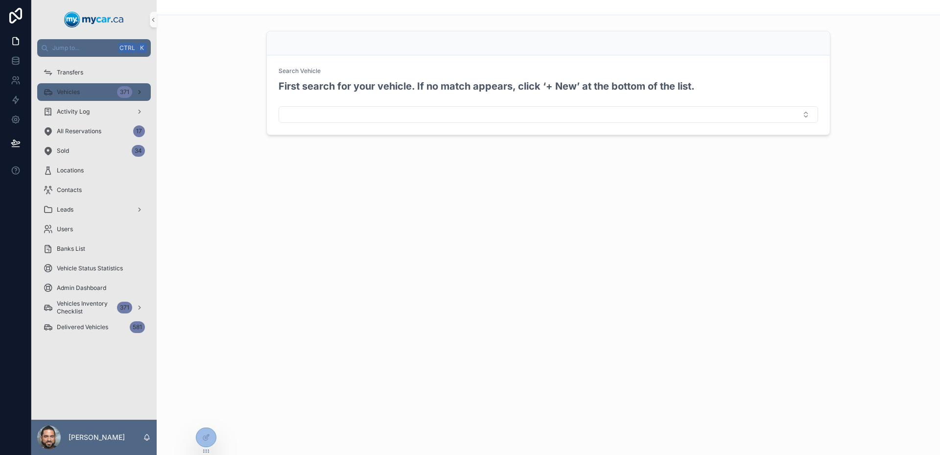
click at [83, 93] on div "Vehicles 371" at bounding box center [94, 92] width 102 height 16
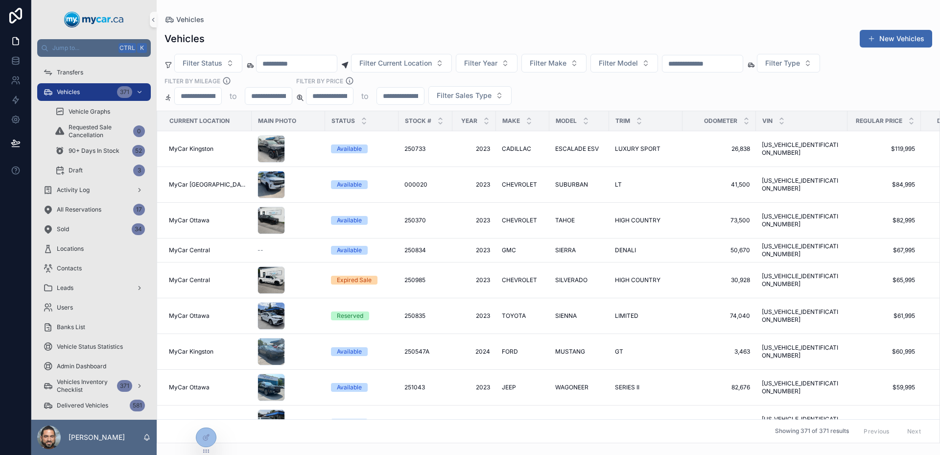
click at [724, 61] on input "scrollable content" at bounding box center [703, 64] width 80 height 14
click at [298, 146] on div "scrollable content" at bounding box center [289, 148] width 62 height 27
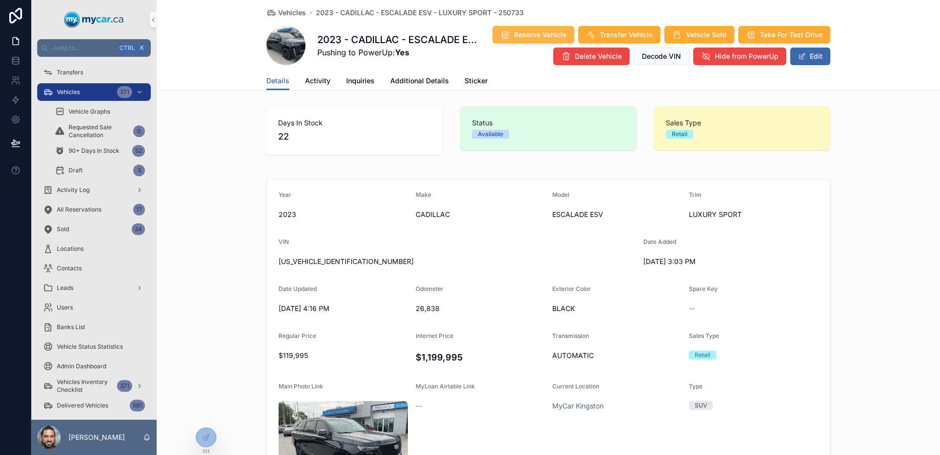
click at [532, 40] on button "Reserve Vehicle" at bounding box center [534, 35] width 82 height 18
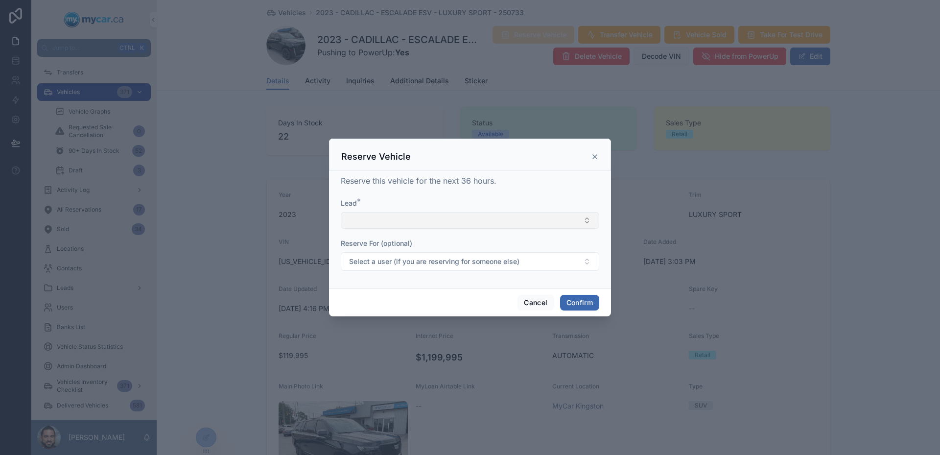
click at [460, 214] on button "Select Button" at bounding box center [470, 220] width 259 height 17
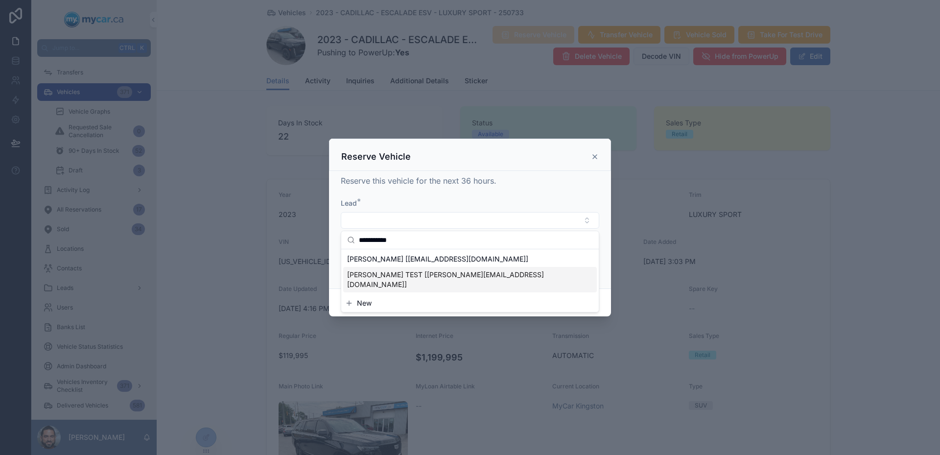
type input "**********"
click at [423, 269] on div "EUGENE LING TEST [eugene@test.com]" at bounding box center [470, 279] width 254 height 25
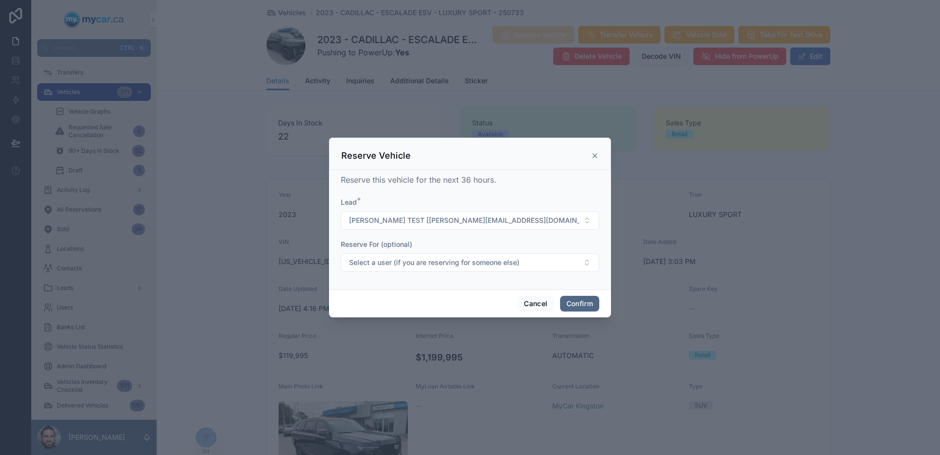
click at [565, 302] on button "Confirm" at bounding box center [579, 304] width 39 height 16
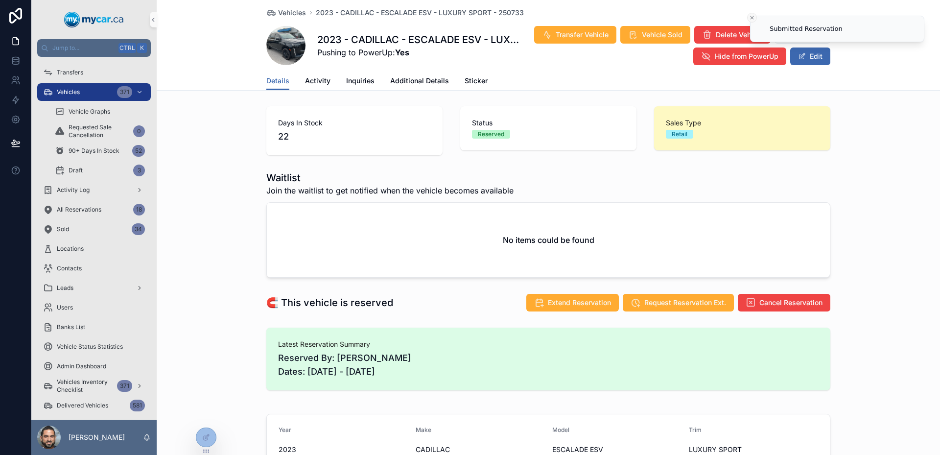
click at [751, 17] on line "Close toast" at bounding box center [752, 17] width 3 height 3
click at [660, 32] on span "Vehicle Sold" at bounding box center [662, 35] width 41 height 10
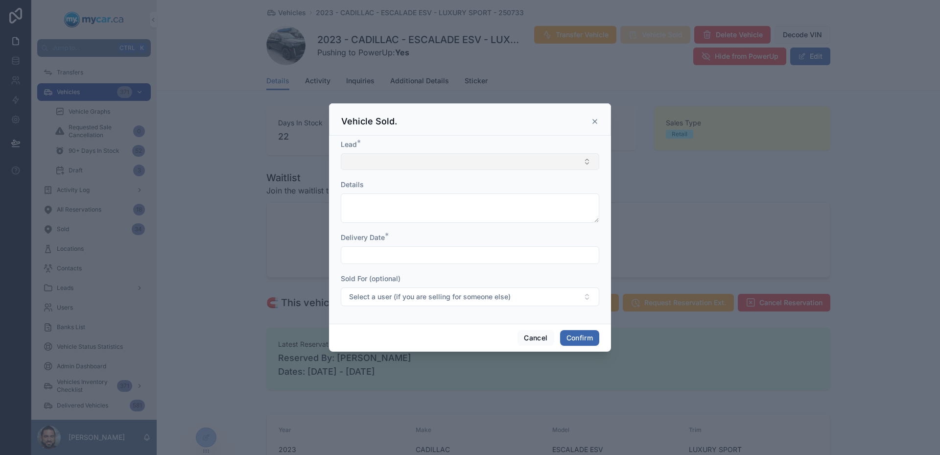
click at [467, 159] on button "Select Button" at bounding box center [470, 161] width 259 height 17
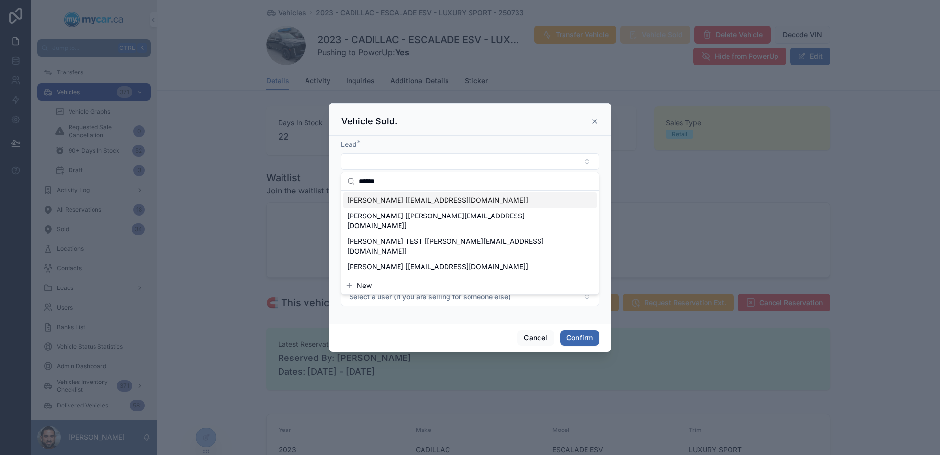
type input "******"
click at [478, 202] on span "EUGENE LING [Eugenelingcu@gmail.com]" at bounding box center [437, 200] width 181 height 10
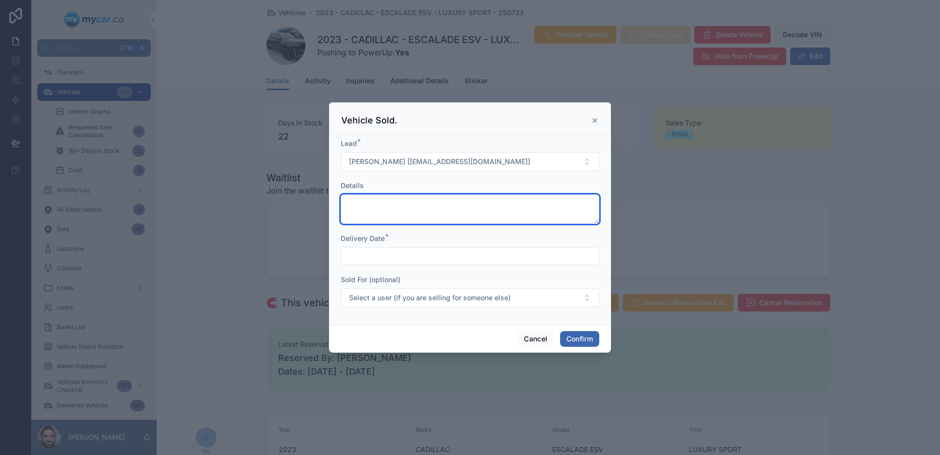
click at [449, 216] on textarea at bounding box center [470, 208] width 259 height 29
type textarea "****"
click at [465, 256] on input "text" at bounding box center [470, 256] width 258 height 14
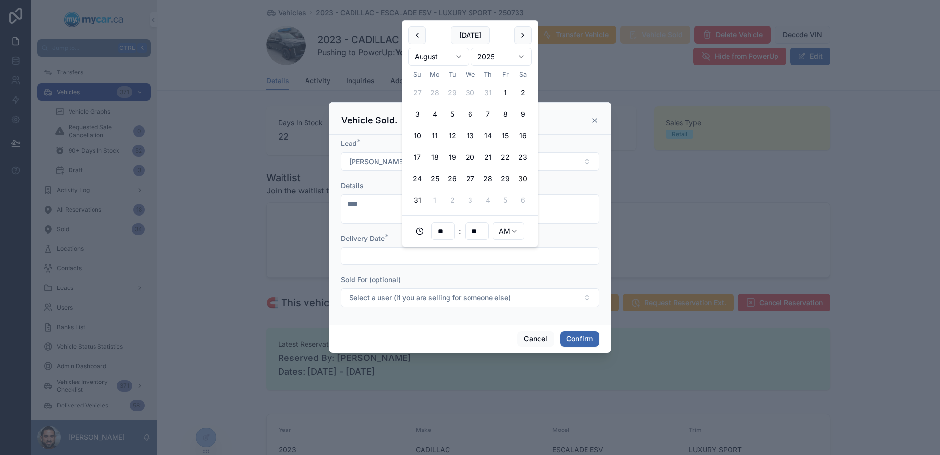
click at [477, 44] on div "August 2025" at bounding box center [469, 56] width 123 height 25
click at [464, 36] on button "Today" at bounding box center [470, 35] width 39 height 18
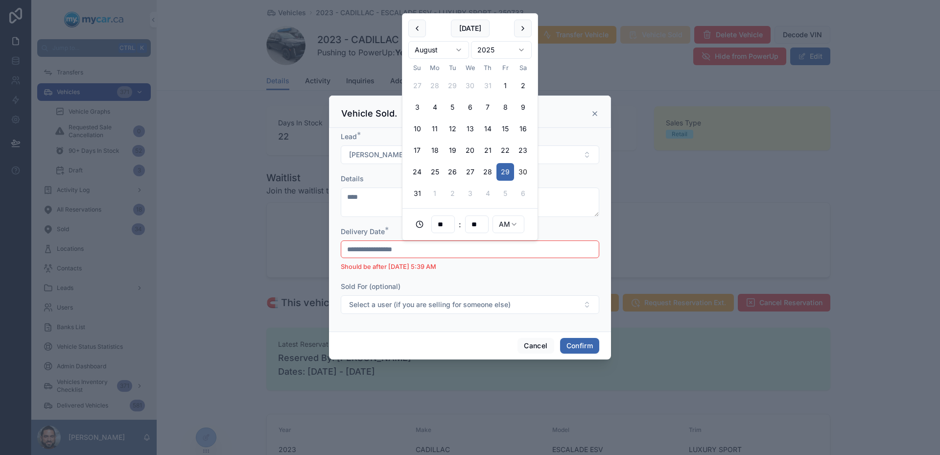
click at [473, 272] on li "Should be after 8/30/2025 5:39 AM" at bounding box center [470, 267] width 259 height 10
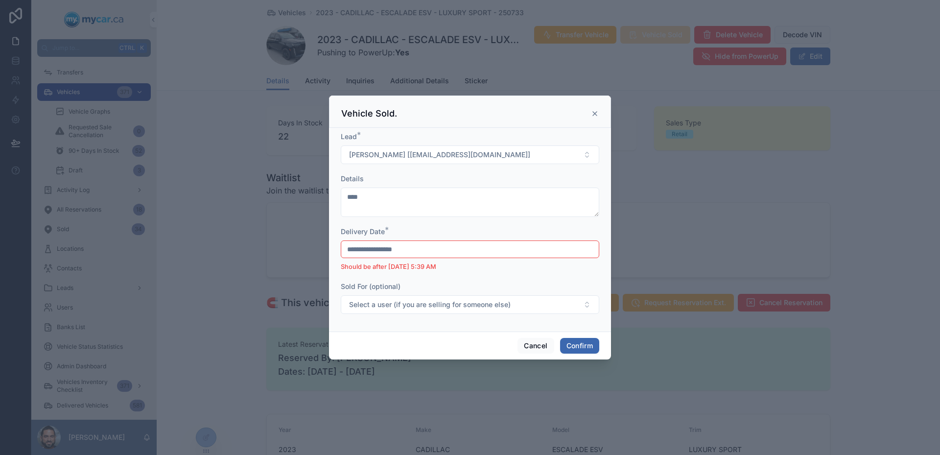
click at [392, 252] on input "**********" at bounding box center [470, 249] width 258 height 14
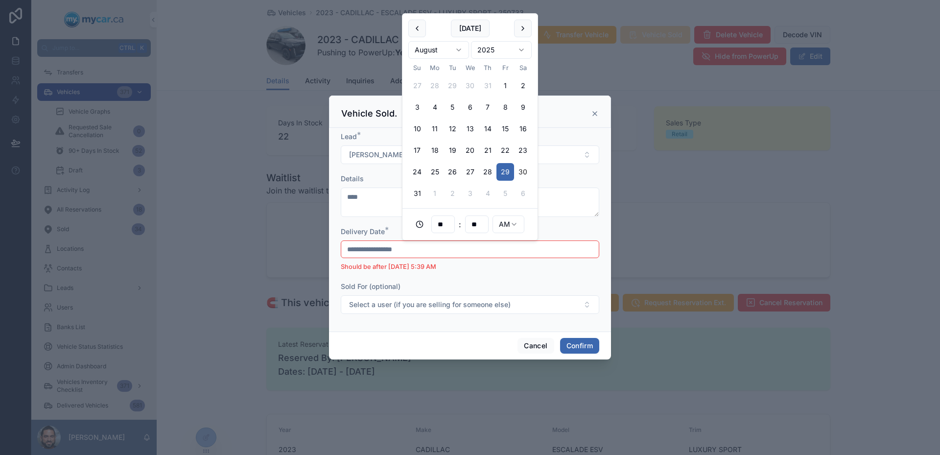
click at [519, 169] on button "30" at bounding box center [523, 172] width 18 height 18
click at [457, 195] on button "2" at bounding box center [453, 194] width 18 height 18
type input "**********"
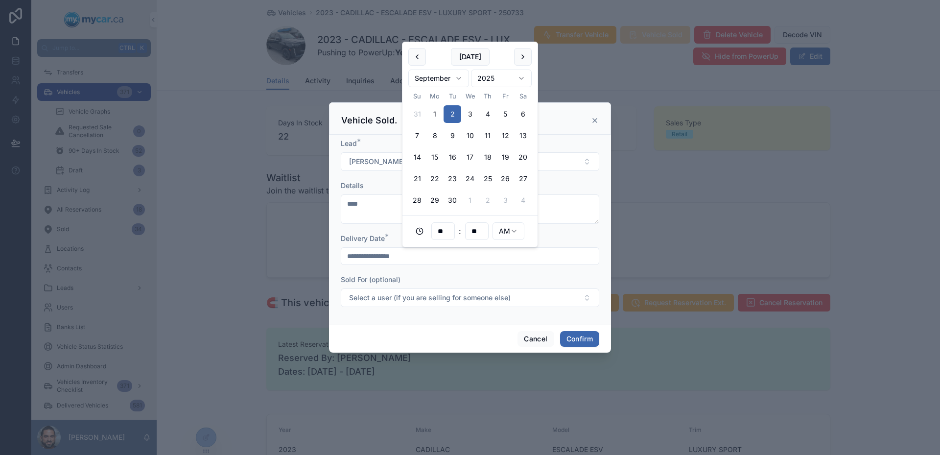
click at [506, 282] on div "Sold For (optional)" at bounding box center [470, 280] width 259 height 10
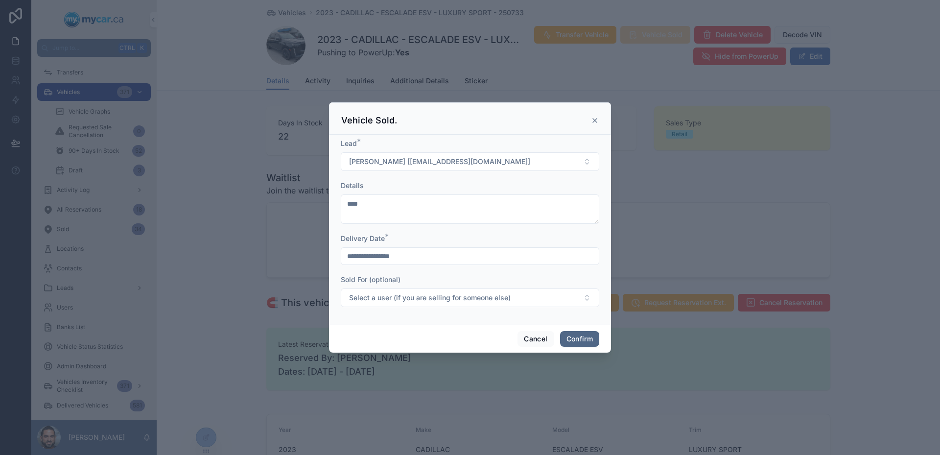
click at [580, 335] on button "Confirm" at bounding box center [579, 339] width 39 height 16
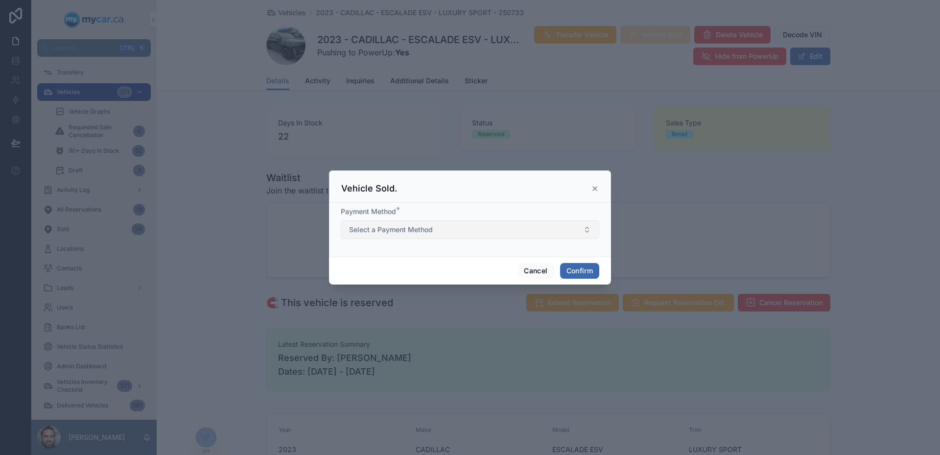
click at [444, 229] on button "Select a Payment Method" at bounding box center [470, 229] width 259 height 19
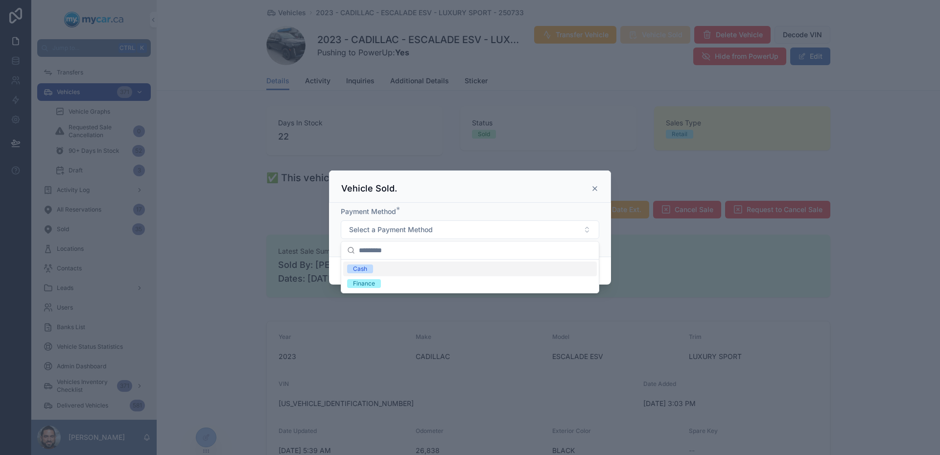
click at [436, 274] on div "Cash" at bounding box center [470, 269] width 254 height 15
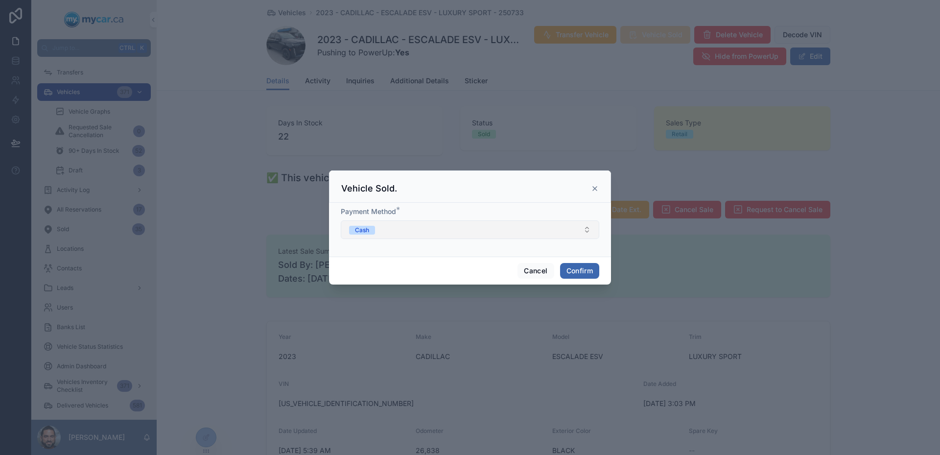
click at [418, 227] on button "Cash" at bounding box center [470, 229] width 259 height 19
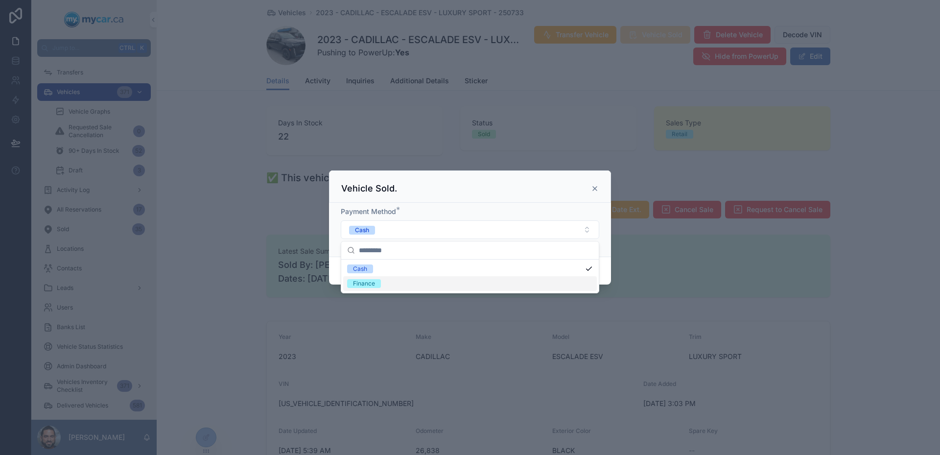
click at [432, 278] on div "Finance" at bounding box center [470, 283] width 254 height 15
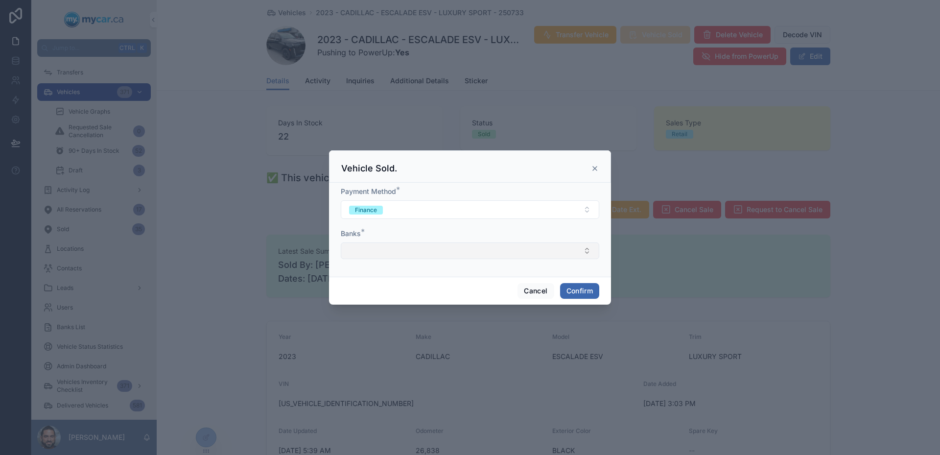
click at [418, 257] on button "Select Button" at bounding box center [470, 250] width 259 height 17
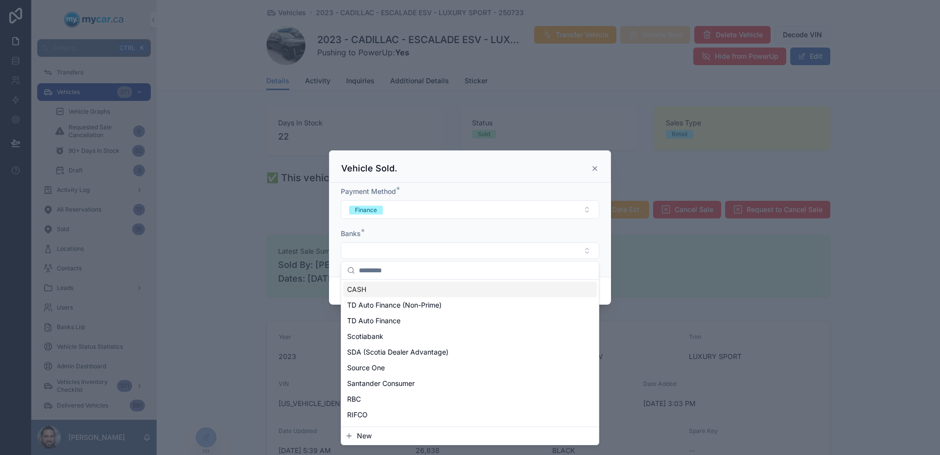
click at [426, 289] on div "CASH" at bounding box center [470, 290] width 254 height 16
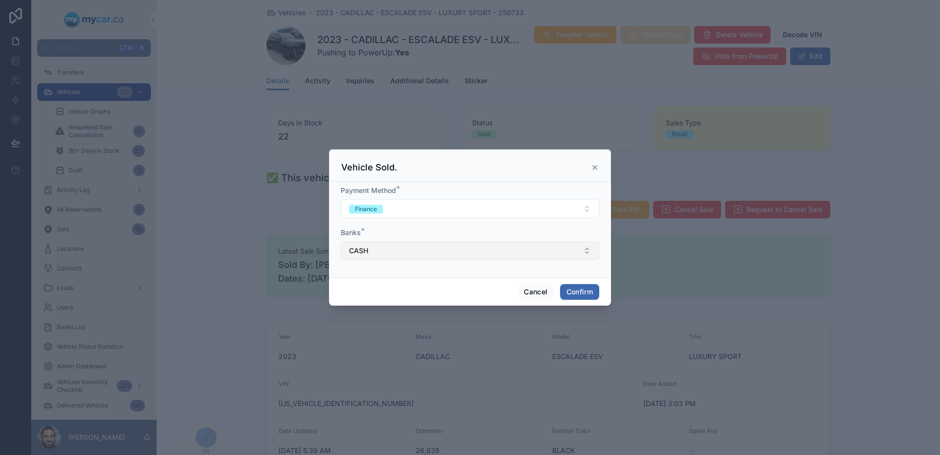
click at [416, 252] on button "CASH" at bounding box center [470, 250] width 259 height 19
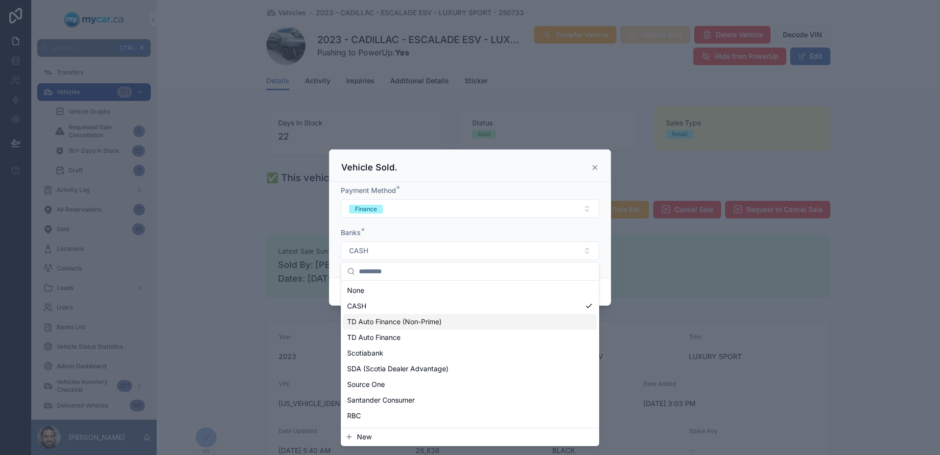
click at [422, 327] on div "TD Auto Finance (Non-Prime)" at bounding box center [470, 322] width 254 height 16
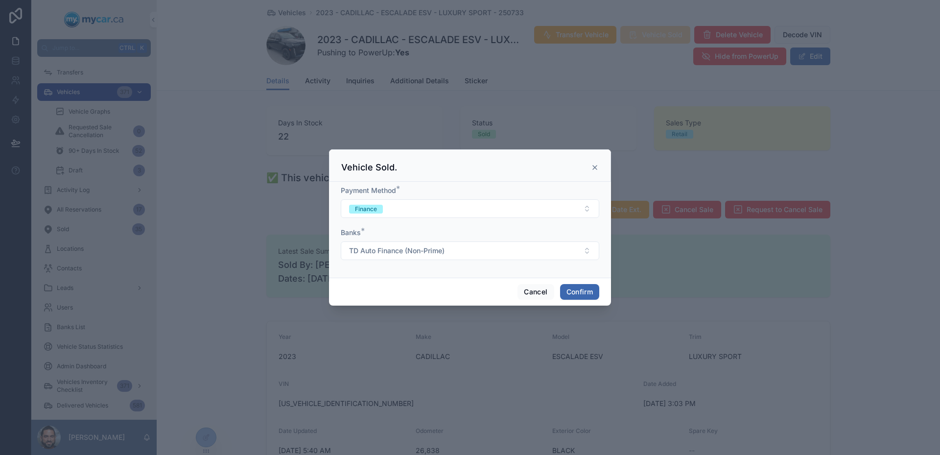
click at [439, 282] on div "Cancel Confirm" at bounding box center [470, 292] width 282 height 28
click at [573, 289] on button "Confirm" at bounding box center [579, 292] width 39 height 16
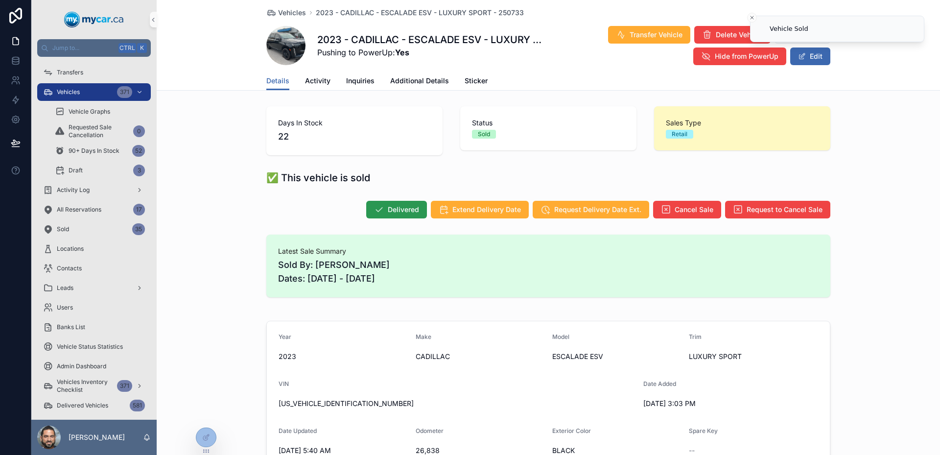
click at [388, 212] on span "Delivered" at bounding box center [403, 210] width 31 height 10
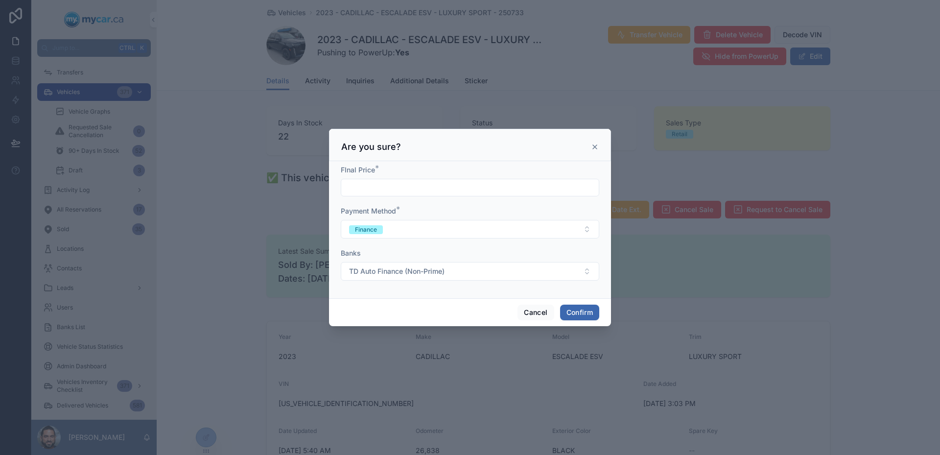
click at [386, 177] on div "FInal Price *" at bounding box center [470, 180] width 259 height 31
click at [398, 191] on input "text" at bounding box center [470, 188] width 258 height 14
click at [529, 315] on button "Cancel" at bounding box center [536, 313] width 36 height 16
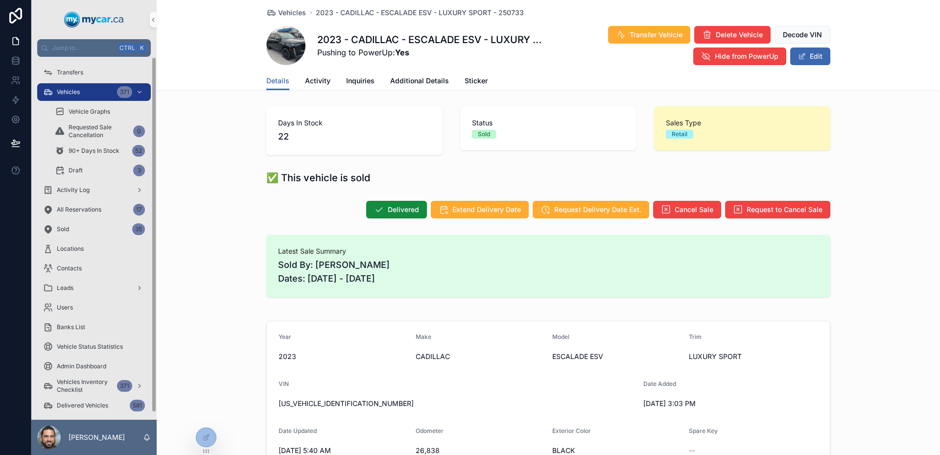
click at [216, 222] on div "Delivered Extend Delivery Date Request Delivery Date Ext. Cancel Sale Request t…" at bounding box center [549, 209] width 784 height 26
drag, startPoint x: 472, startPoint y: 167, endPoint x: 380, endPoint y: 111, distance: 107.9
click at [472, 167] on div "✅ This vehicle is sold" at bounding box center [549, 178] width 784 height 22
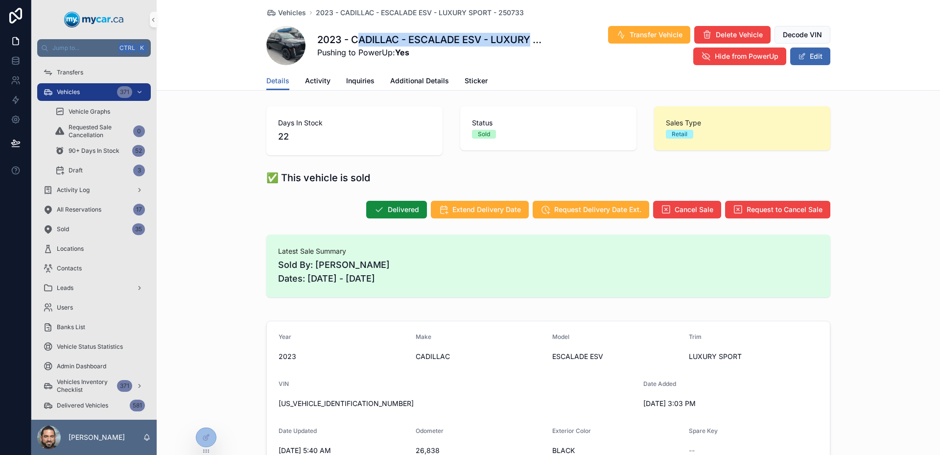
drag, startPoint x: 358, startPoint y: 37, endPoint x: 528, endPoint y: 32, distance: 170.5
click at [528, 32] on div "2023 - CADILLAC - ESCALADE ESV - LUXURY SPORT - 250733 Pushing to PowerUp: Yes …" at bounding box center [548, 45] width 564 height 40
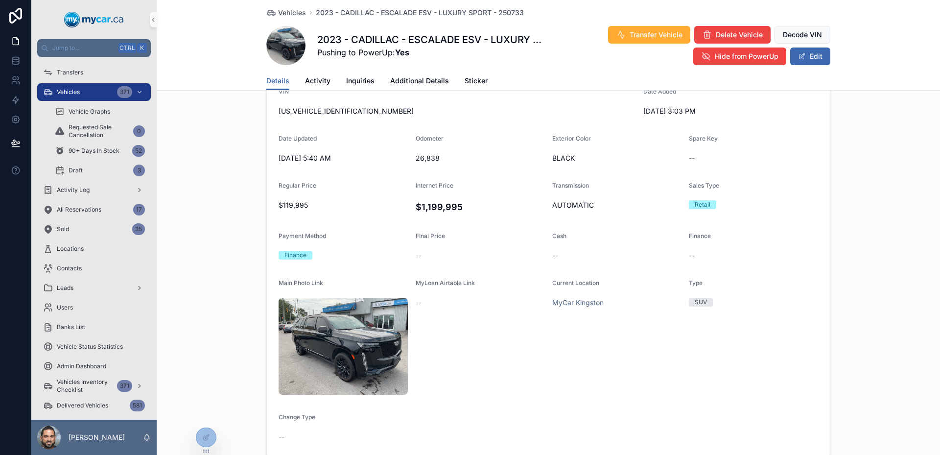
scroll to position [294, 0]
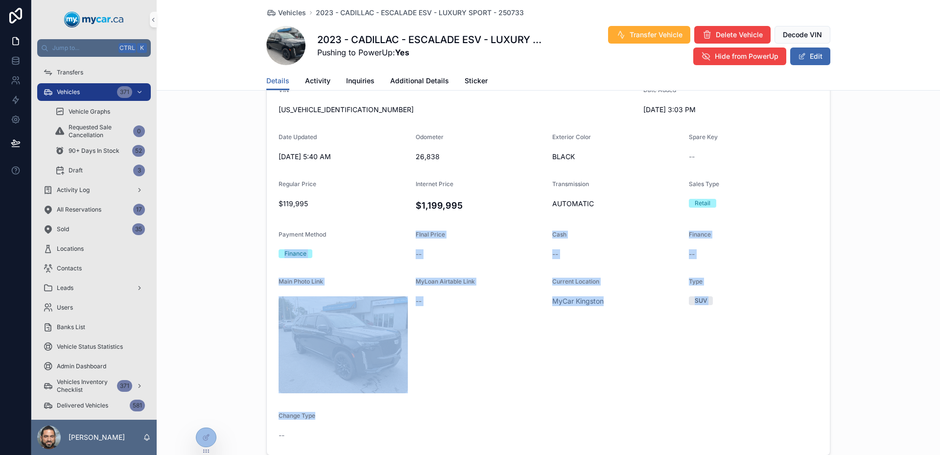
drag, startPoint x: 373, startPoint y: 333, endPoint x: 373, endPoint y: 223, distance: 109.7
click at [373, 223] on form "Year 2023 Make CADILLAC Model ESCALADE ESV Trim LUXURY SPORT VIN 1GYS4RKL4PR249…" at bounding box center [548, 241] width 563 height 428
click at [374, 223] on form "Year 2023 Make CADILLAC Model ESCALADE ESV Trim LUXURY SPORT VIN 1GYS4RKL4PR249…" at bounding box center [548, 241] width 563 height 428
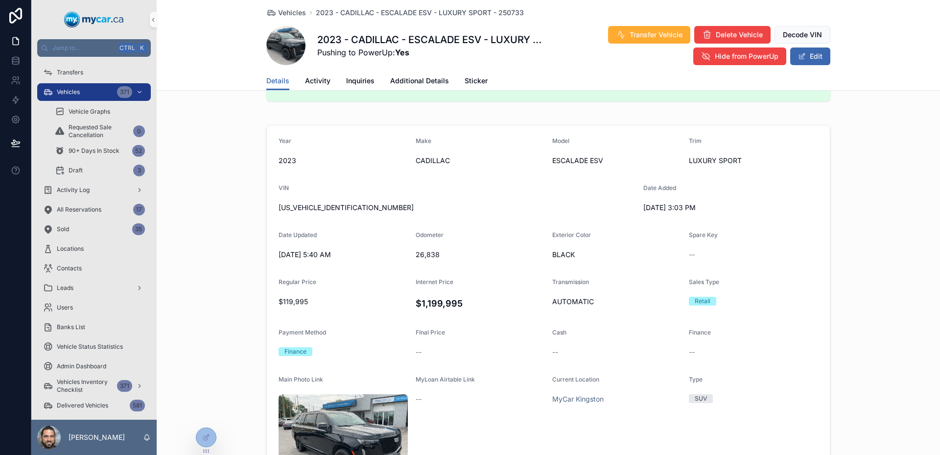
click at [383, 254] on span "8/30/2025 5:40 AM" at bounding box center [343, 255] width 129 height 10
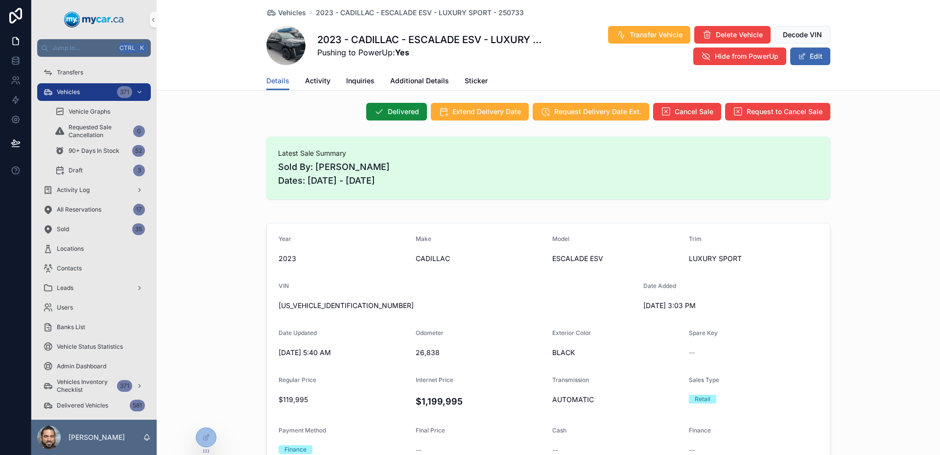
scroll to position [0, 0]
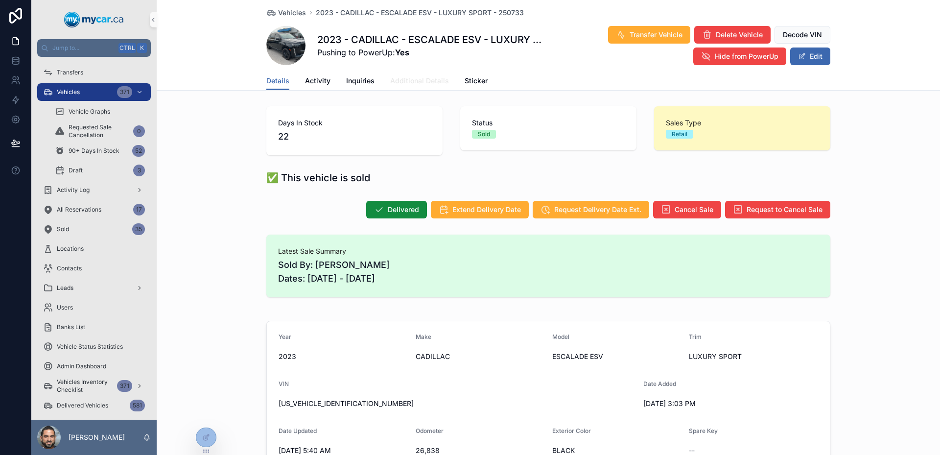
click at [430, 79] on span "Additional Details" at bounding box center [419, 81] width 59 height 10
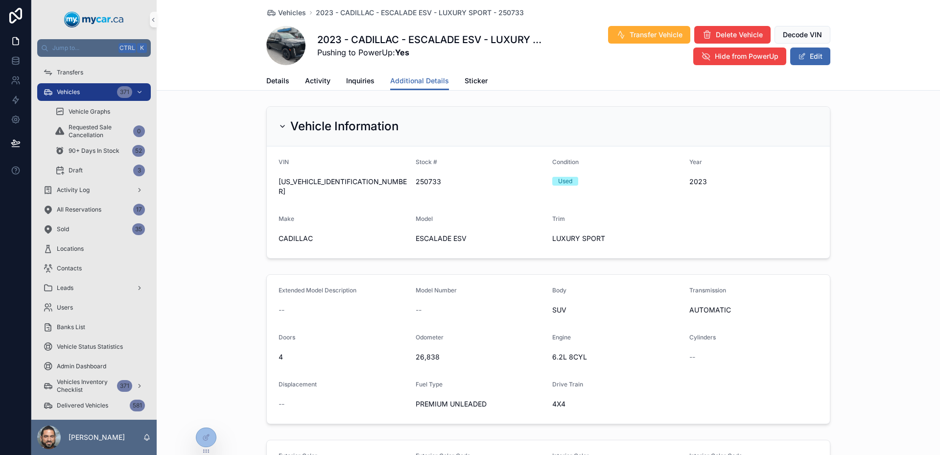
click at [426, 179] on span "250733" at bounding box center [480, 182] width 129 height 10
copy span "250733"
click at [464, 180] on span "250733" at bounding box center [480, 182] width 129 height 10
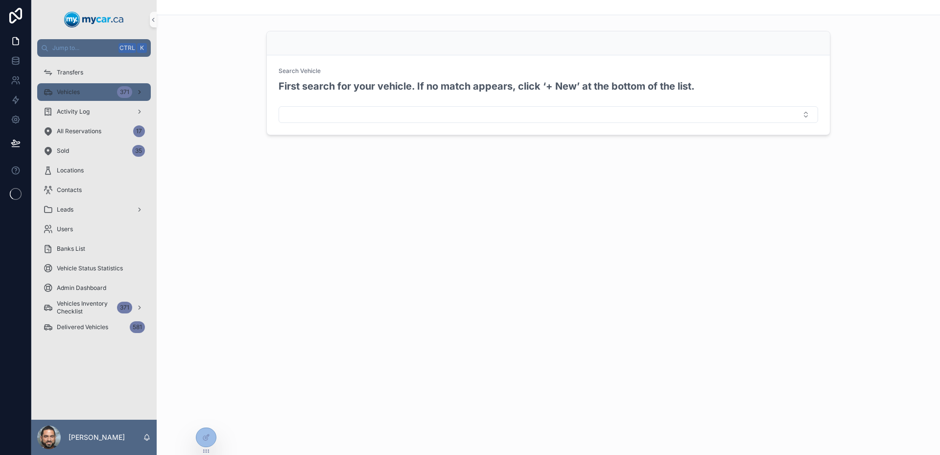
click at [88, 96] on div "Vehicles 371" at bounding box center [94, 92] width 102 height 16
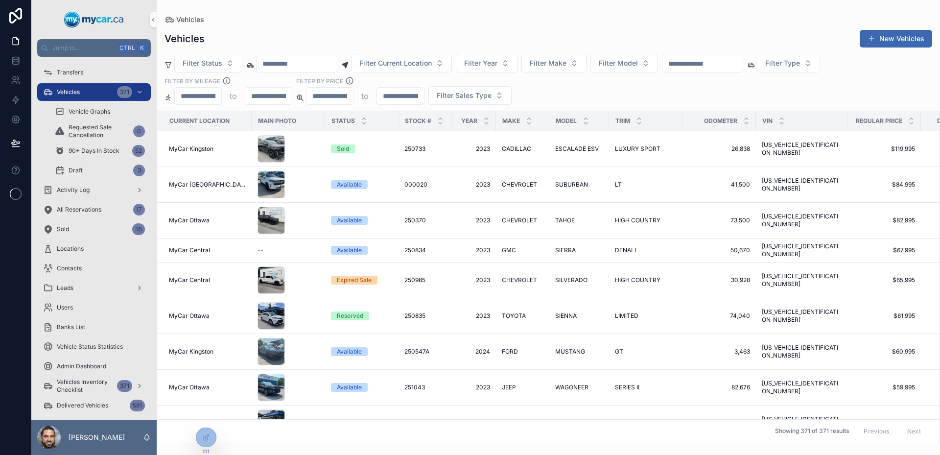
click at [711, 62] on input "scrollable content" at bounding box center [703, 64] width 80 height 14
click at [691, 85] on div "Filter Status Filter Current Location Filter Year Filter Make Filter Model Filt…" at bounding box center [549, 79] width 784 height 51
click at [652, 55] on button "Filter Model" at bounding box center [625, 63] width 68 height 19
click at [587, 57] on button "Filter Make" at bounding box center [554, 63] width 65 height 19
type input "***"
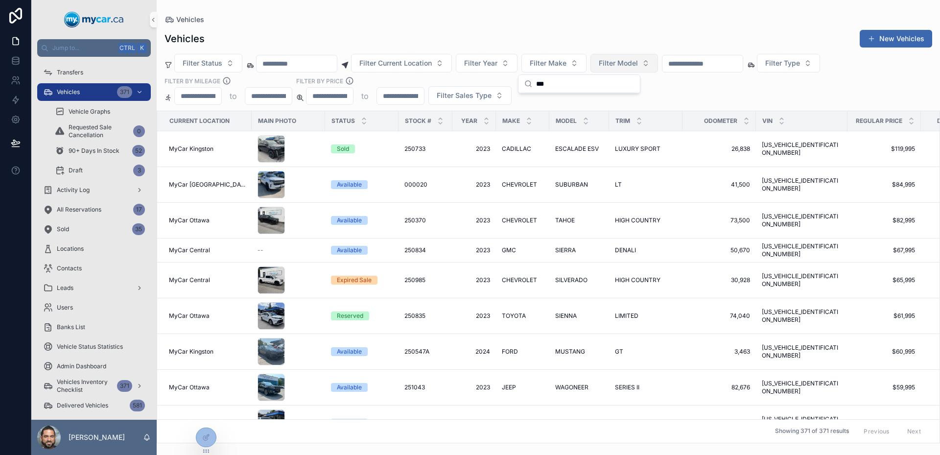
click at [651, 70] on button "Filter Model" at bounding box center [625, 63] width 68 height 19
type input "***"
click at [645, 131] on div "RAV 4" at bounding box center [649, 134] width 118 height 16
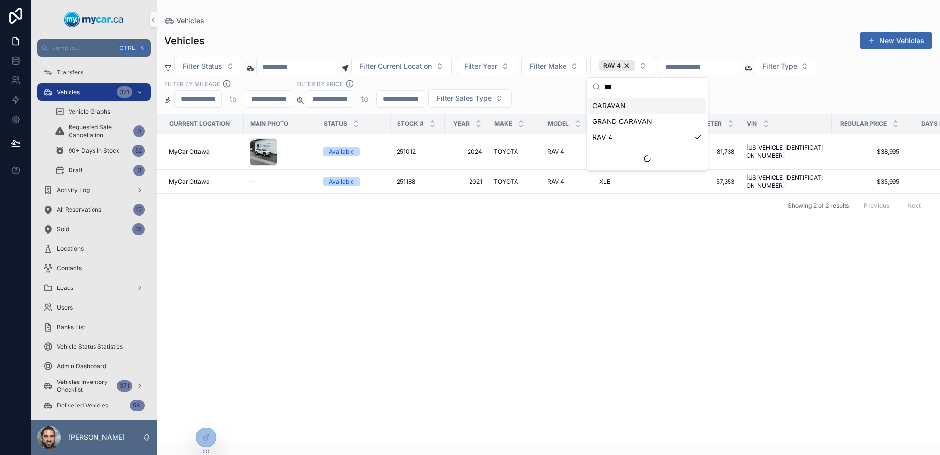
click at [619, 88] on input "***" at bounding box center [653, 87] width 98 height 18
click at [727, 99] on div "Filter Status Filter Current Location Filter Year Filter Make RAV 4 Filter Type…" at bounding box center [549, 82] width 784 height 52
click at [621, 69] on span "RAV 4" at bounding box center [612, 66] width 18 height 8
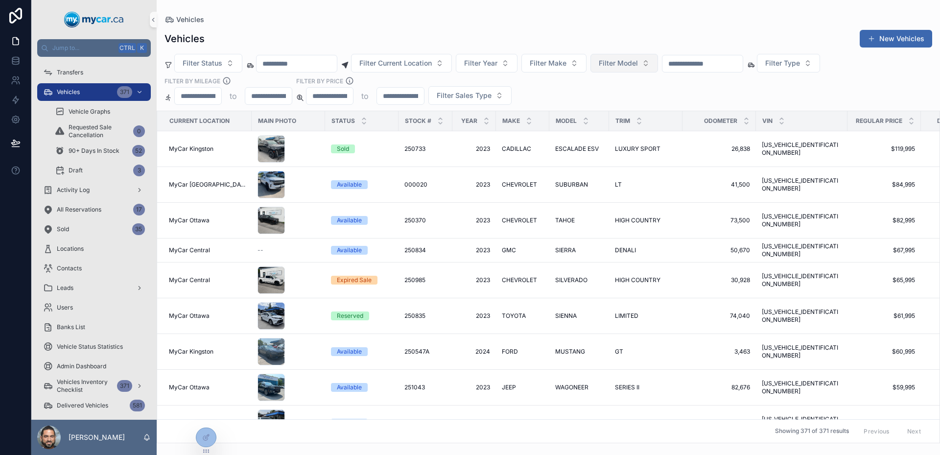
click at [638, 61] on span "Filter Model" at bounding box center [618, 63] width 39 height 10
type input "***"
click at [656, 150] on div "RAV4" at bounding box center [649, 150] width 118 height 16
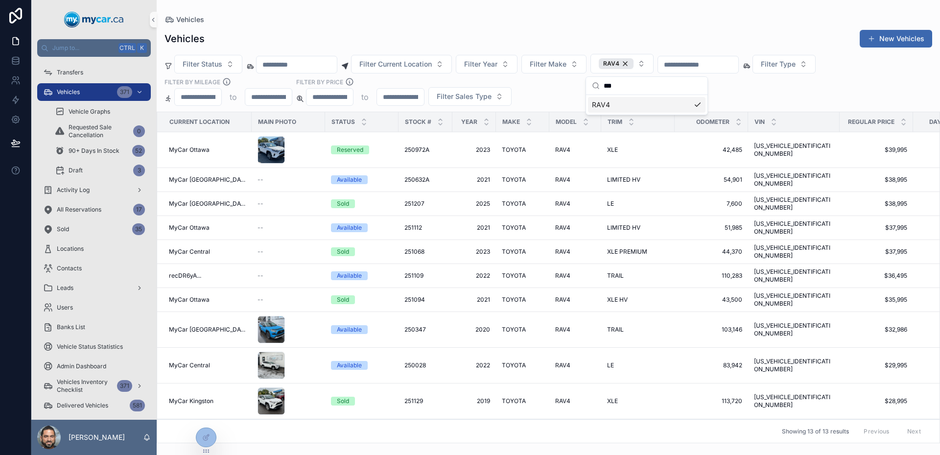
click at [763, 81] on div "Filter Status Filter Current Location Filter Year Filter Make RAV4 Filter Type …" at bounding box center [549, 80] width 784 height 52
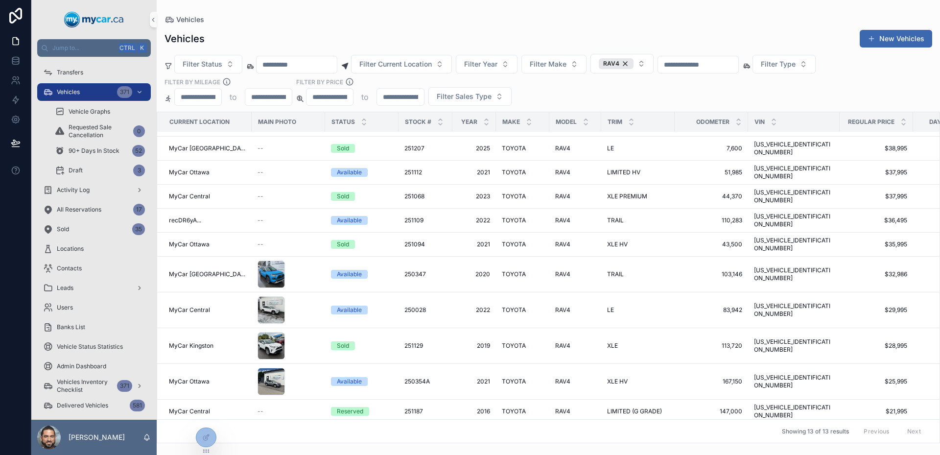
click at [673, 89] on div "Filter Status Filter Current Location Filter Year Filter Make RAV4 Filter Type …" at bounding box center [549, 80] width 784 height 52
click at [634, 67] on div "RAV4" at bounding box center [616, 63] width 35 height 11
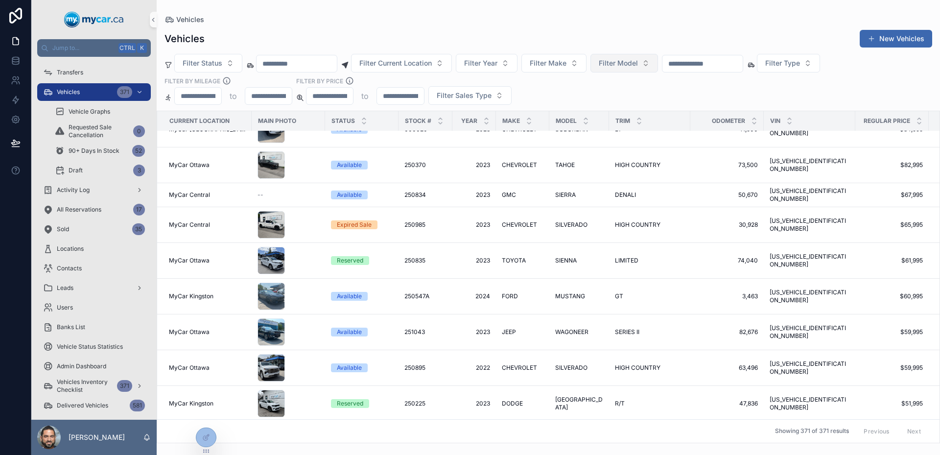
scroll to position [93, 0]
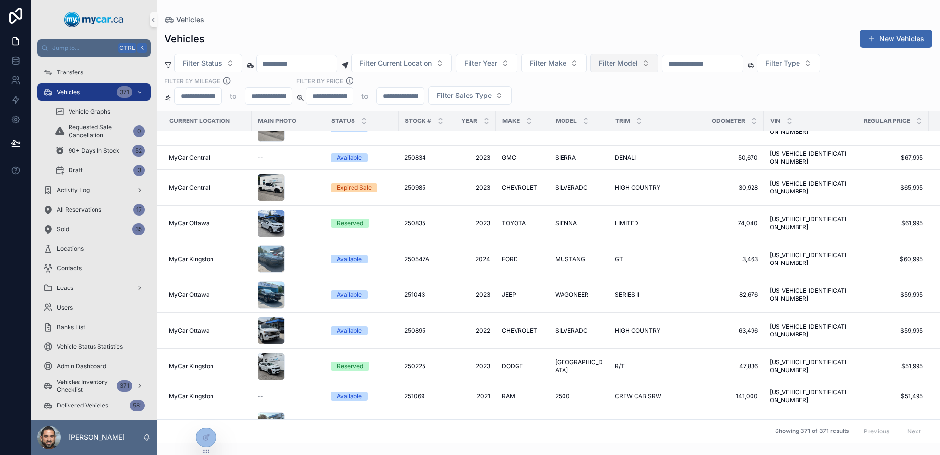
click at [639, 92] on div "Filter Status Filter Current Location Filter Year Filter Make Filter Model Filt…" at bounding box center [549, 79] width 784 height 51
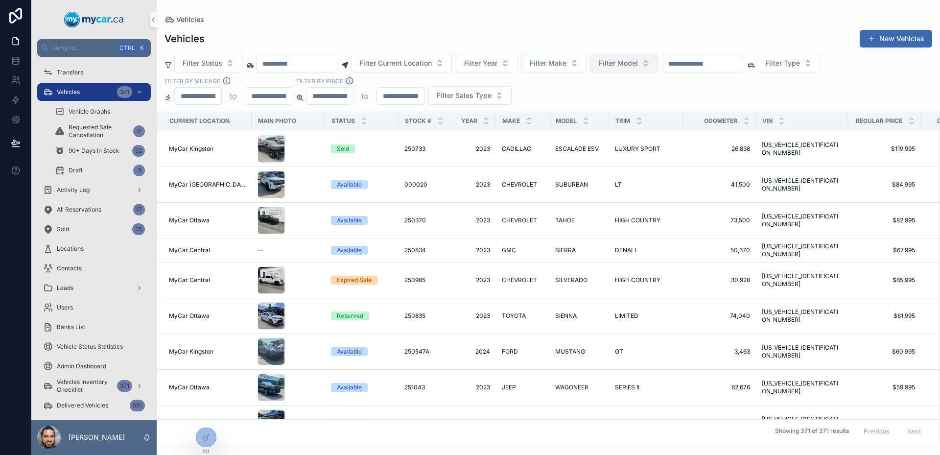
scroll to position [36, 0]
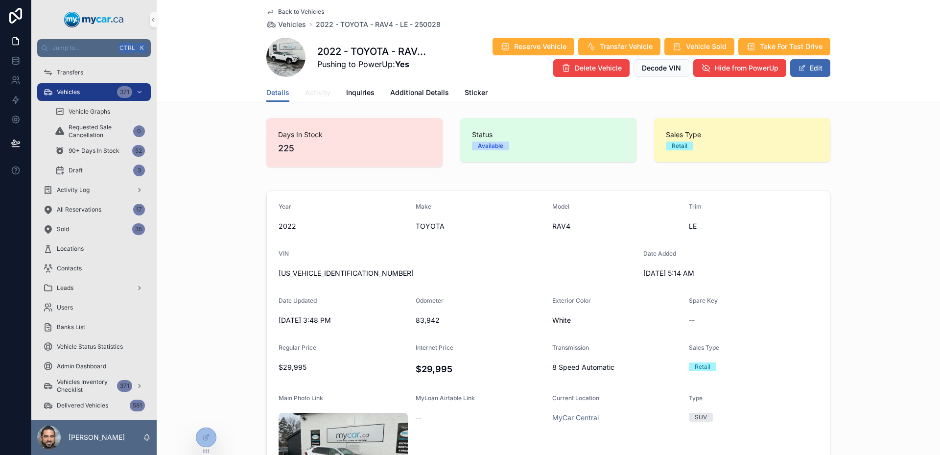
click at [314, 86] on link "Activity" at bounding box center [317, 94] width 25 height 20
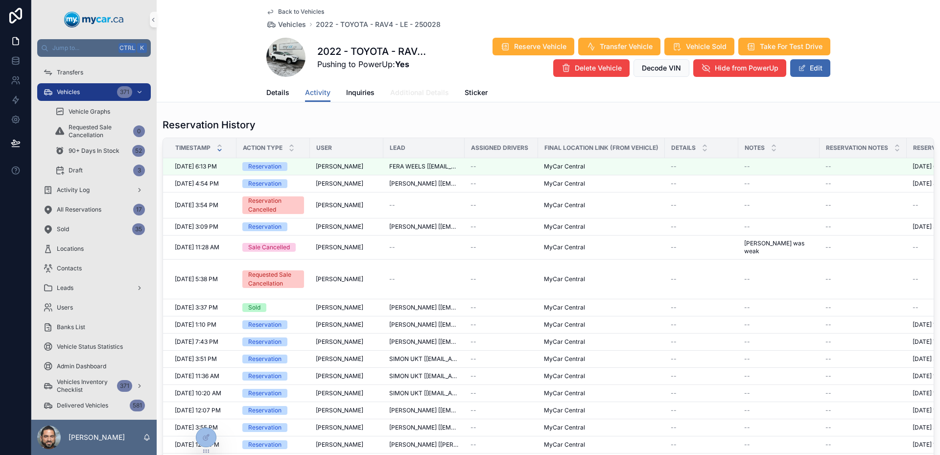
click at [411, 96] on span "Additional Details" at bounding box center [419, 93] width 59 height 10
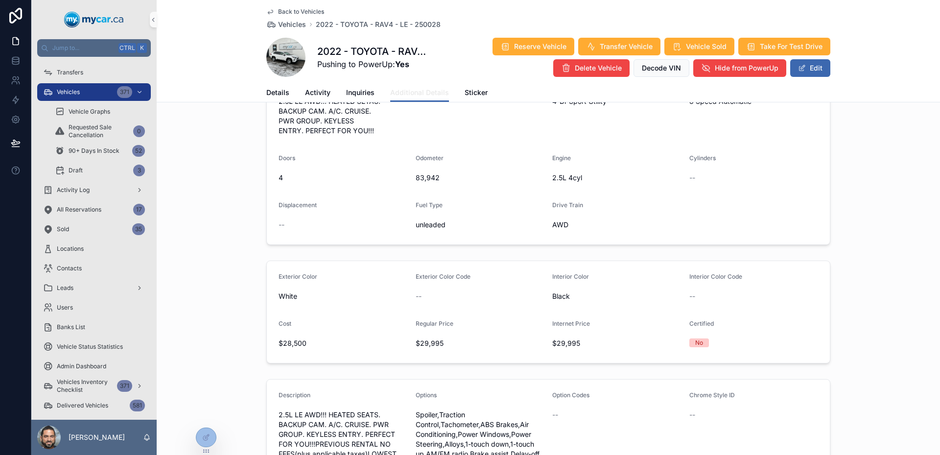
scroll to position [294, 0]
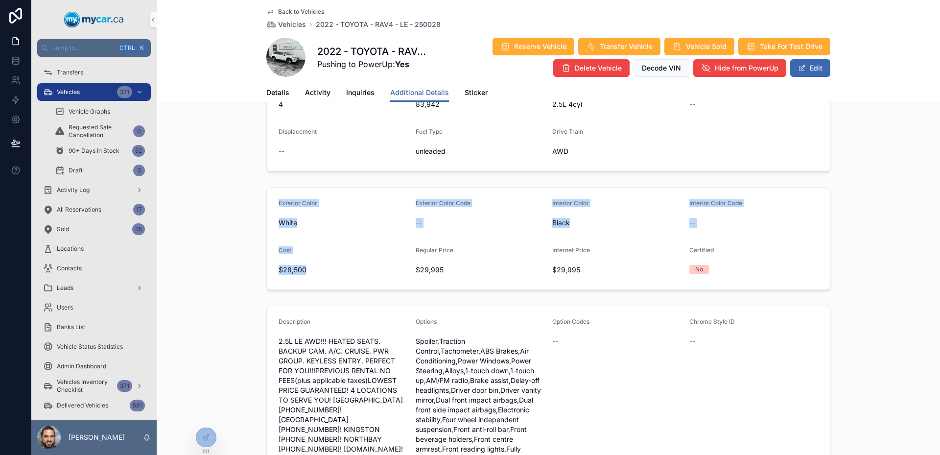
drag, startPoint x: 321, startPoint y: 270, endPoint x: 259, endPoint y: 192, distance: 99.7
click at [259, 192] on div "Exterior Color White Exterior Color Code -- Interior Color Black Interior Color…" at bounding box center [549, 238] width 784 height 111
drag, startPoint x: 259, startPoint y: 192, endPoint x: 595, endPoint y: 265, distance: 343.9
click at [595, 265] on div "Exterior Color White Exterior Color Code -- Interior Color Black Interior Color…" at bounding box center [549, 238] width 784 height 111
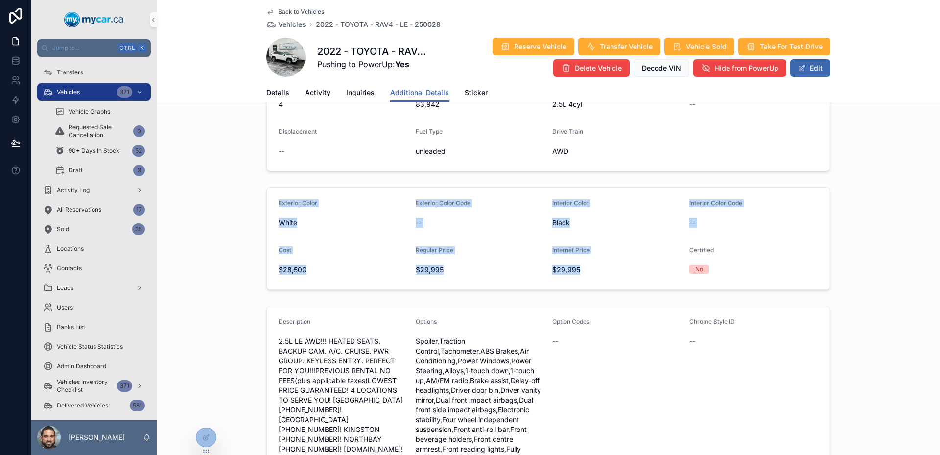
click at [595, 265] on div "$29,995" at bounding box center [616, 270] width 129 height 16
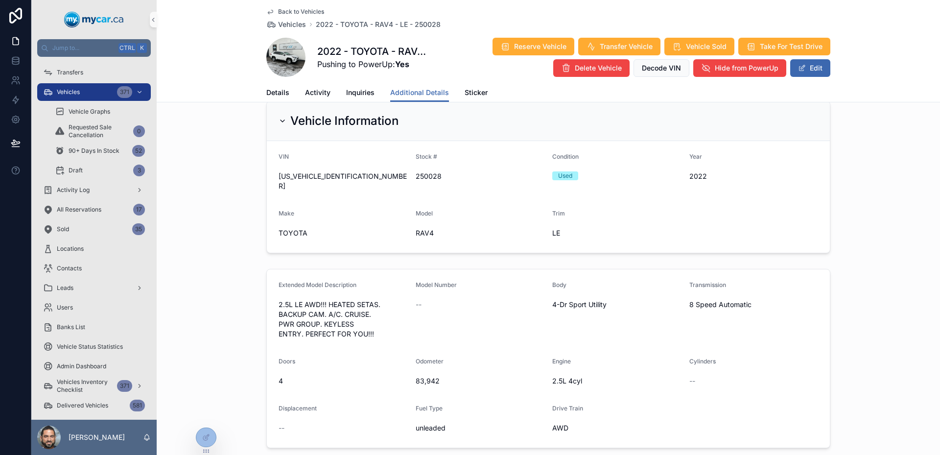
scroll to position [0, 0]
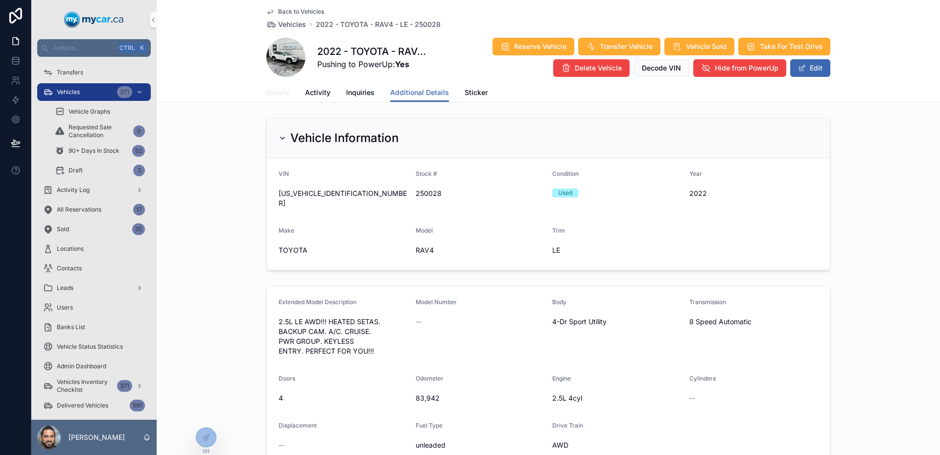
click at [276, 86] on link "Details" at bounding box center [277, 94] width 23 height 20
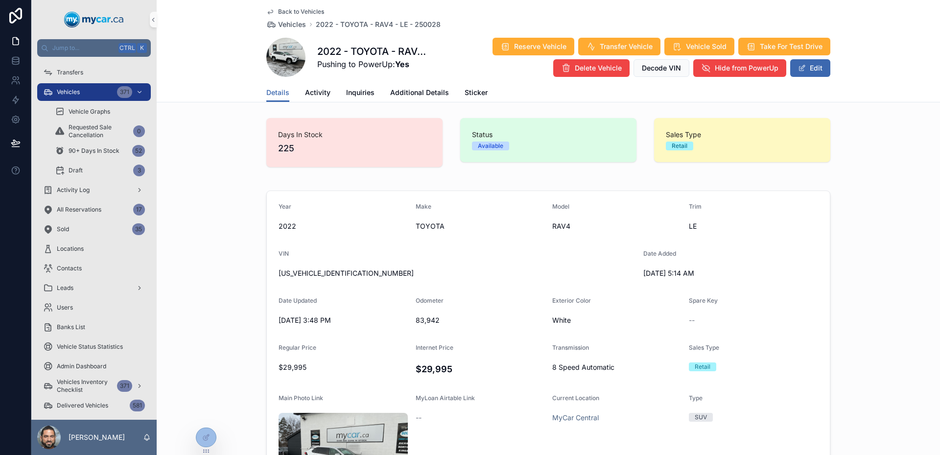
click at [266, 153] on div "Days In Stock 225" at bounding box center [354, 142] width 176 height 49
drag, startPoint x: 265, startPoint y: 153, endPoint x: 302, endPoint y: 161, distance: 37.6
click at [301, 161] on div "Days In Stock 225" at bounding box center [354, 142] width 176 height 49
click at [302, 161] on div "Days In Stock 225" at bounding box center [354, 142] width 176 height 49
drag, startPoint x: 280, startPoint y: 137, endPoint x: 270, endPoint y: 128, distance: 13.2
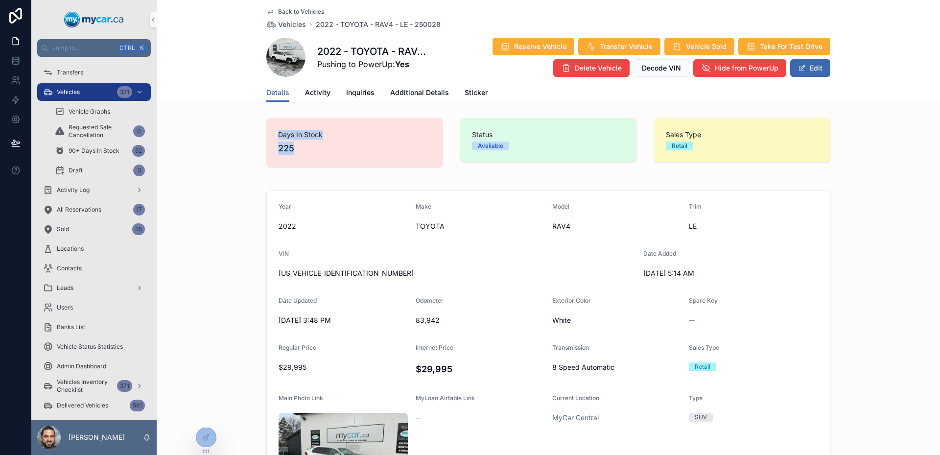
click at [271, 129] on div "Days In Stock 225" at bounding box center [354, 142] width 176 height 49
click at [268, 127] on div "Days In Stock 225" at bounding box center [354, 142] width 176 height 49
drag, startPoint x: 268, startPoint y: 127, endPoint x: 312, endPoint y: 162, distance: 56.4
click at [312, 162] on div "Days In Stock 225" at bounding box center [354, 142] width 176 height 49
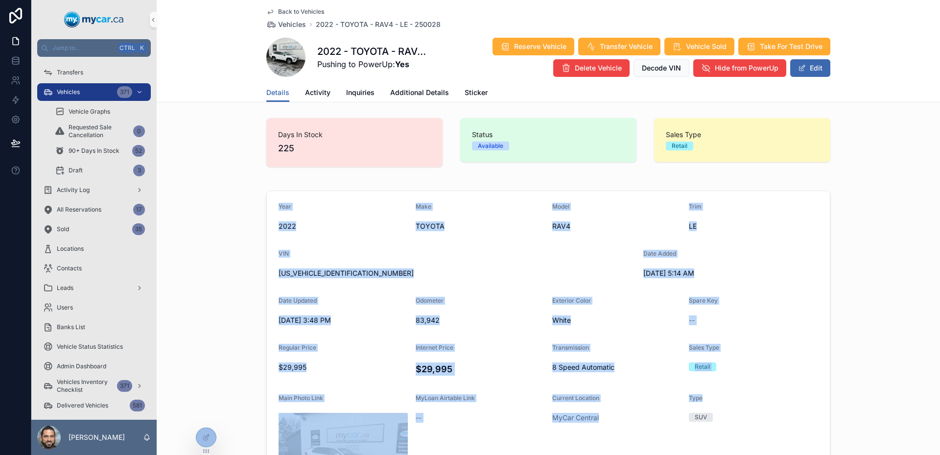
drag, startPoint x: 250, startPoint y: 210, endPoint x: 744, endPoint y: 399, distance: 528.6
click at [744, 399] on div "Year [DATE] Make TOYOTA Model RAV4 Trim LE VIN [US_VEHICLE_IDENTIFICATION_NUMBE…" at bounding box center [549, 381] width 784 height 389
click at [744, 399] on div "Type" at bounding box center [753, 400] width 129 height 12
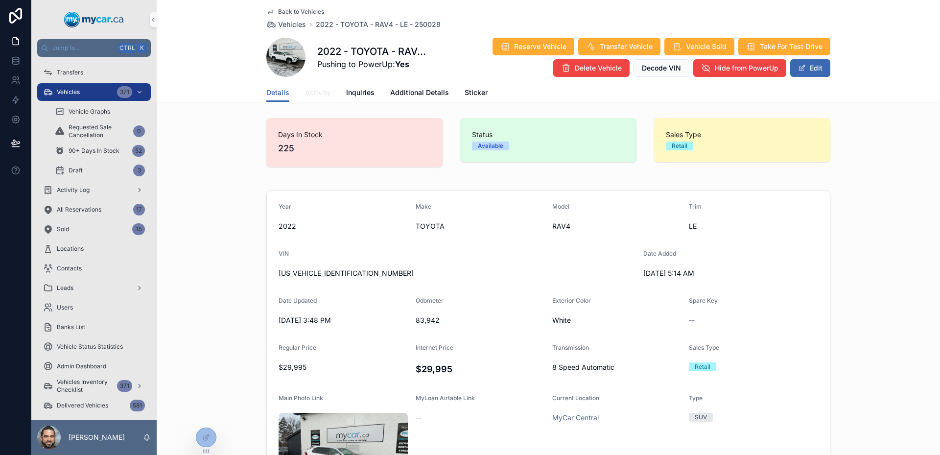
click at [309, 89] on span "Activity" at bounding box center [317, 93] width 25 height 10
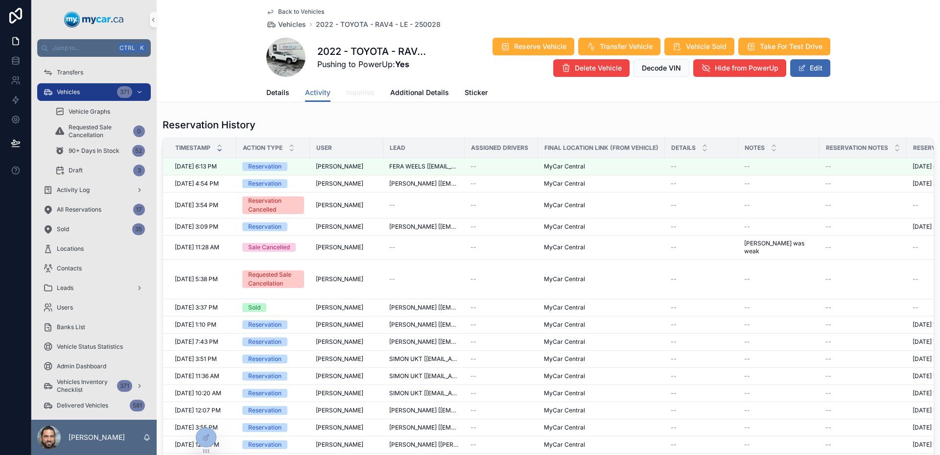
click at [355, 87] on link "Inquiries" at bounding box center [360, 94] width 28 height 20
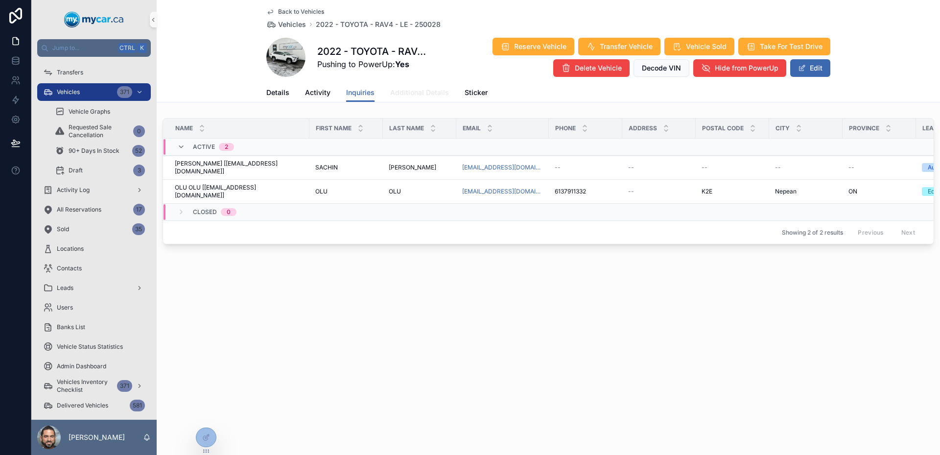
click at [394, 93] on span "Additional Details" at bounding box center [419, 93] width 59 height 10
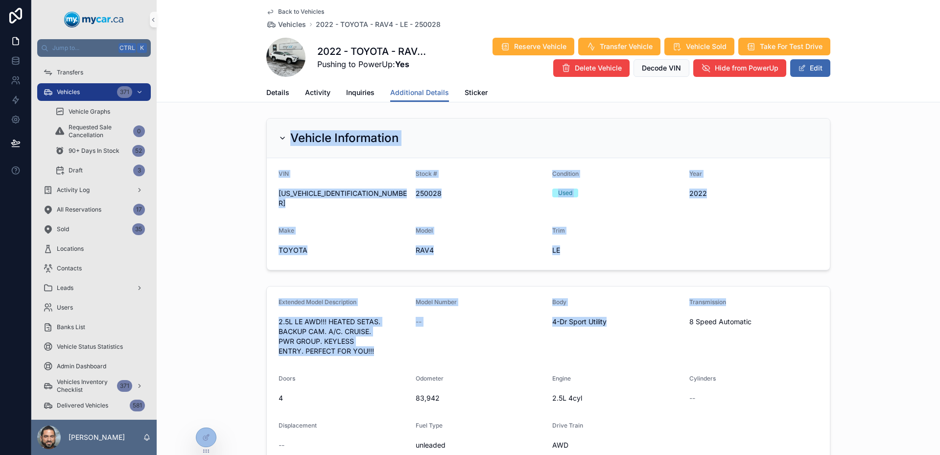
drag, startPoint x: 234, startPoint y: 143, endPoint x: 854, endPoint y: 283, distance: 635.5
click at [854, 283] on div "Extended Model Description 2.5L LE AWD!!! HEATED SETAS. BACKUP CAM. A/C. CRUISE…" at bounding box center [549, 375] width 784 height 187
